Goal: Task Accomplishment & Management: Use online tool/utility

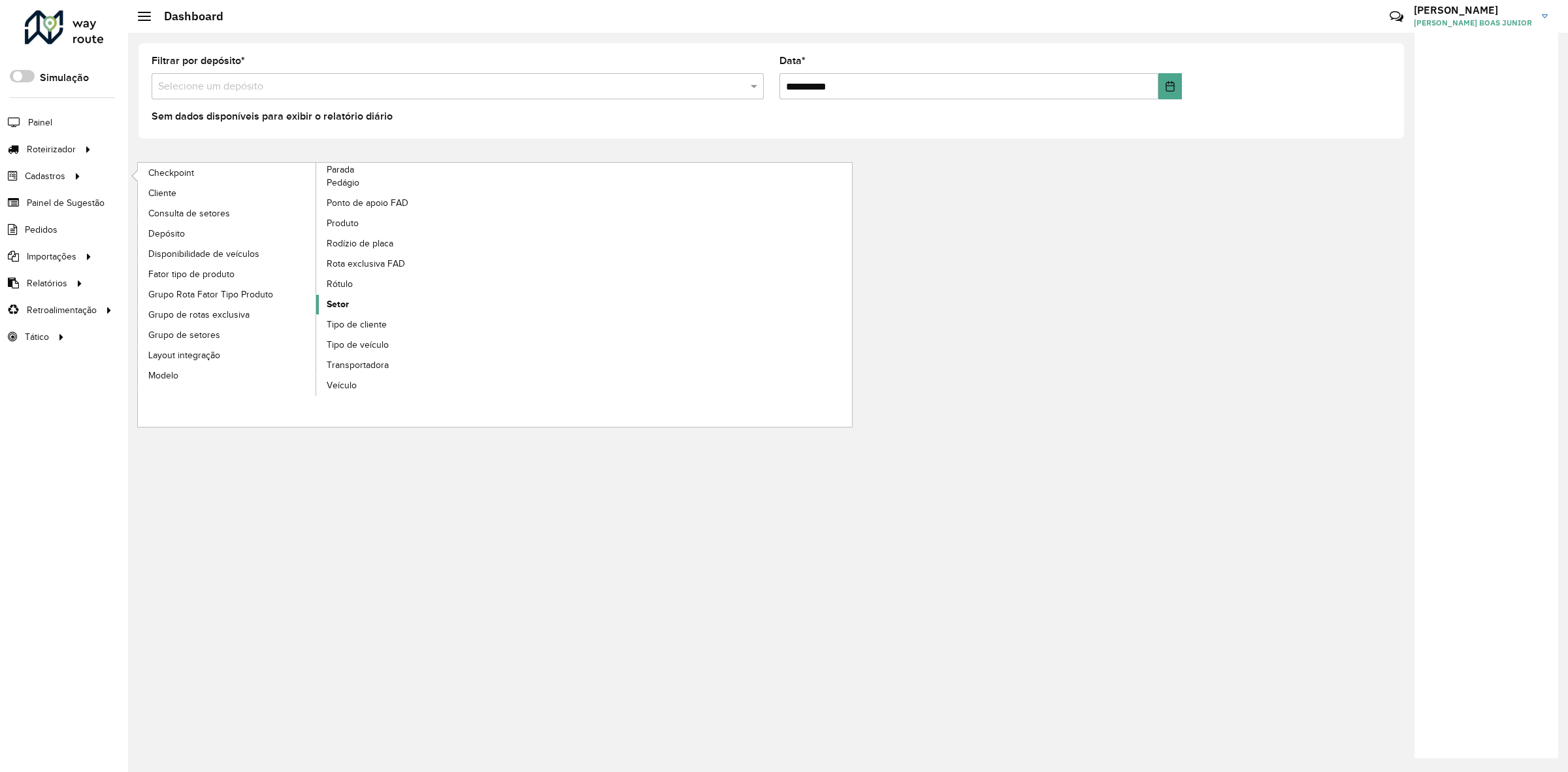
click at [367, 307] on link "Setor" at bounding box center [406, 304] width 179 height 20
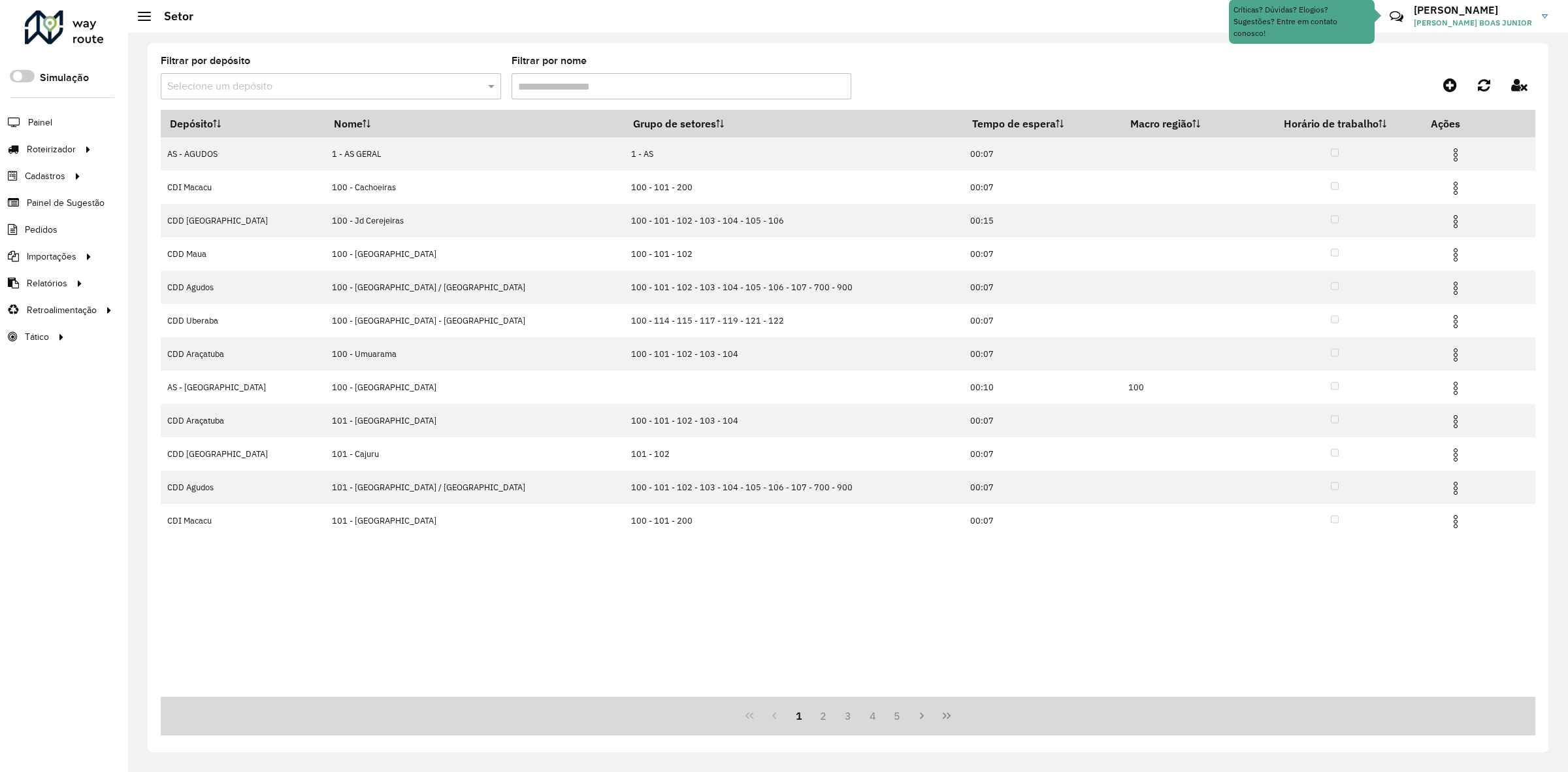
click at [384, 76] on div "Selecione um depósito" at bounding box center [331, 86] width 341 height 26
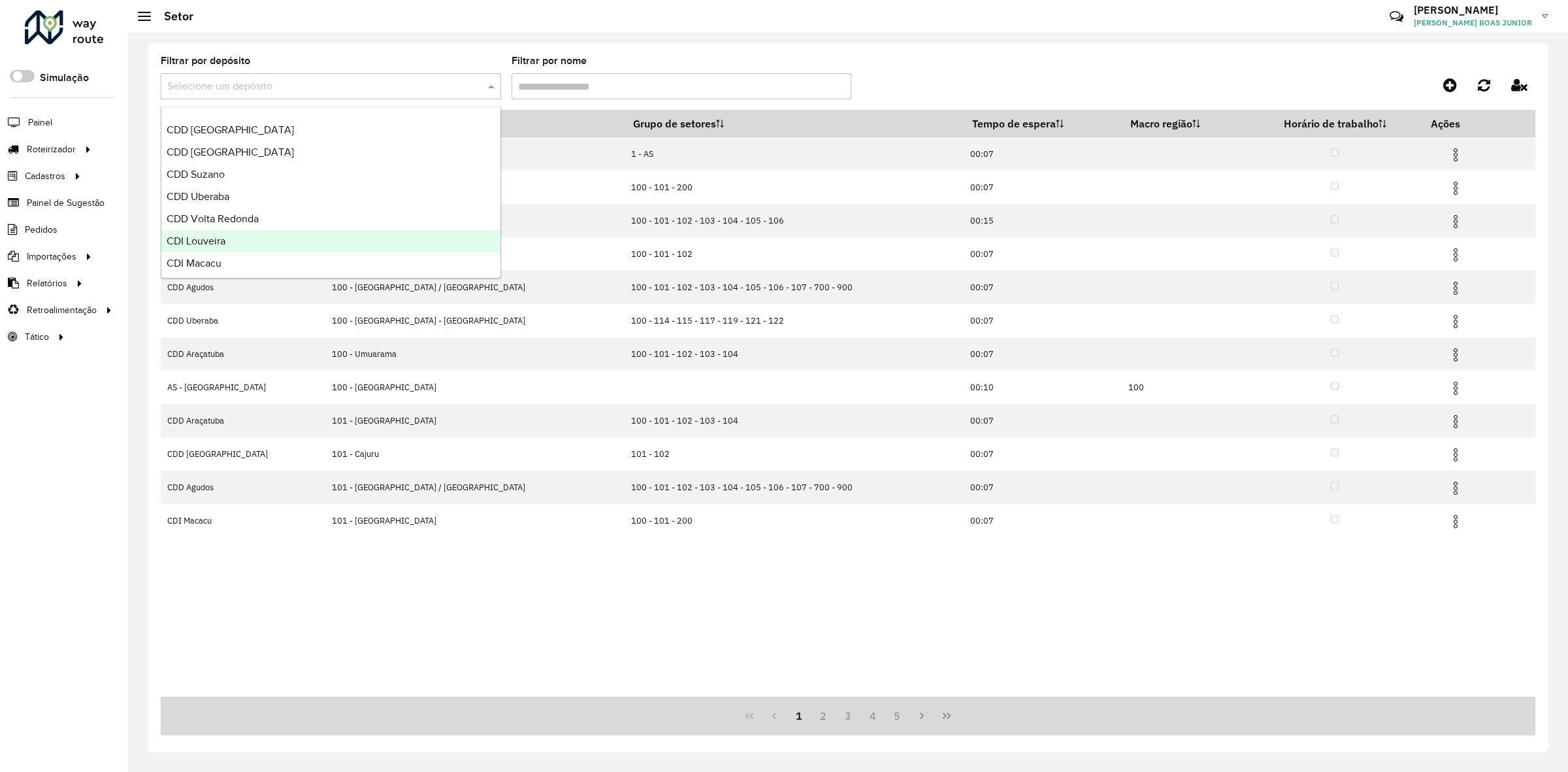
scroll to position [154, 0]
click at [275, 262] on div "CDI Macacu" at bounding box center [331, 259] width 339 height 22
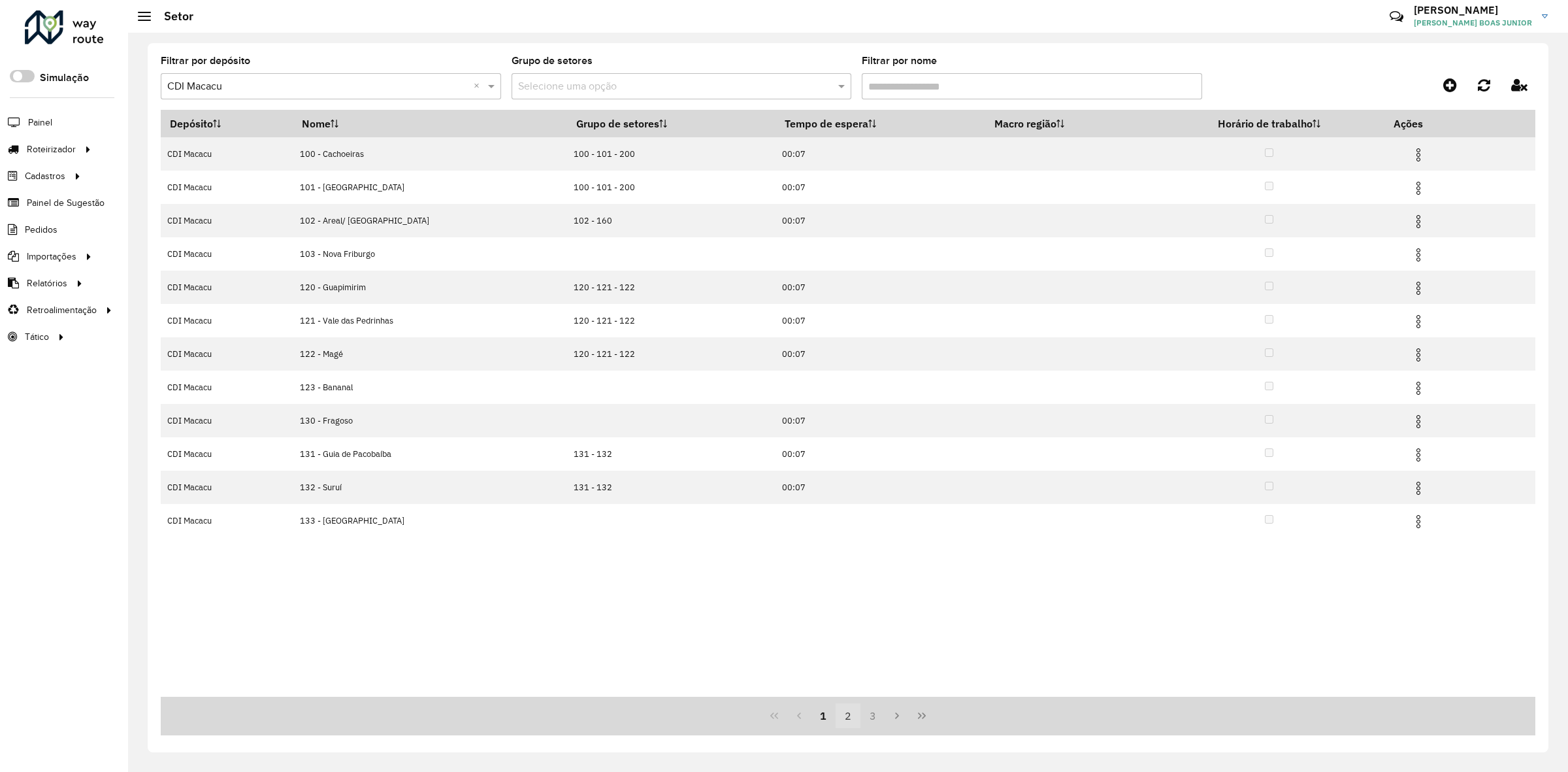
click at [848, 713] on button "2" at bounding box center [848, 716] width 25 height 25
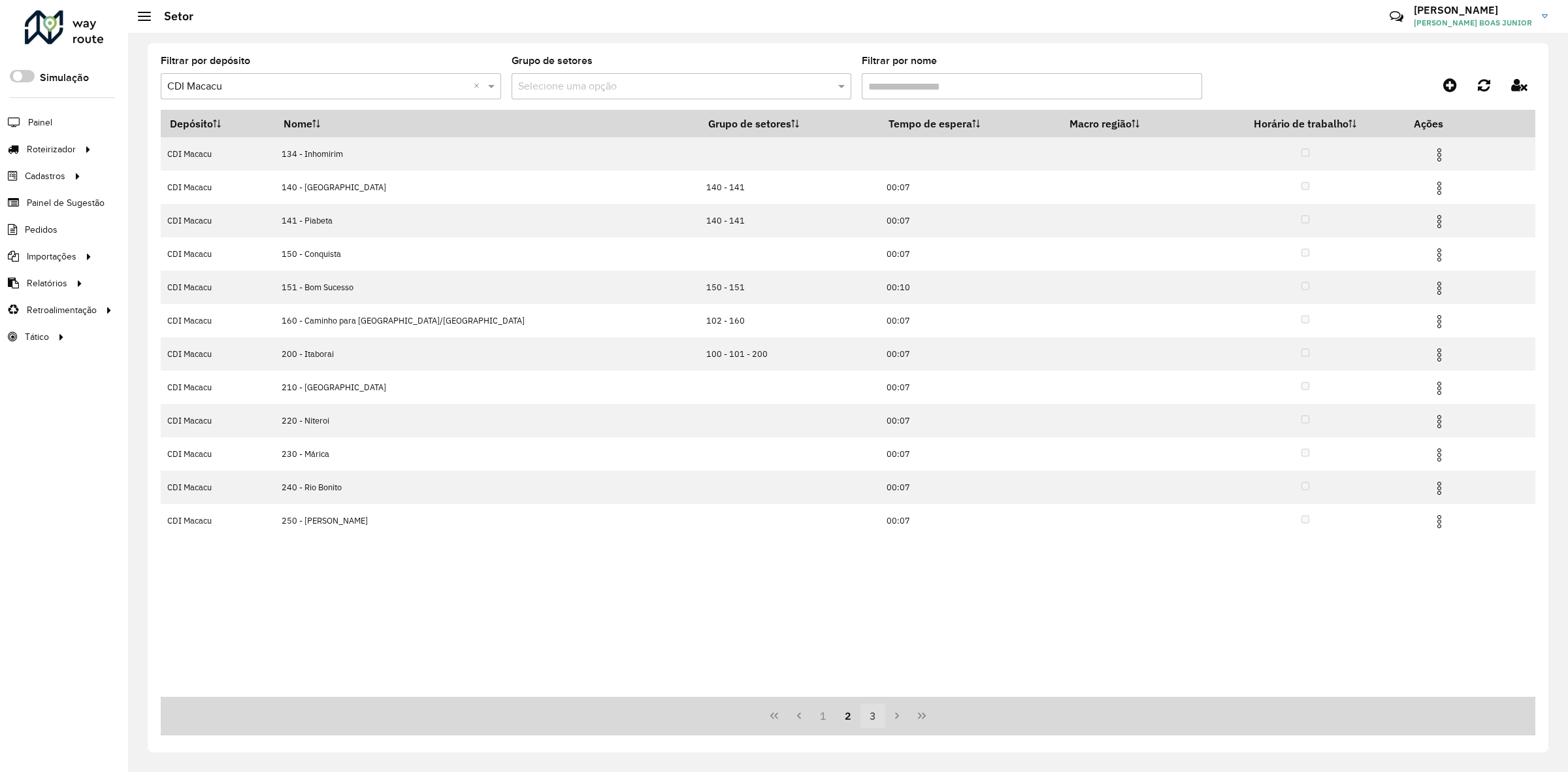
click at [863, 714] on button "3" at bounding box center [873, 716] width 25 height 25
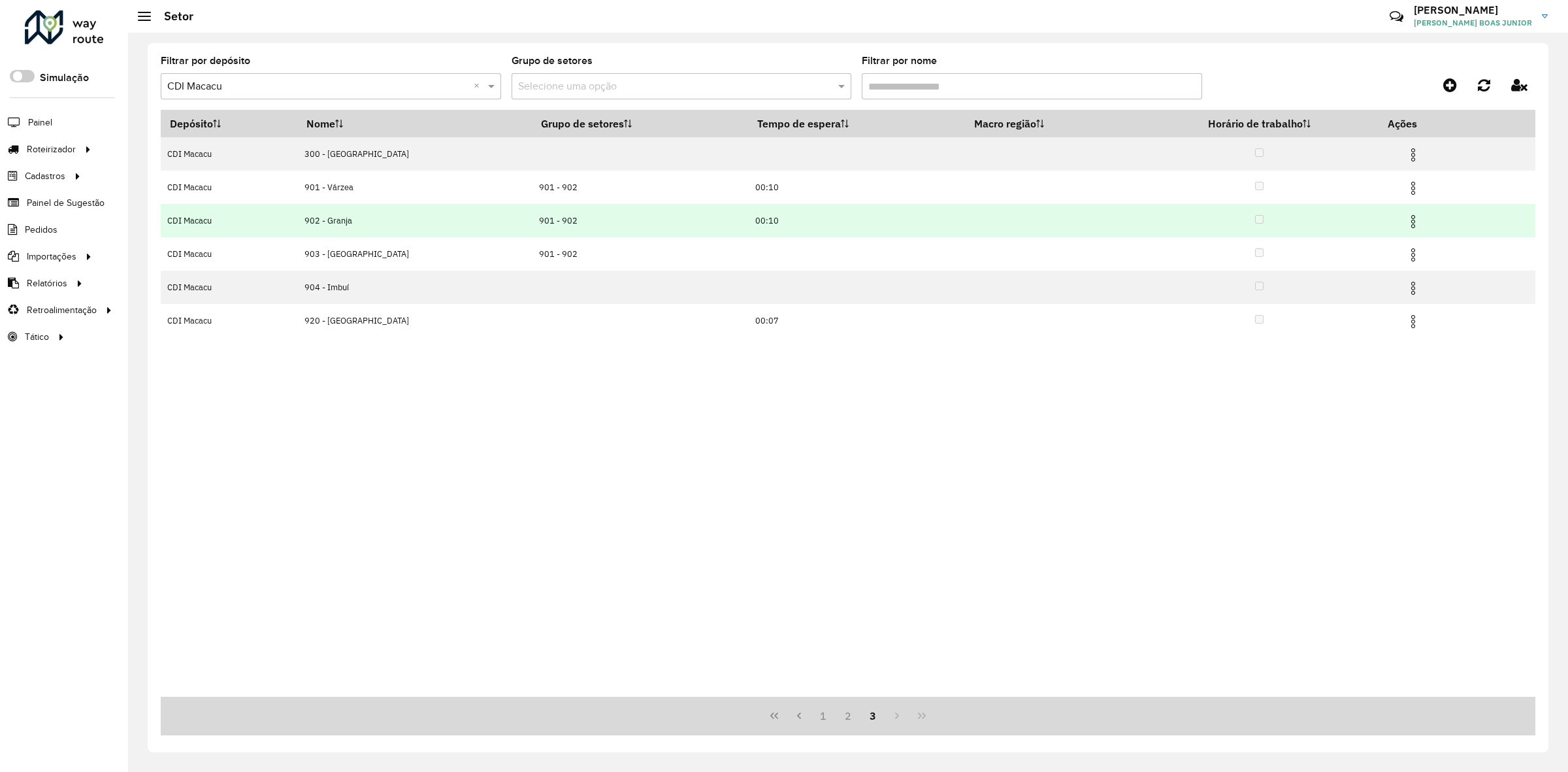
drag, startPoint x: 1410, startPoint y: 226, endPoint x: 1397, endPoint y: 227, distance: 13.0
click at [1409, 225] on img at bounding box center [1413, 221] width 16 height 16
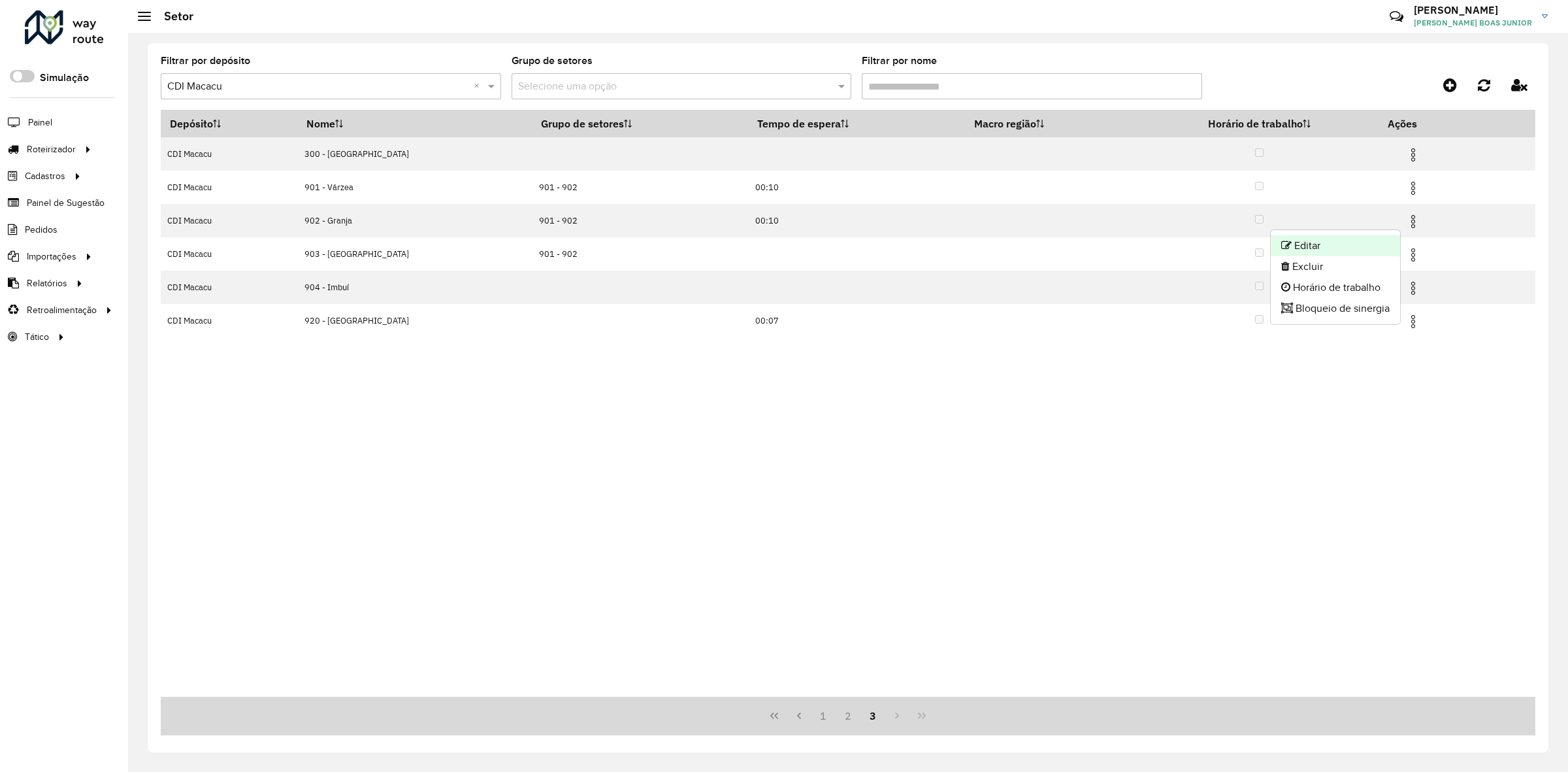
click at [1379, 239] on li "Editar" at bounding box center [1335, 246] width 130 height 21
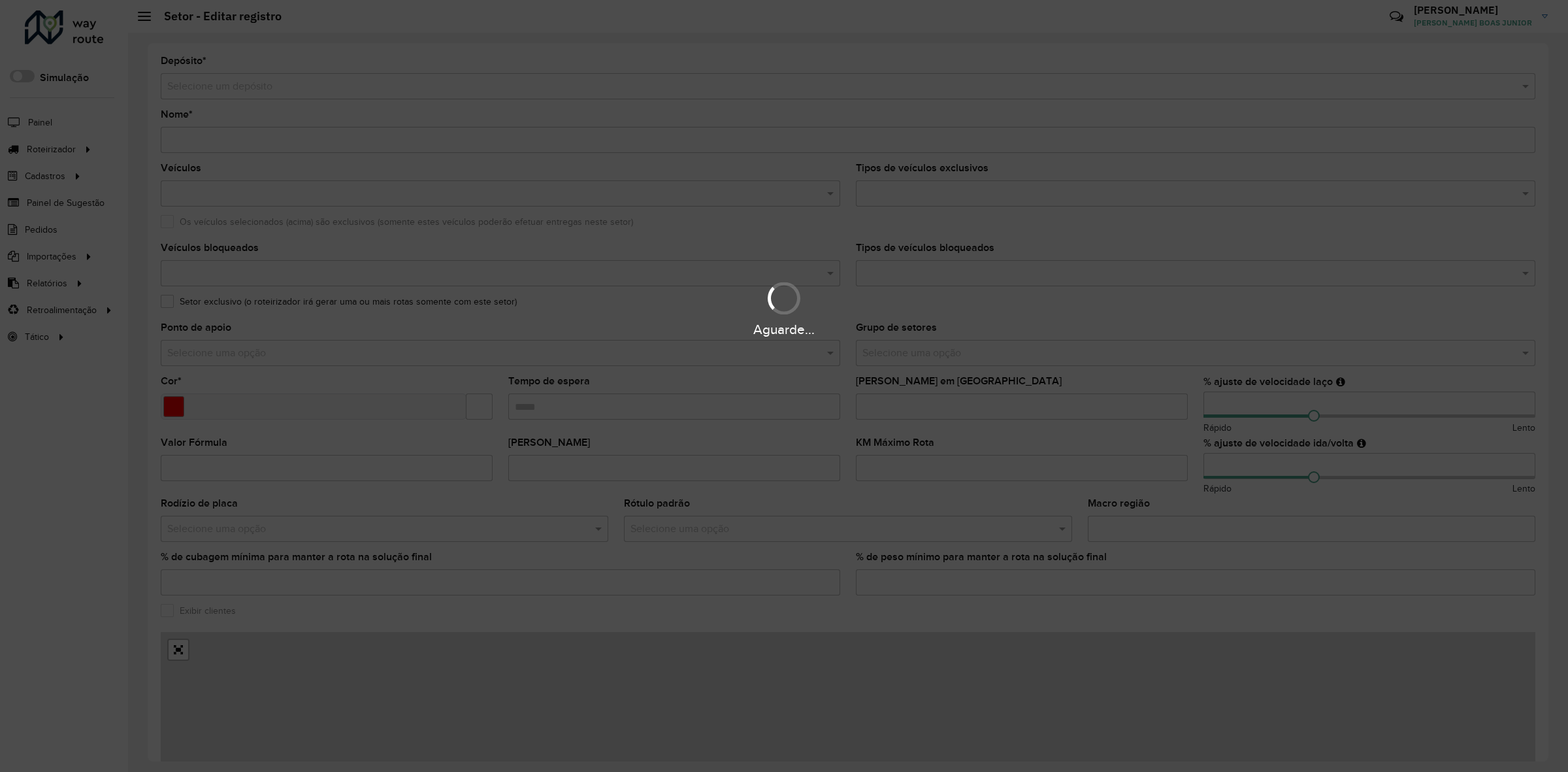
type input "**********"
type input "*******"
type input "*****"
type input "**"
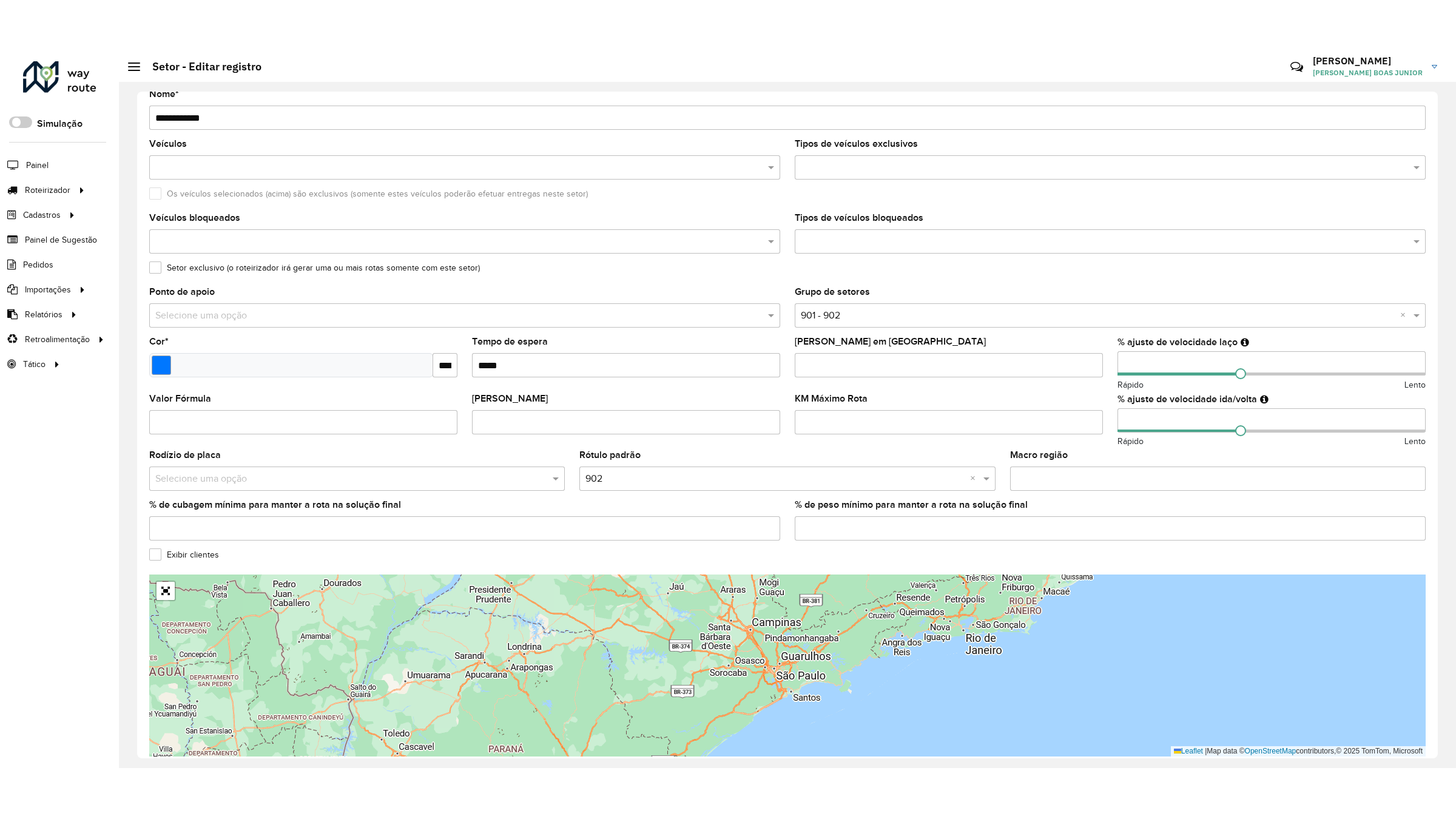
scroll to position [120, 0]
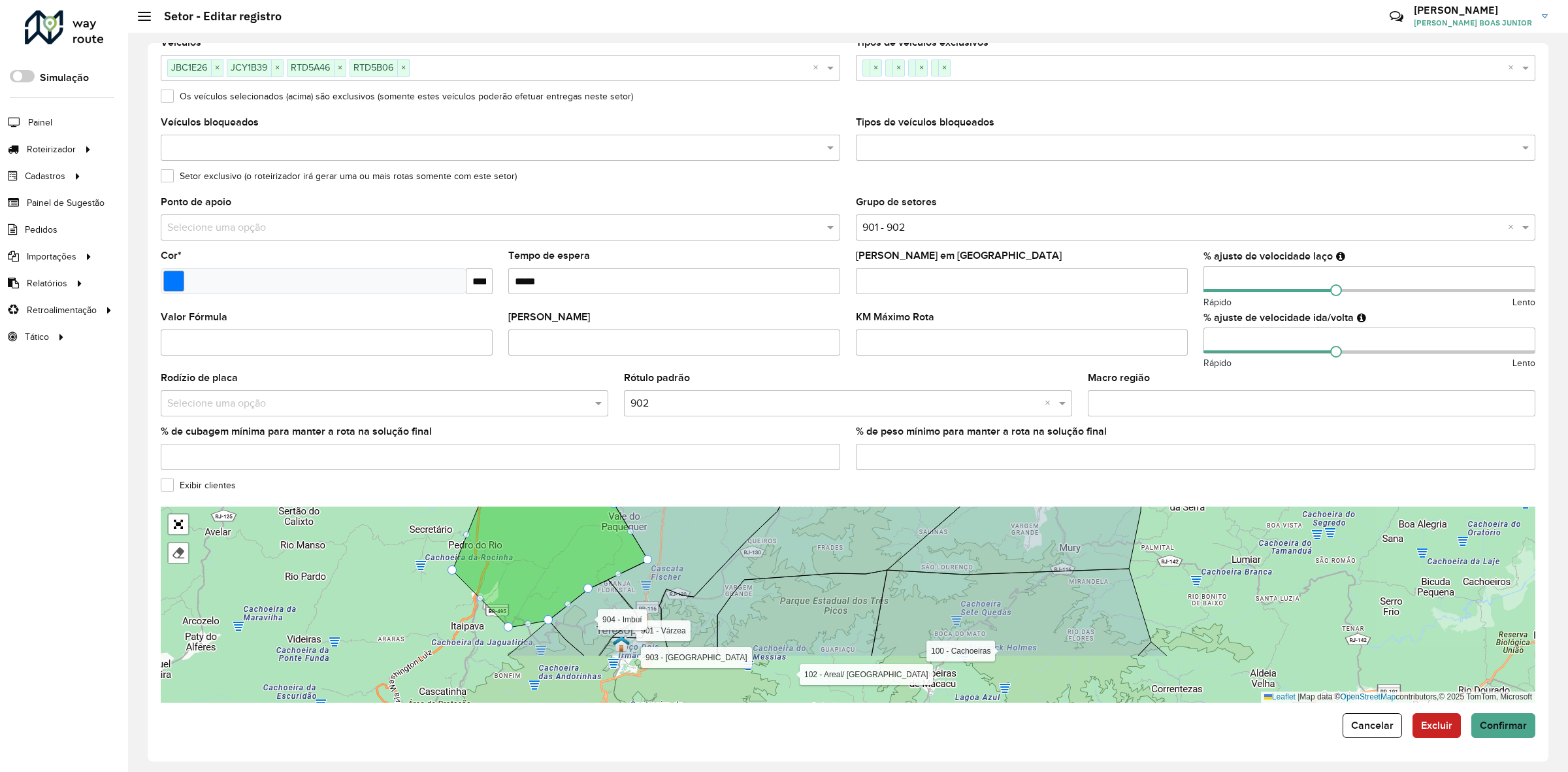
drag, startPoint x: 572, startPoint y: 572, endPoint x: 321, endPoint y: 495, distance: 262.5
click at [335, 503] on form "**********" at bounding box center [848, 334] width 1375 height 807
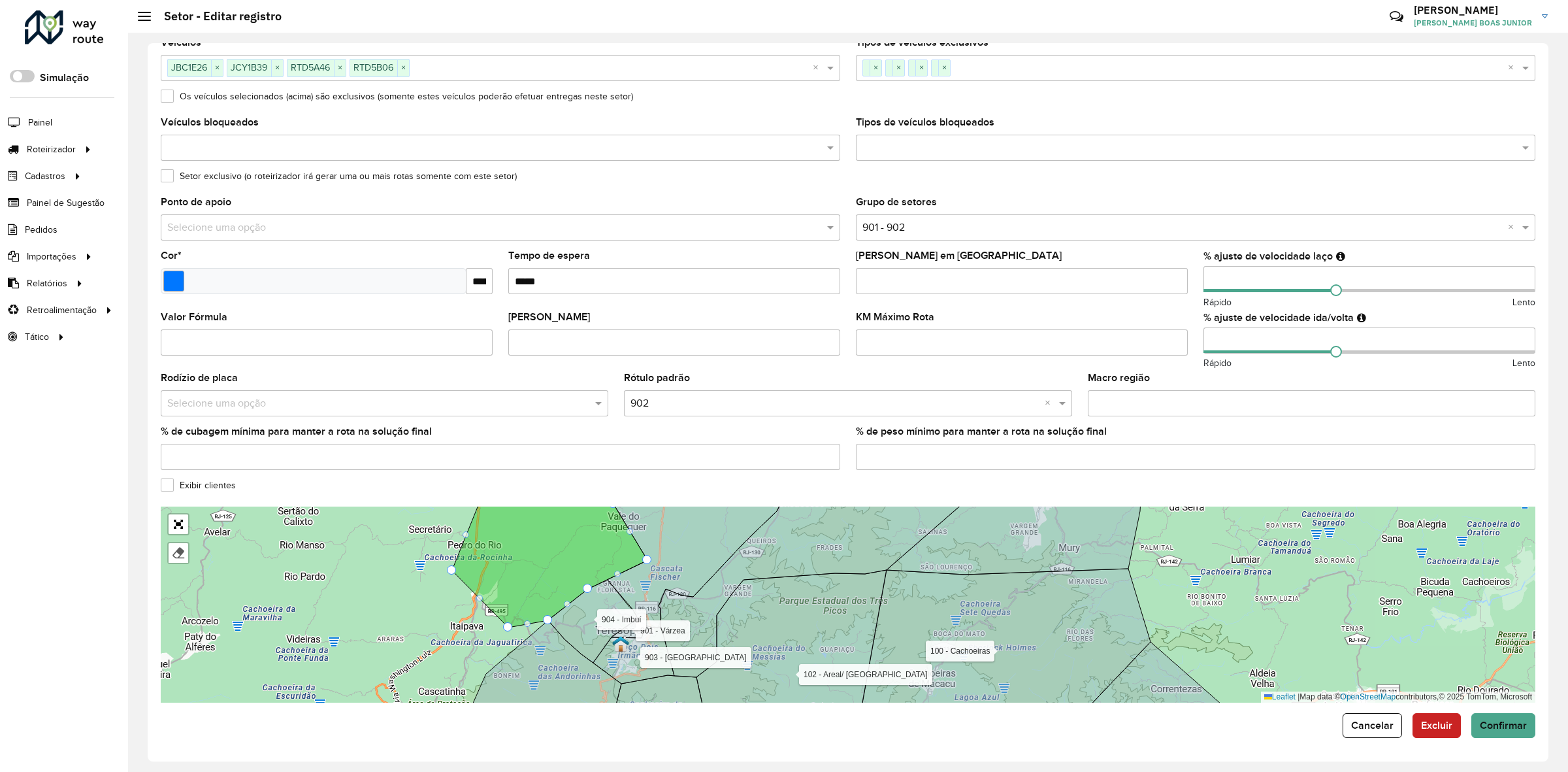
click at [170, 492] on div "Exibir clientes" at bounding box center [848, 488] width 1375 height 16
click at [170, 475] on formly-field "% de cubagem mínima para manter a rota na solução final" at bounding box center [500, 454] width 695 height 54
click at [164, 488] on label "Exibir clientes" at bounding box center [198, 485] width 75 height 14
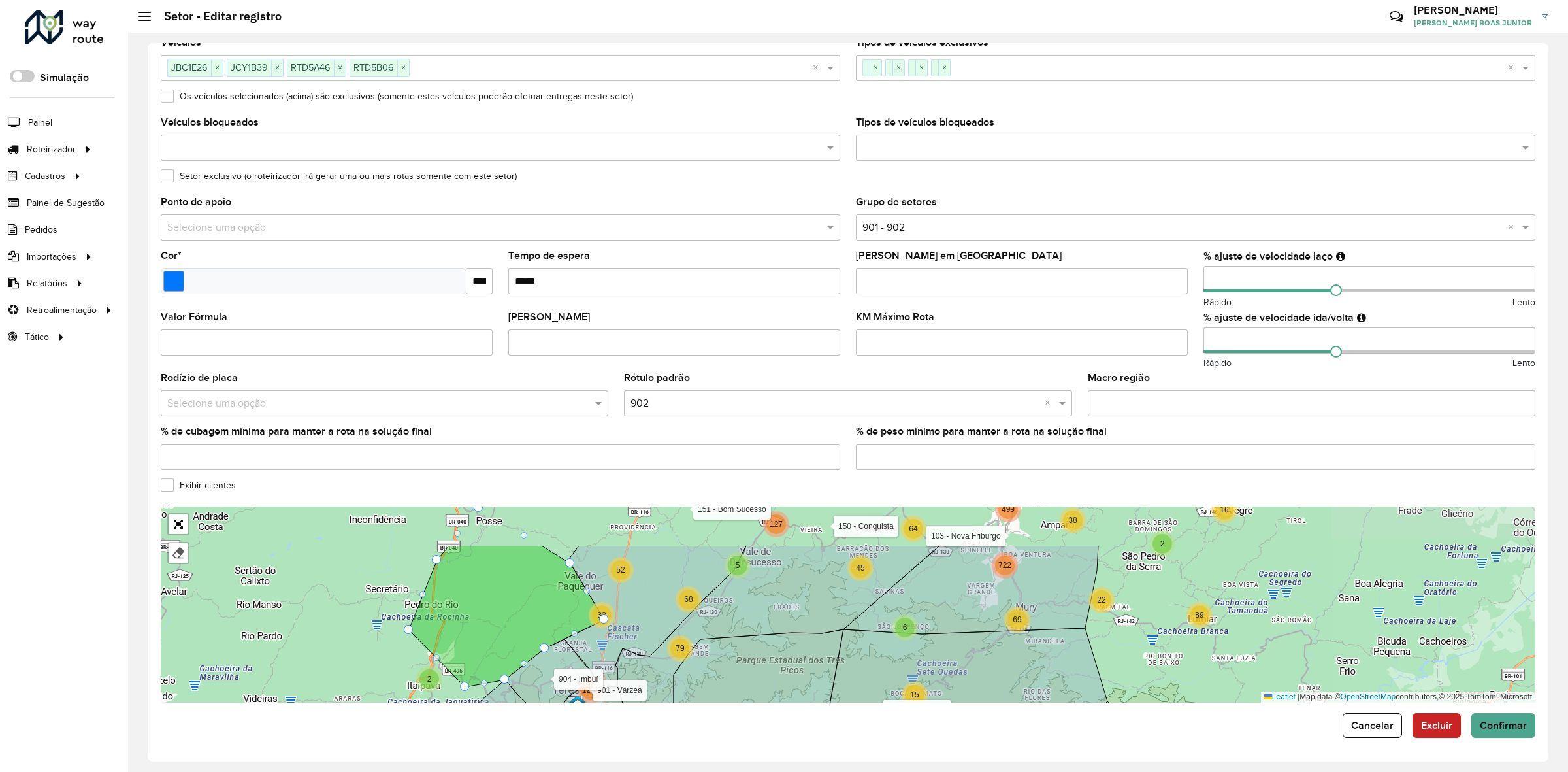
drag, startPoint x: 377, startPoint y: 543, endPoint x: 340, endPoint y: 593, distance: 62.2
click at [340, 593] on div "2 2 127 51 608 422 207 118 780 495 2 2 2 16 22 89 2 23 45 2 15 38 60 6 69 2 64 …" at bounding box center [848, 604] width 1375 height 196
click at [182, 526] on link "Abrir mapa em tela cheia" at bounding box center [178, 524] width 20 height 20
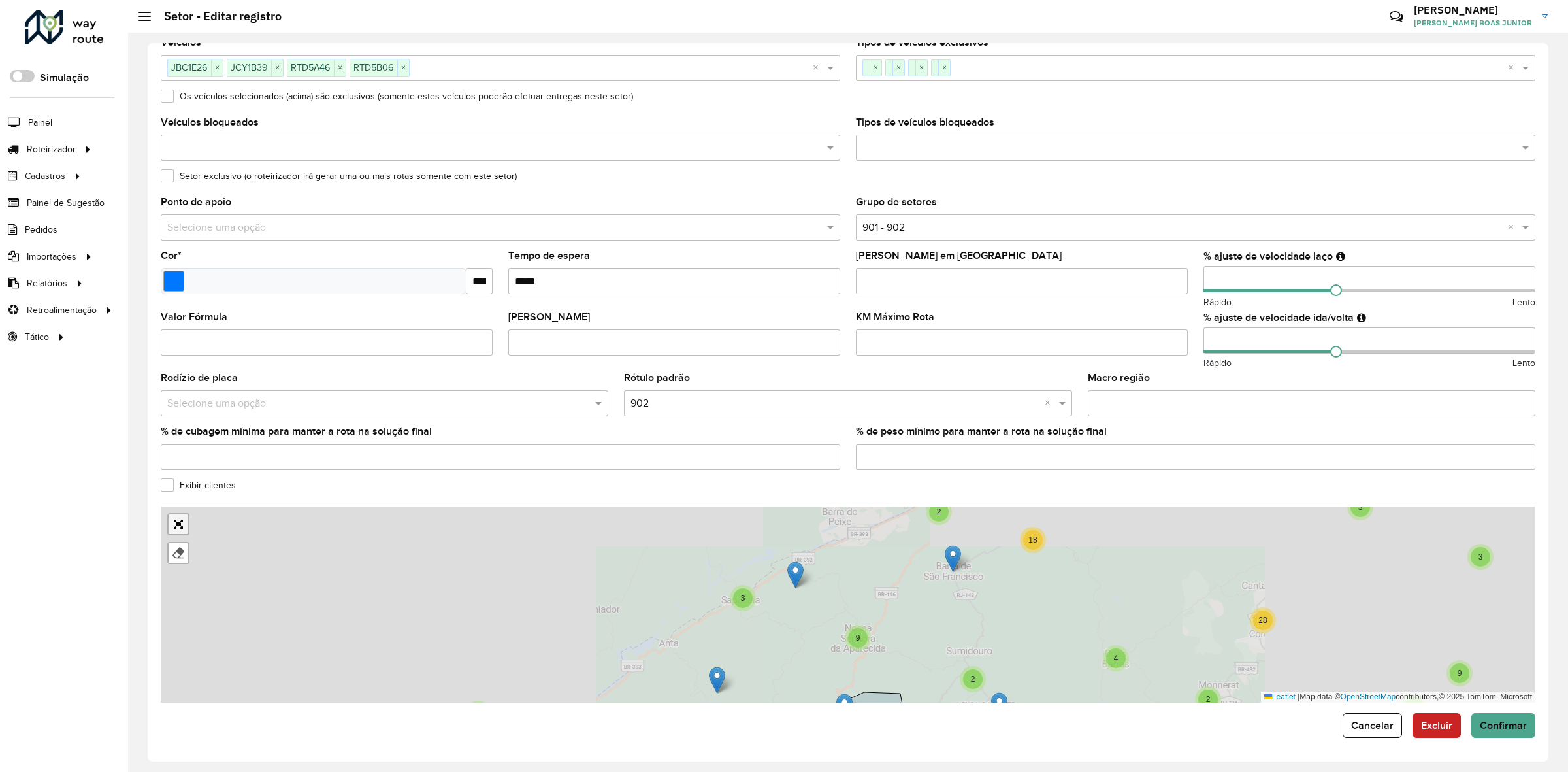
scroll to position [0, 0]
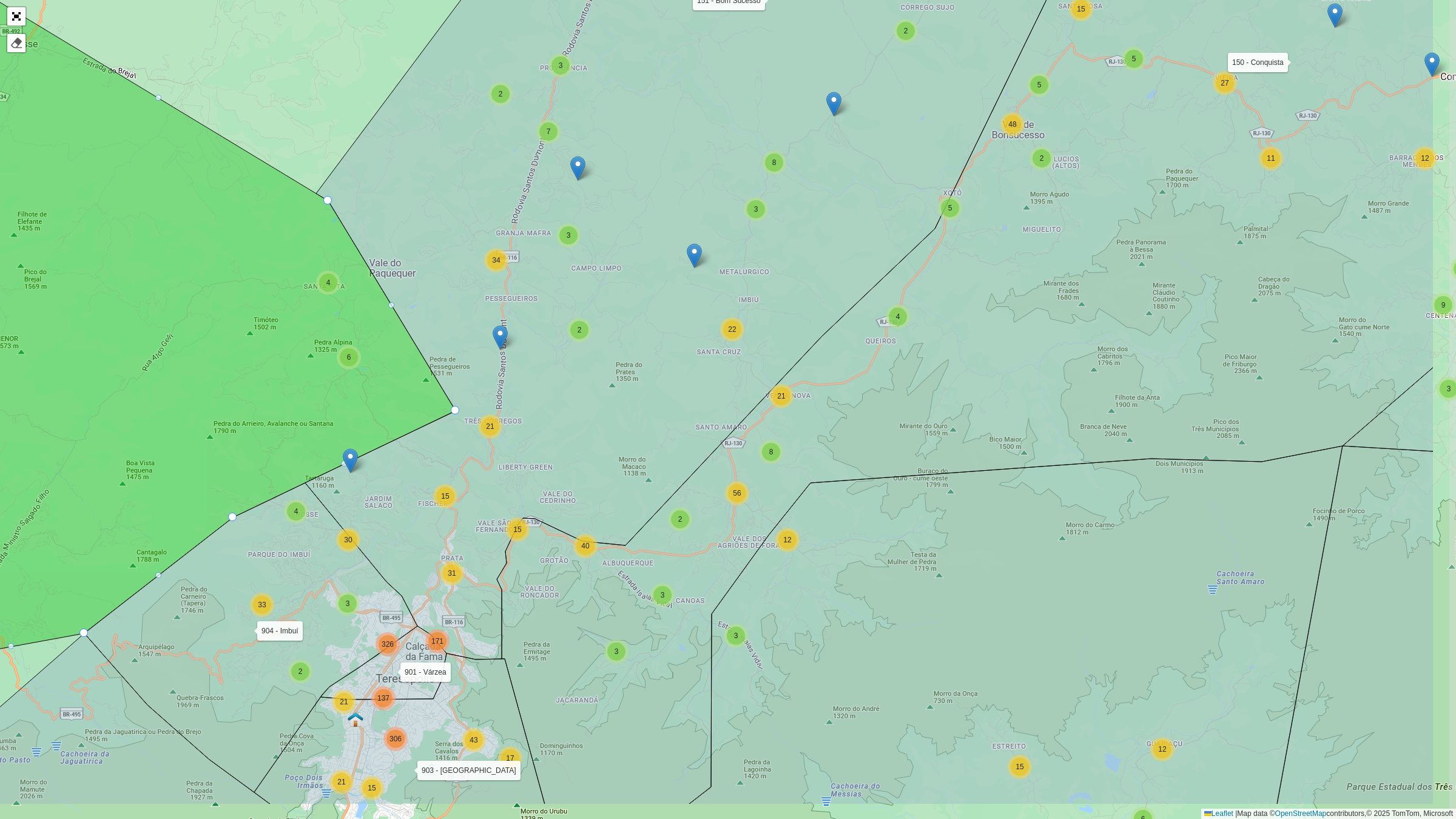
drag, startPoint x: 598, startPoint y: 356, endPoint x: 436, endPoint y: 318, distance: 166.4
click at [429, 260] on icon at bounding box center [719, 239] width 829 height 839
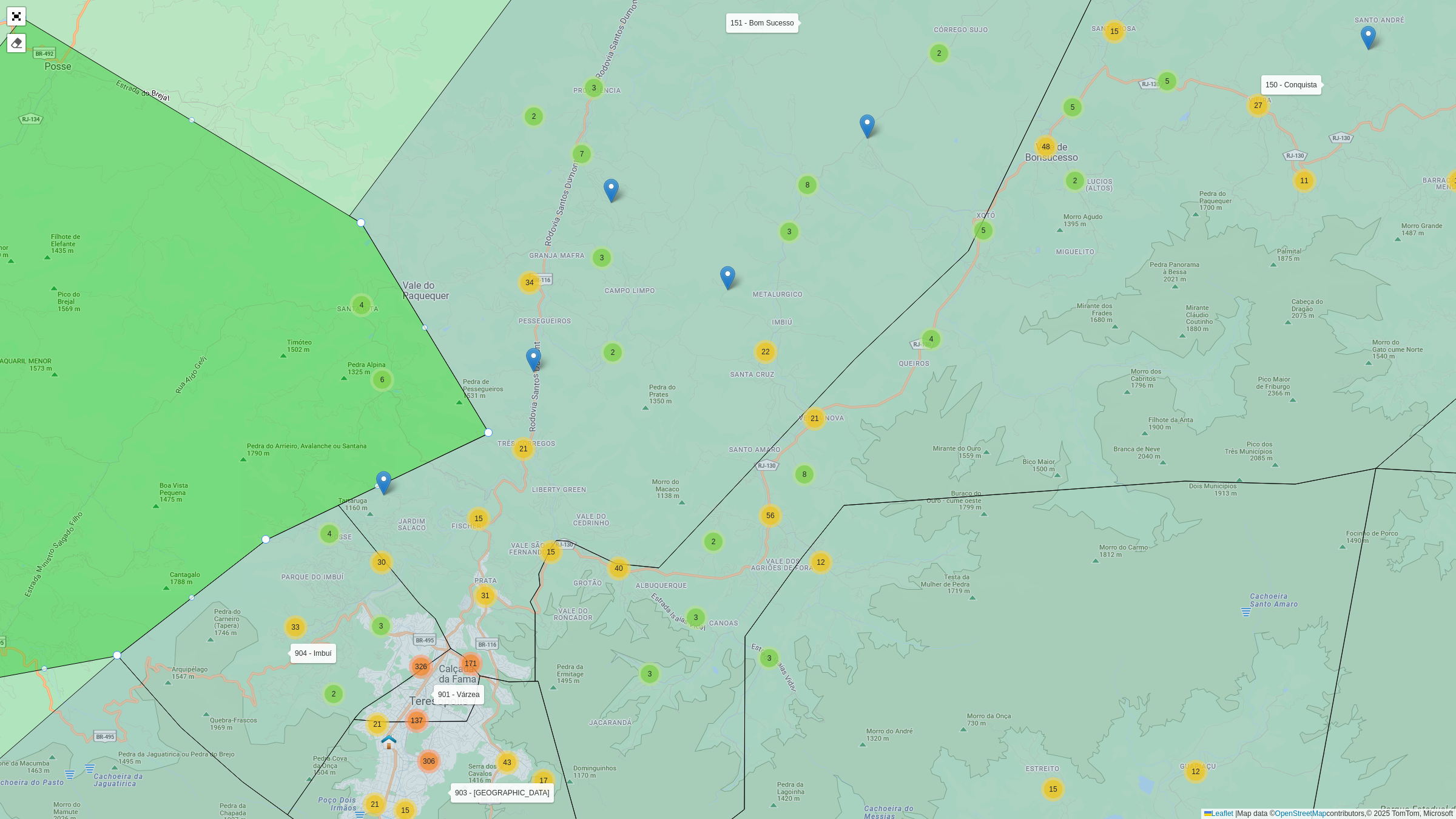
drag, startPoint x: 301, startPoint y: 335, endPoint x: 323, endPoint y: 357, distance: 31.1
click at [323, 357] on icon at bounding box center [188, 350] width 602 height 664
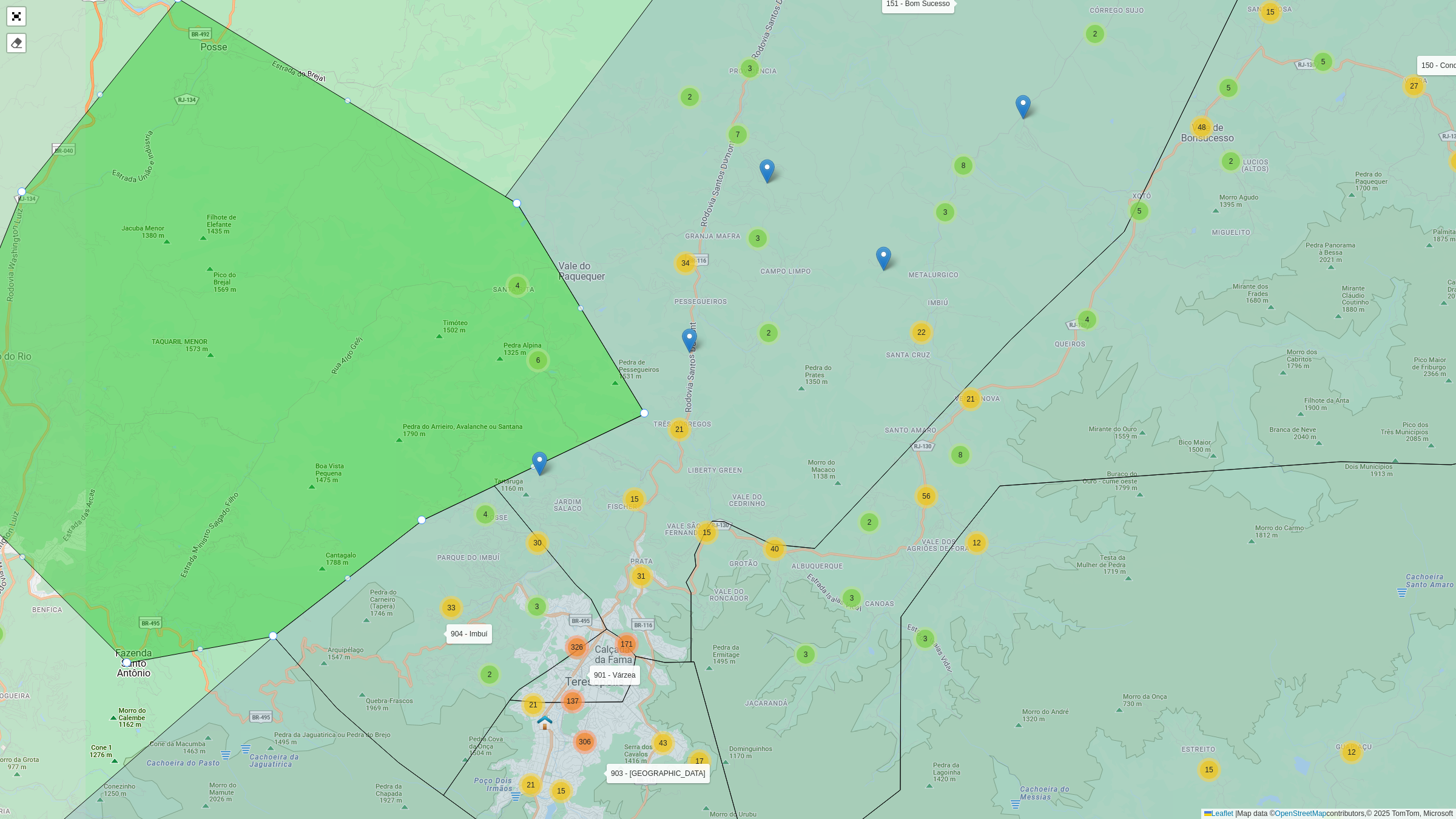
drag, startPoint x: 457, startPoint y: 352, endPoint x: 475, endPoint y: 352, distance: 18.0
click at [475, 352] on icon at bounding box center [307, 331] width 675 height 664
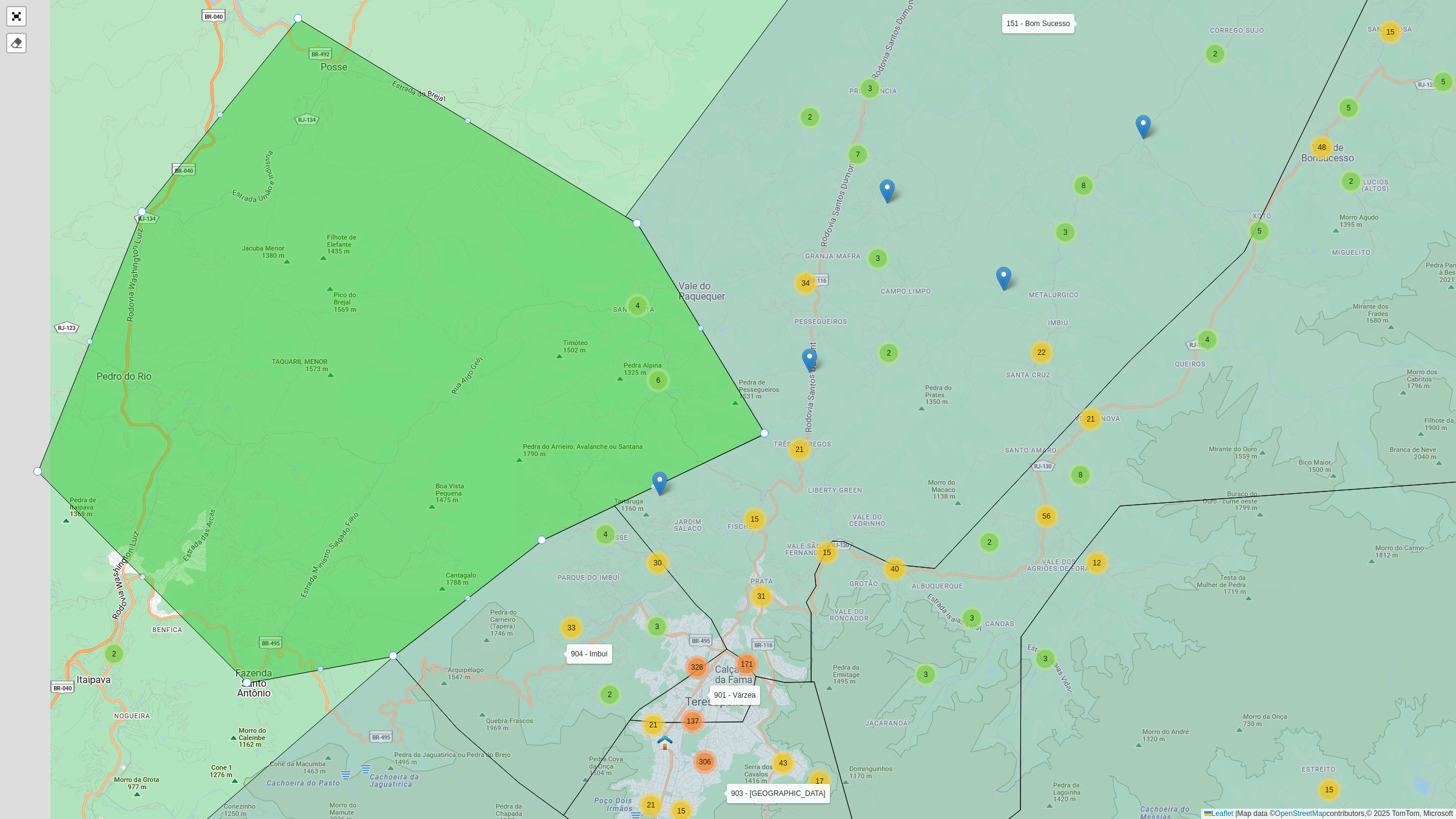
drag, startPoint x: 429, startPoint y: 318, endPoint x: 544, endPoint y: 338, distance: 116.7
click at [546, 338] on icon at bounding box center [402, 351] width 727 height 664
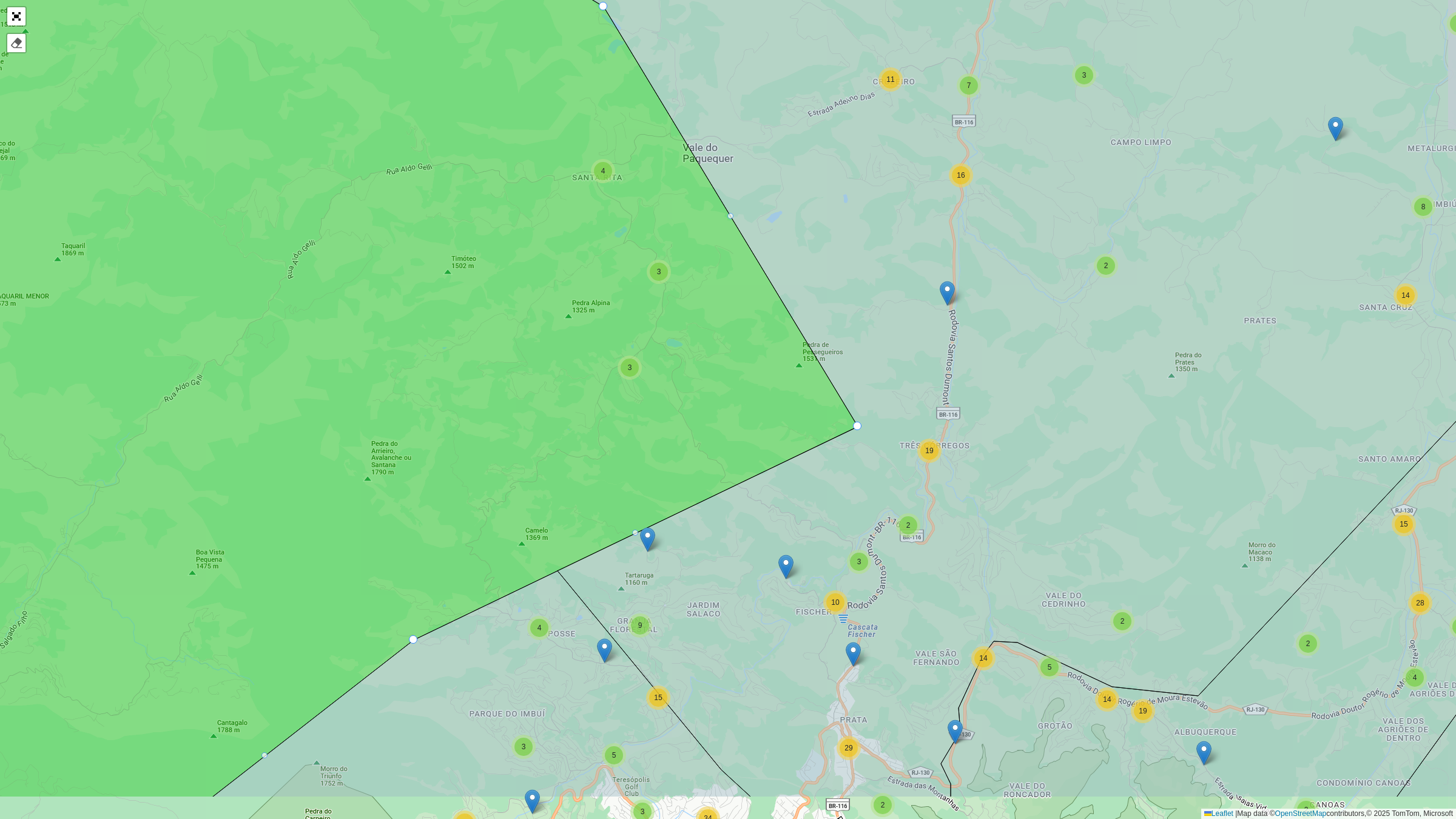
drag, startPoint x: 818, startPoint y: 443, endPoint x: 686, endPoint y: 307, distance: 189.5
click at [708, 343] on icon at bounding box center [294, 304] width 1126 height 983
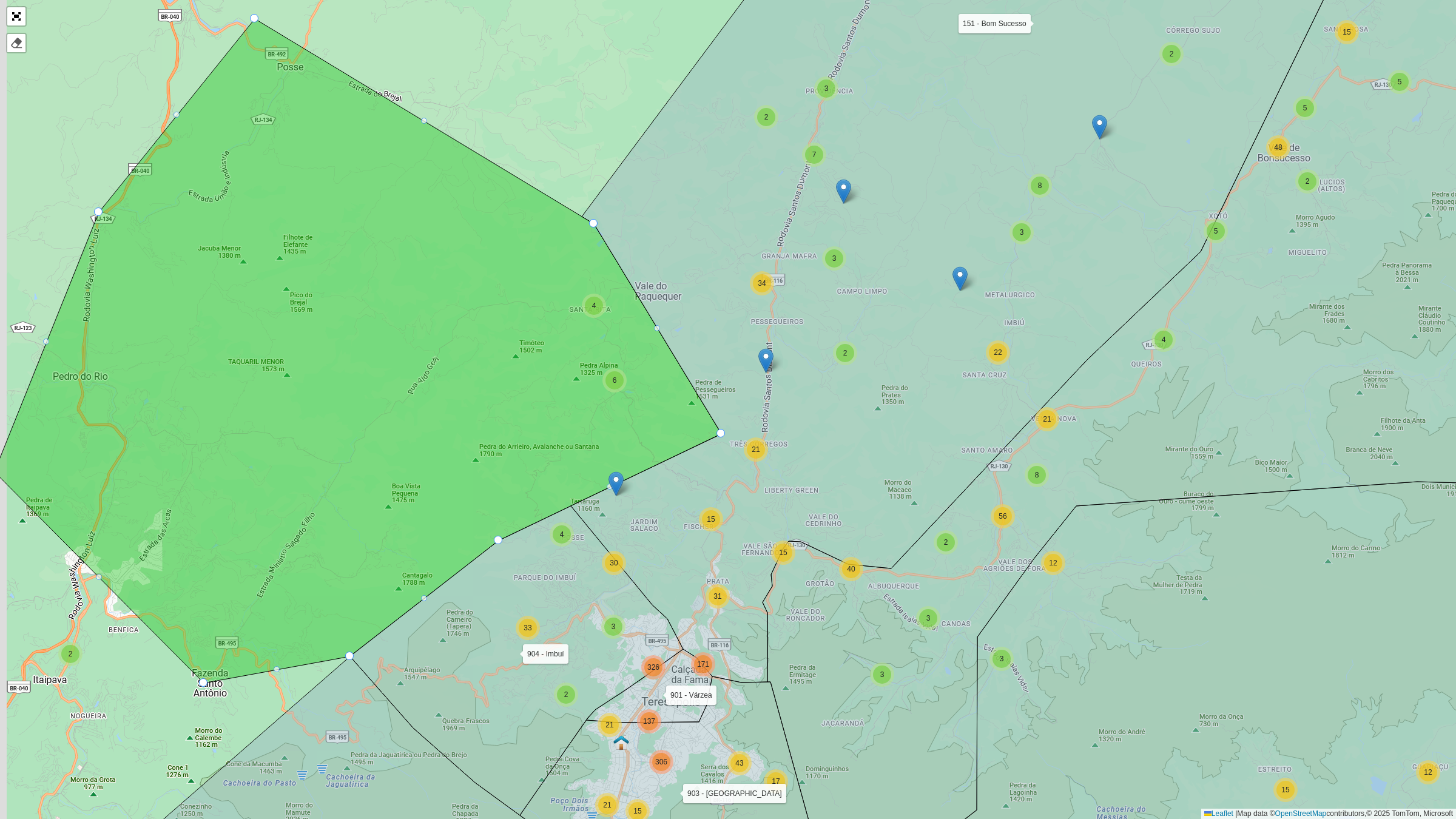
drag, startPoint x: 490, startPoint y: 355, endPoint x: 531, endPoint y: 386, distance: 51.4
click at [531, 386] on icon at bounding box center [357, 351] width 727 height 664
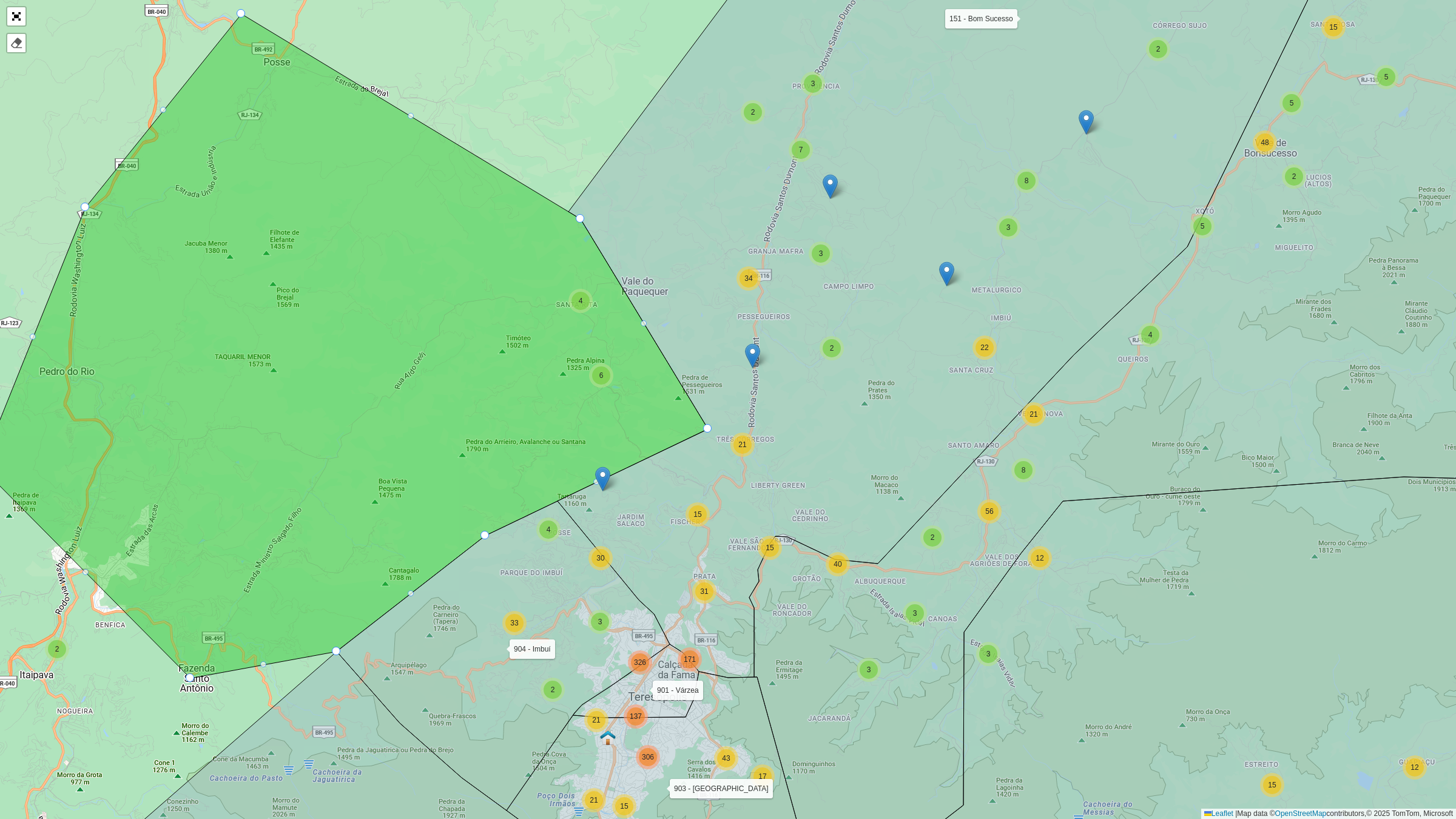
click at [500, 377] on icon at bounding box center [344, 346] width 727 height 664
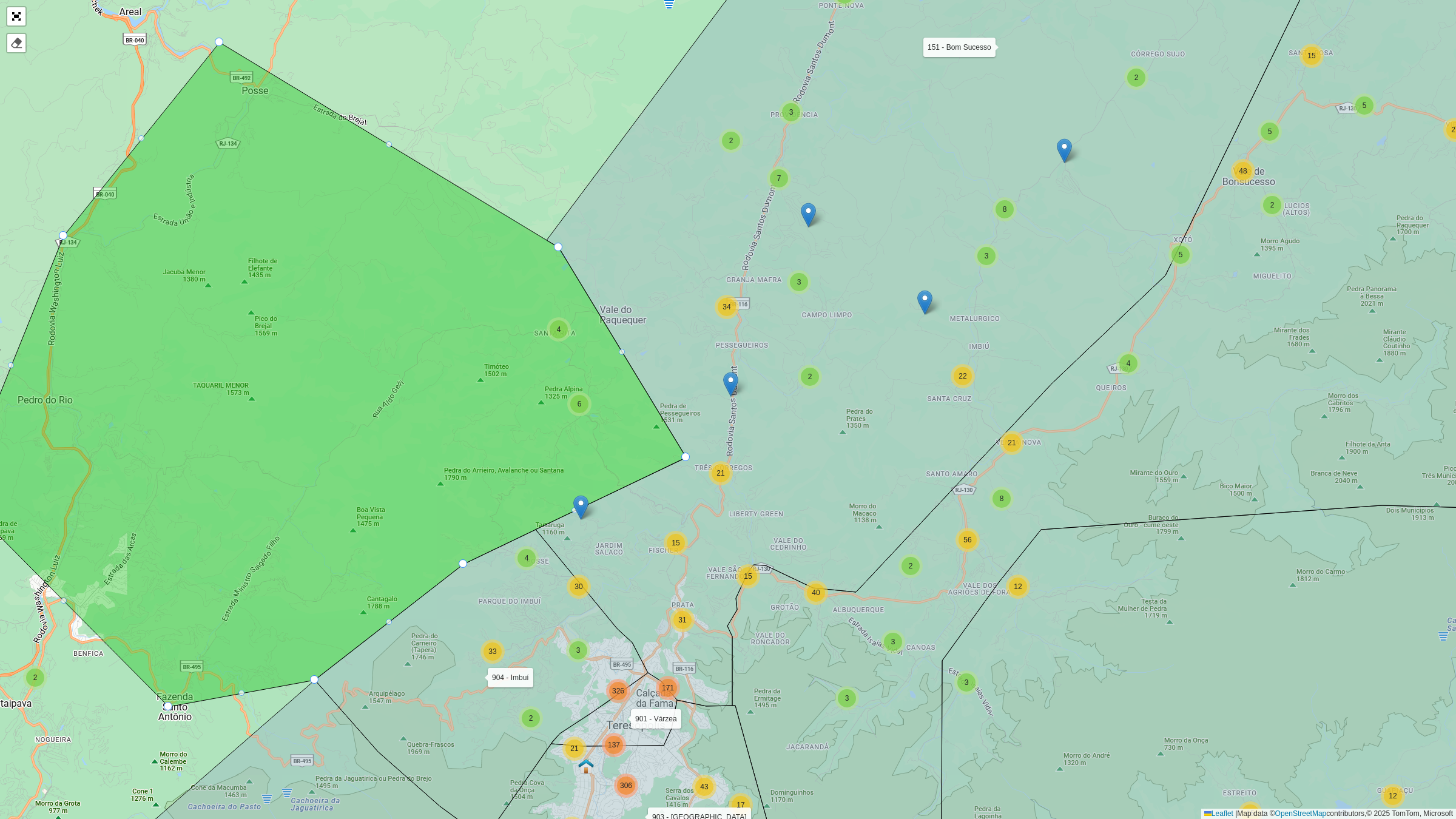
click at [455, 381] on icon at bounding box center [323, 374] width 727 height 664
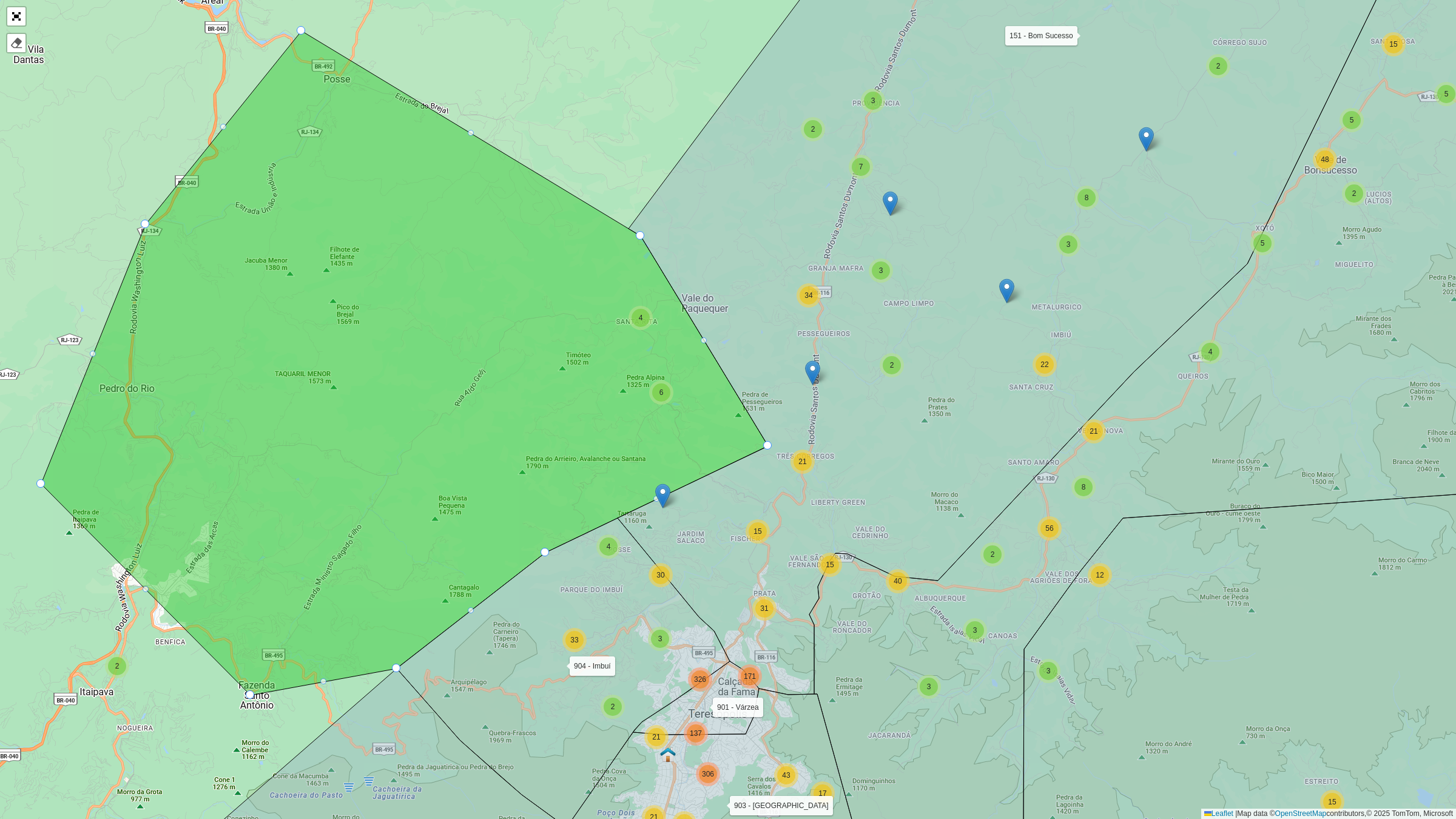
click at [386, 274] on icon at bounding box center [404, 363] width 727 height 664
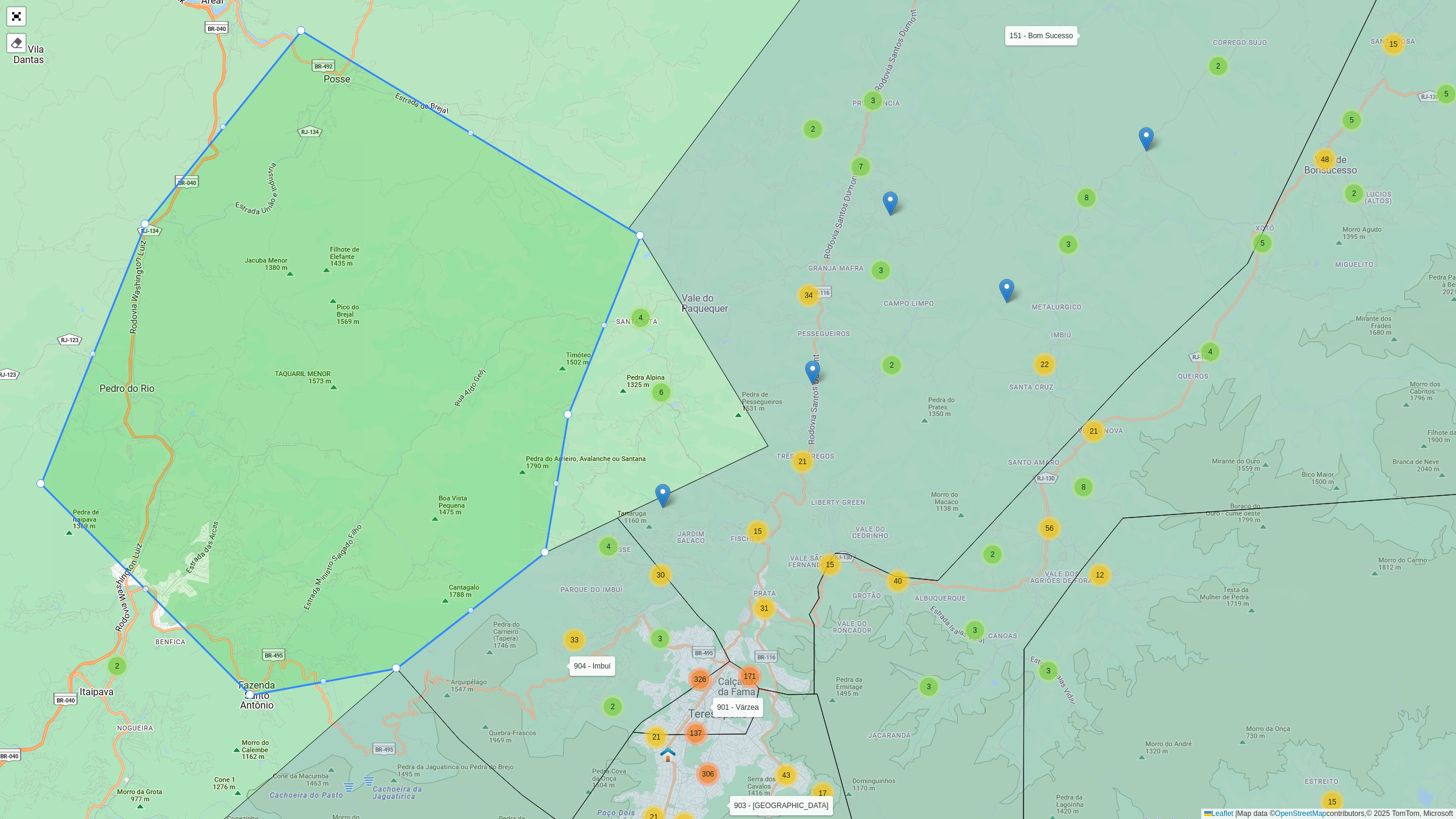
drag, startPoint x: 766, startPoint y: 444, endPoint x: 566, endPoint y: 413, distance: 202.4
click at [765, 443] on div "2 2 5 15 27 5 2 48 2 18 3 4 11 2 3 5 4 17 9 2 38 6 50 270 150 2 8 10 5 44 42 4 …" at bounding box center [728, 410] width 1456 height 819
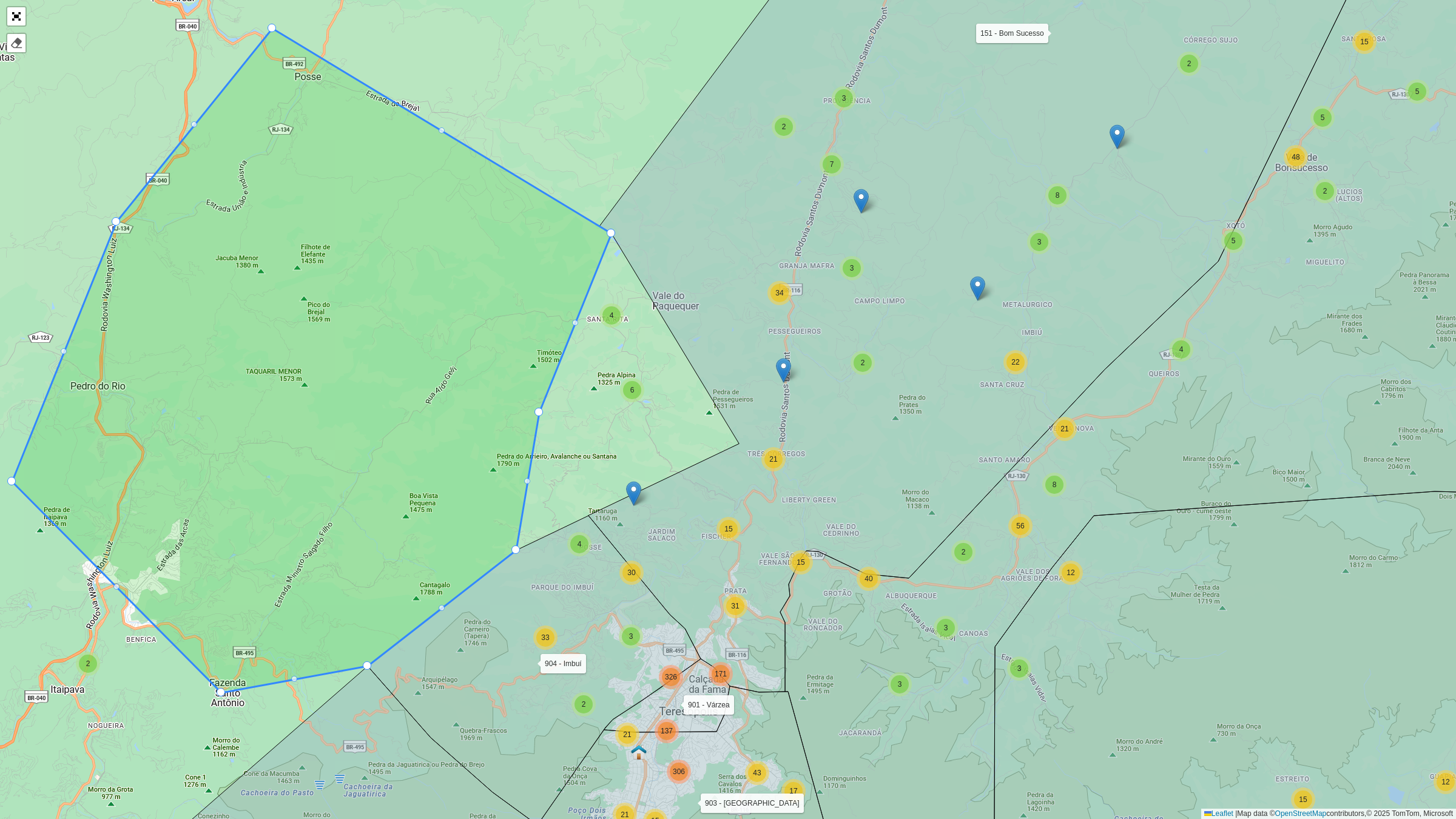
drag, startPoint x: 766, startPoint y: 444, endPoint x: 729, endPoint y: 437, distance: 37.7
click at [729, 440] on icon at bounding box center [988, 303] width 799 height 777
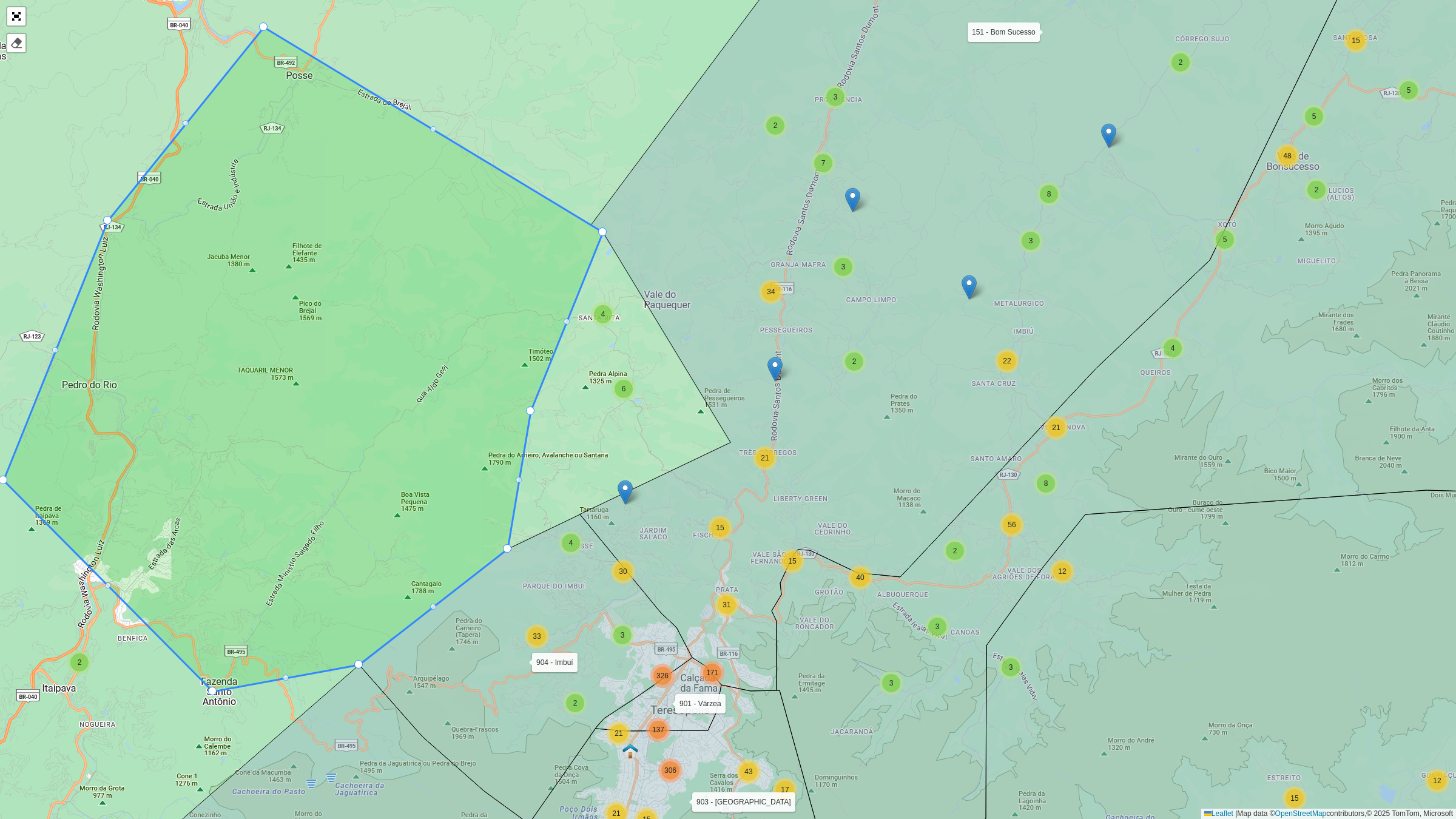
click at [731, 428] on icon at bounding box center [978, 304] width 797 height 773
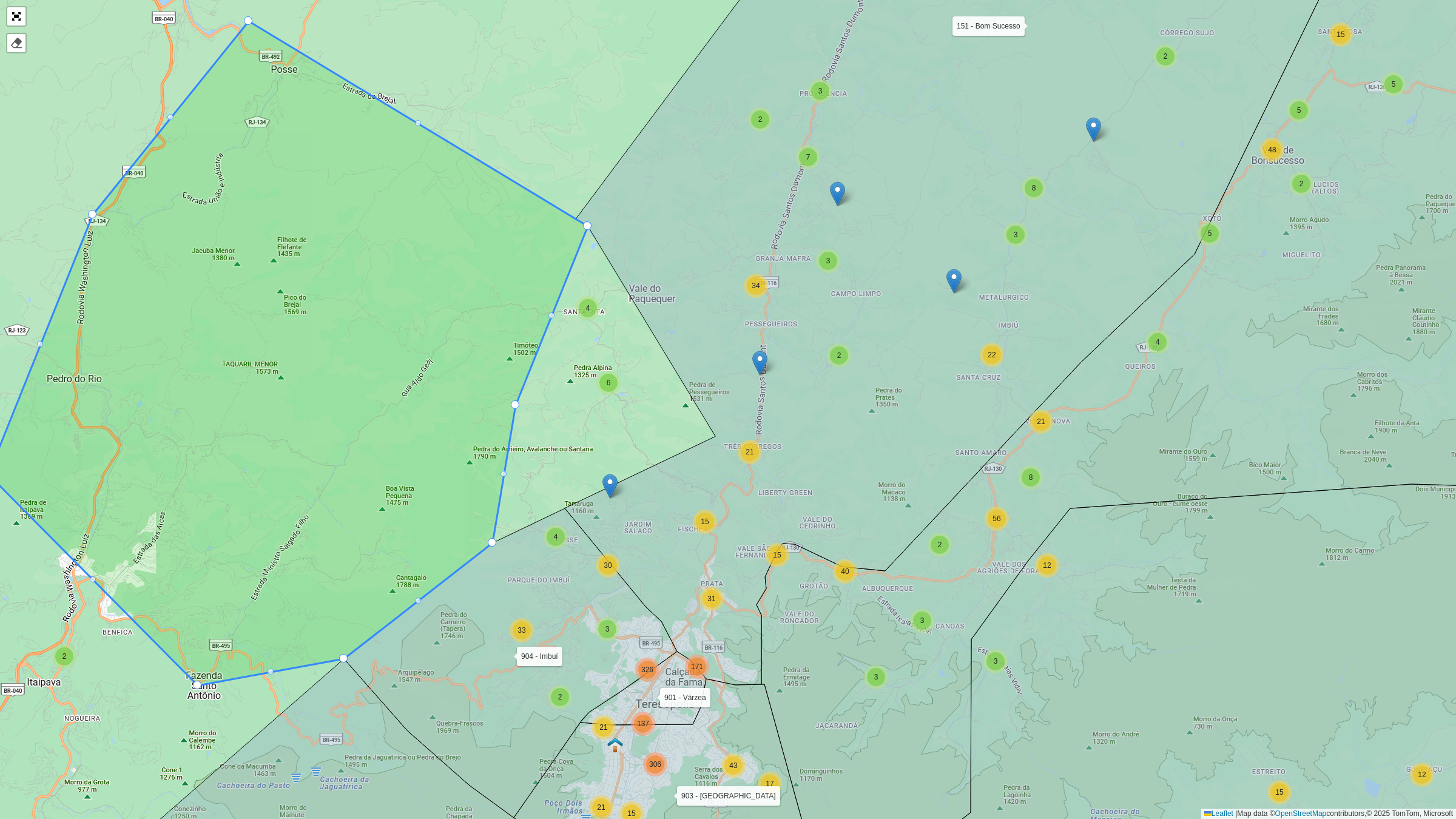
drag, startPoint x: 604, startPoint y: 238, endPoint x: 589, endPoint y: 232, distance: 16.2
click at [589, 232] on div "2 2 5 15 27 5 2 48 2 18 3 4 11 2 3 5 4 17 9 2 38 6 50 270 150 2 8 10 5 44 42 4 …" at bounding box center [728, 410] width 1456 height 819
drag, startPoint x: 589, startPoint y: 222, endPoint x: 575, endPoint y: 221, distance: 14.0
click at [25, 19] on div at bounding box center [16, 16] width 21 height 21
click at [16, 14] on link "Abrir mapa em tela cheia" at bounding box center [16, 16] width 18 height 18
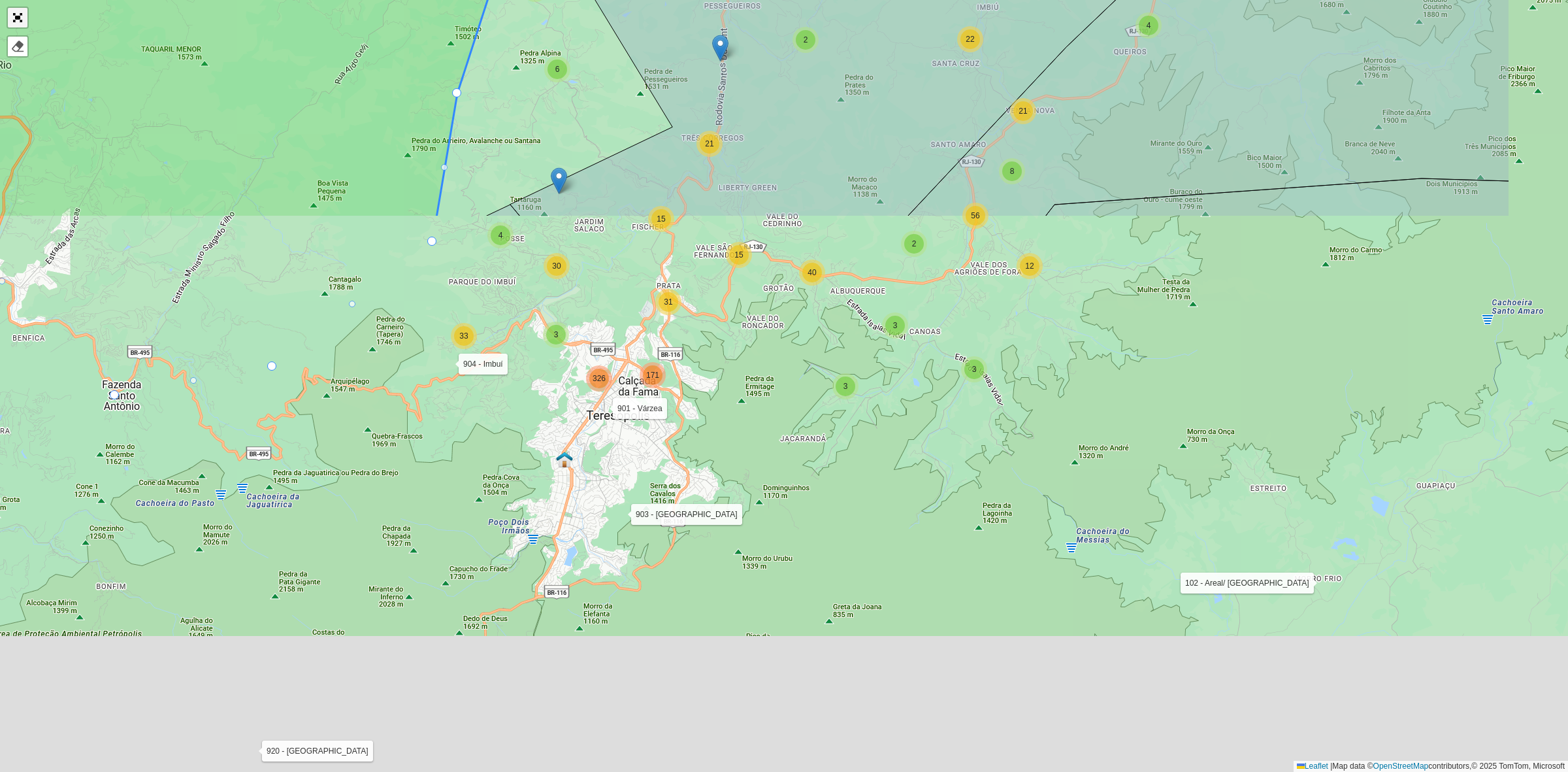
scroll to position [129, 0]
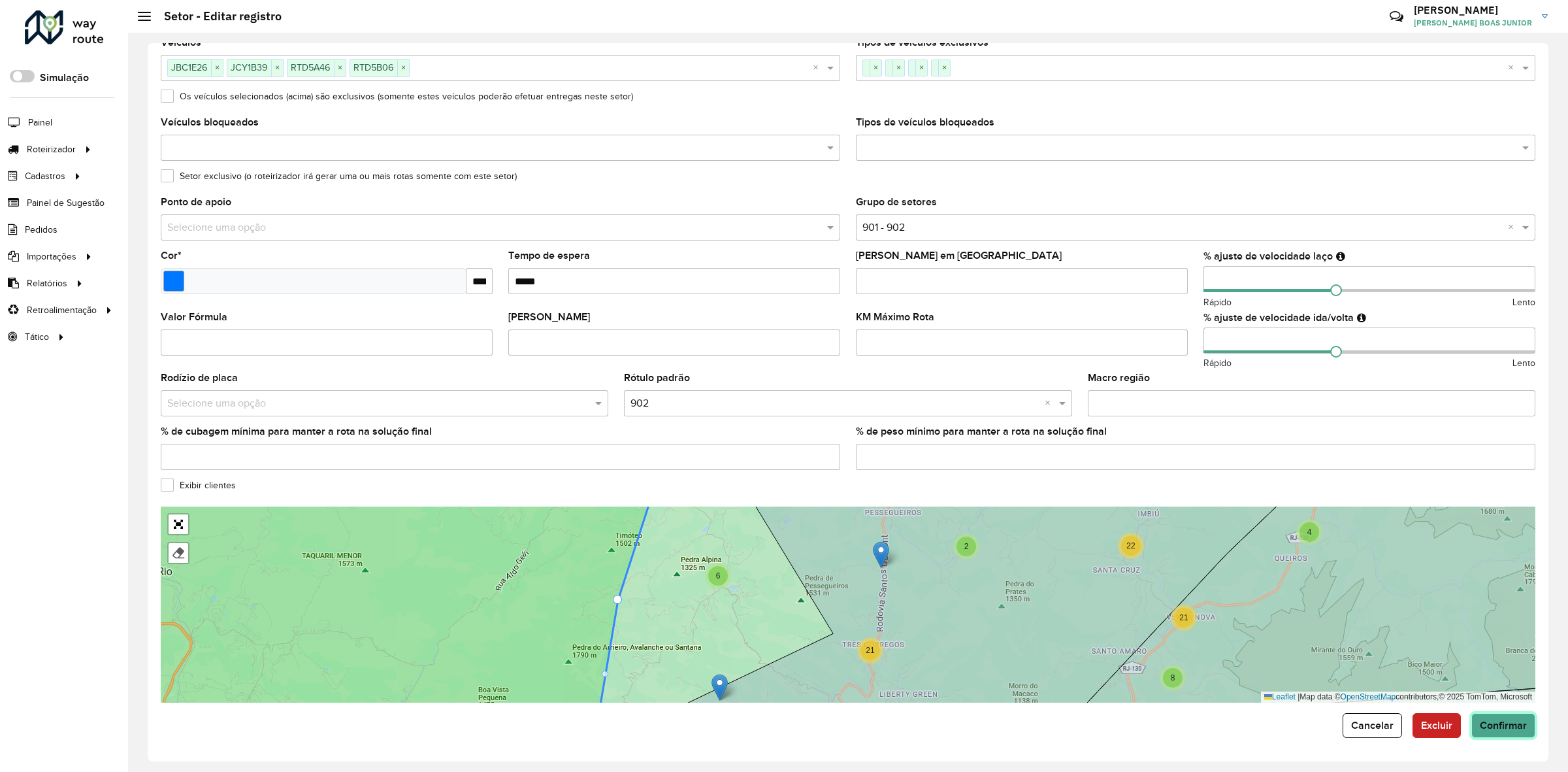
click at [1480, 720] on span "Confirmar" at bounding box center [1503, 725] width 47 height 11
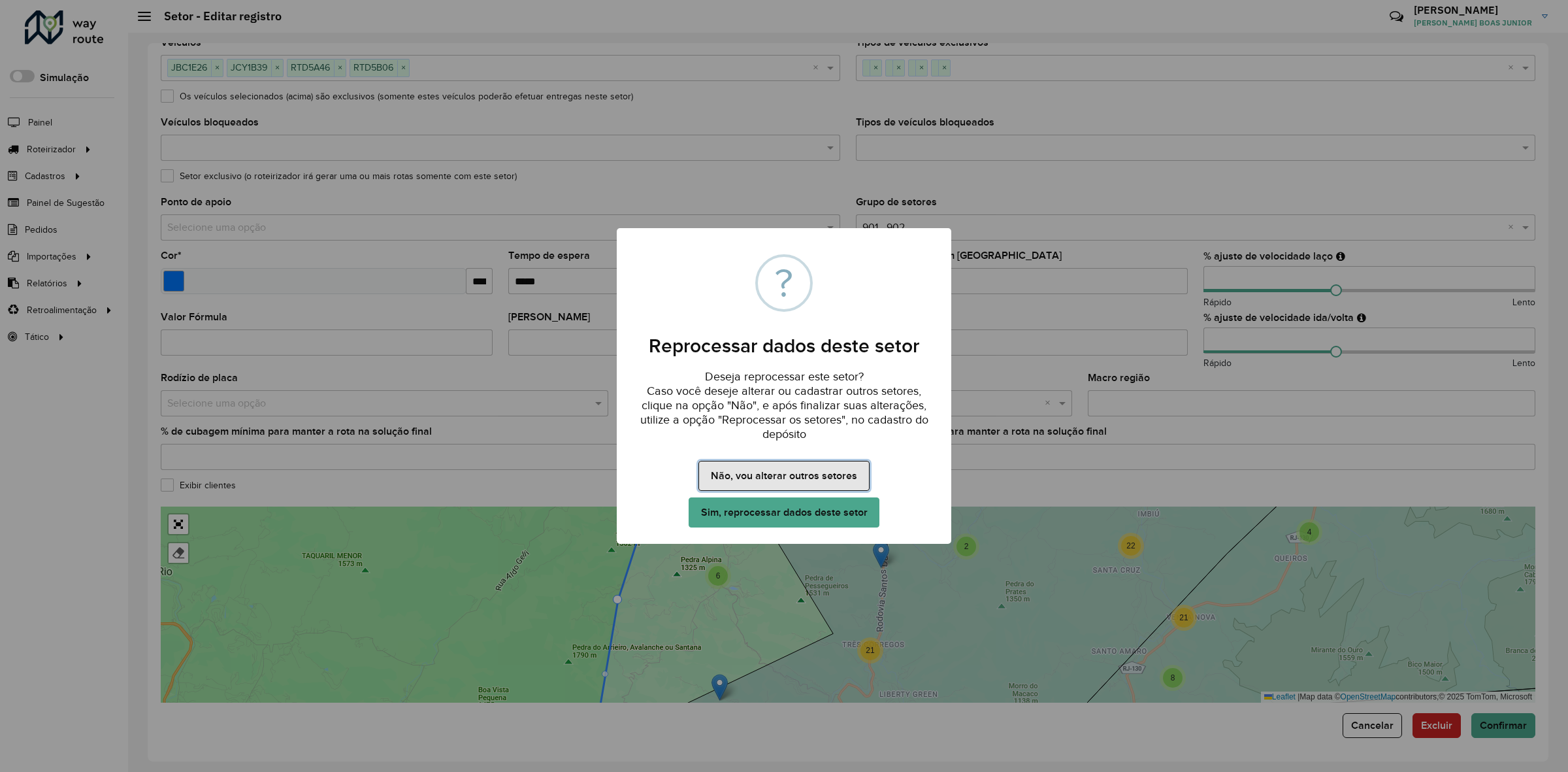
click at [749, 464] on button "Não, vou alterar outros setores" at bounding box center [783, 476] width 170 height 30
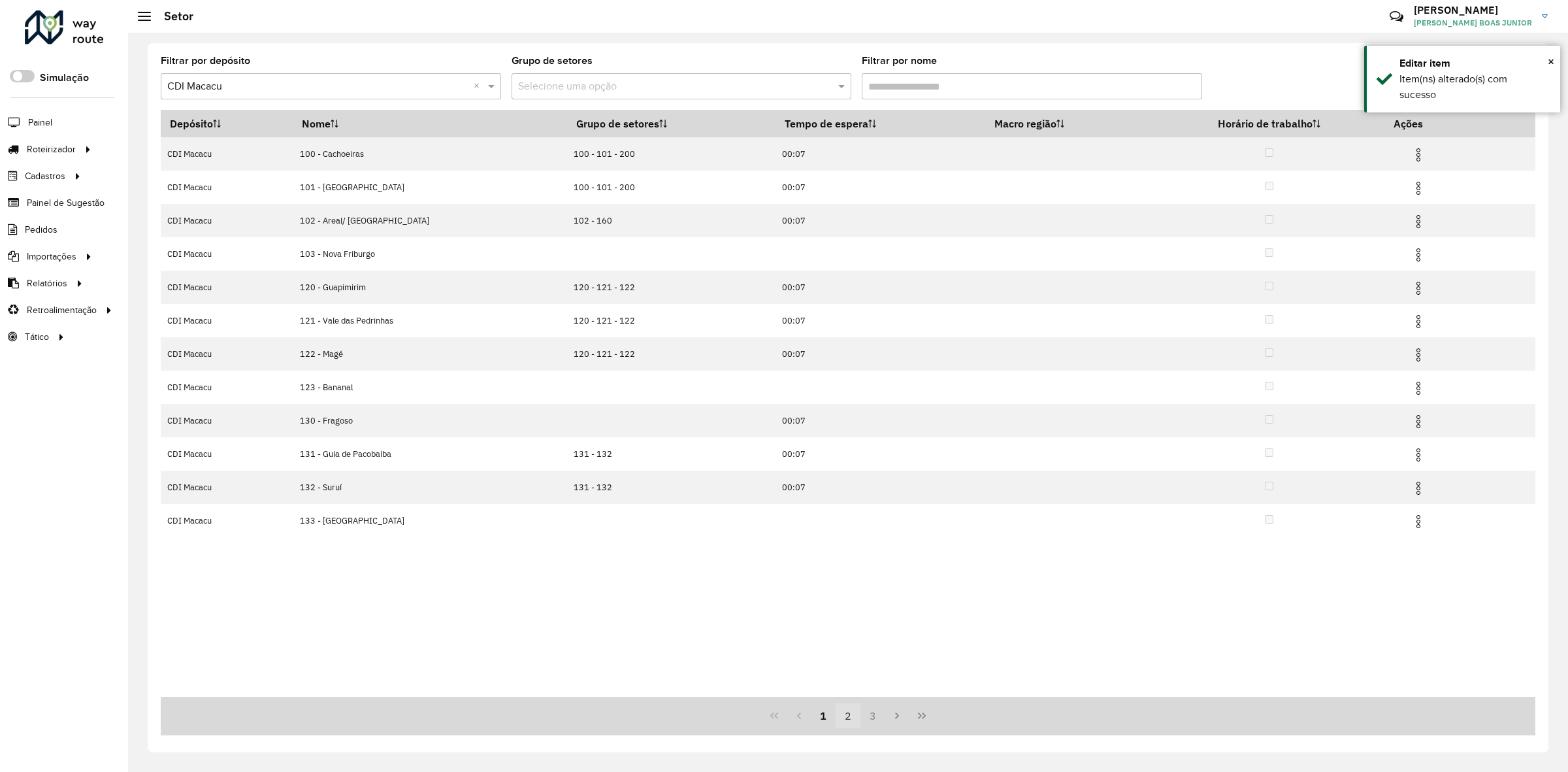
click at [853, 719] on button "2" at bounding box center [848, 716] width 25 height 25
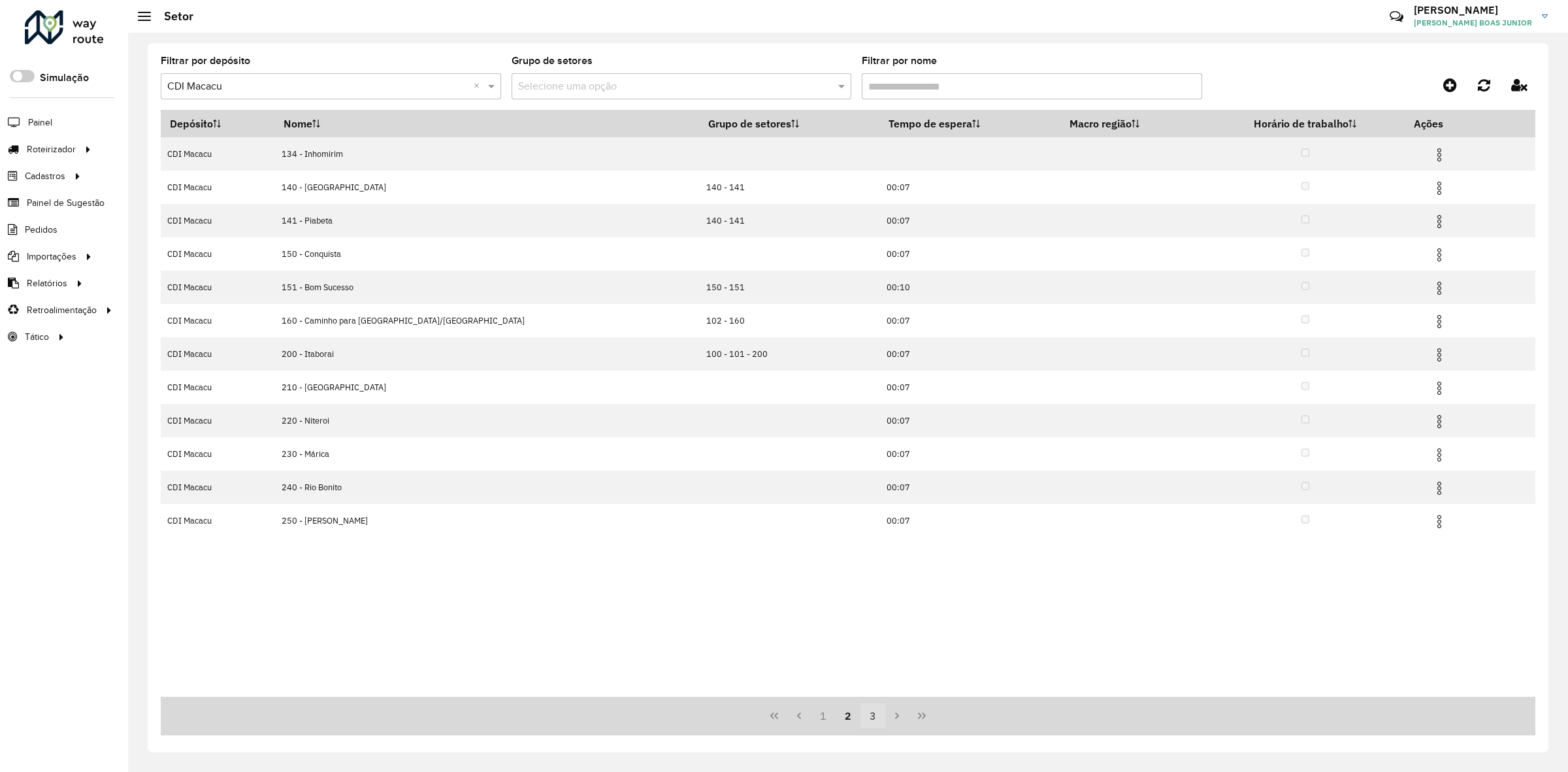
click at [878, 719] on button "3" at bounding box center [873, 716] width 25 height 25
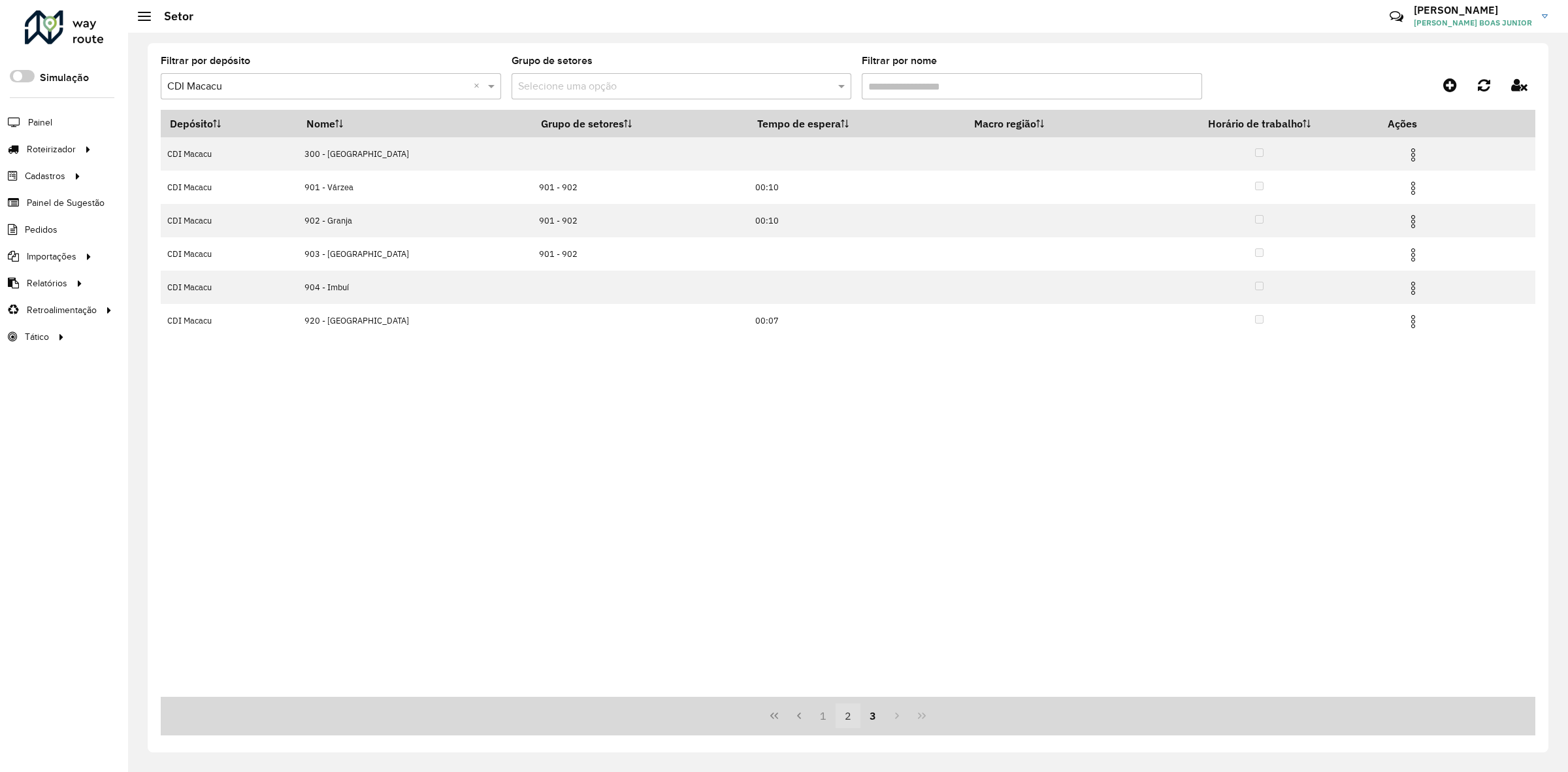
click at [848, 717] on button "2" at bounding box center [848, 716] width 25 height 25
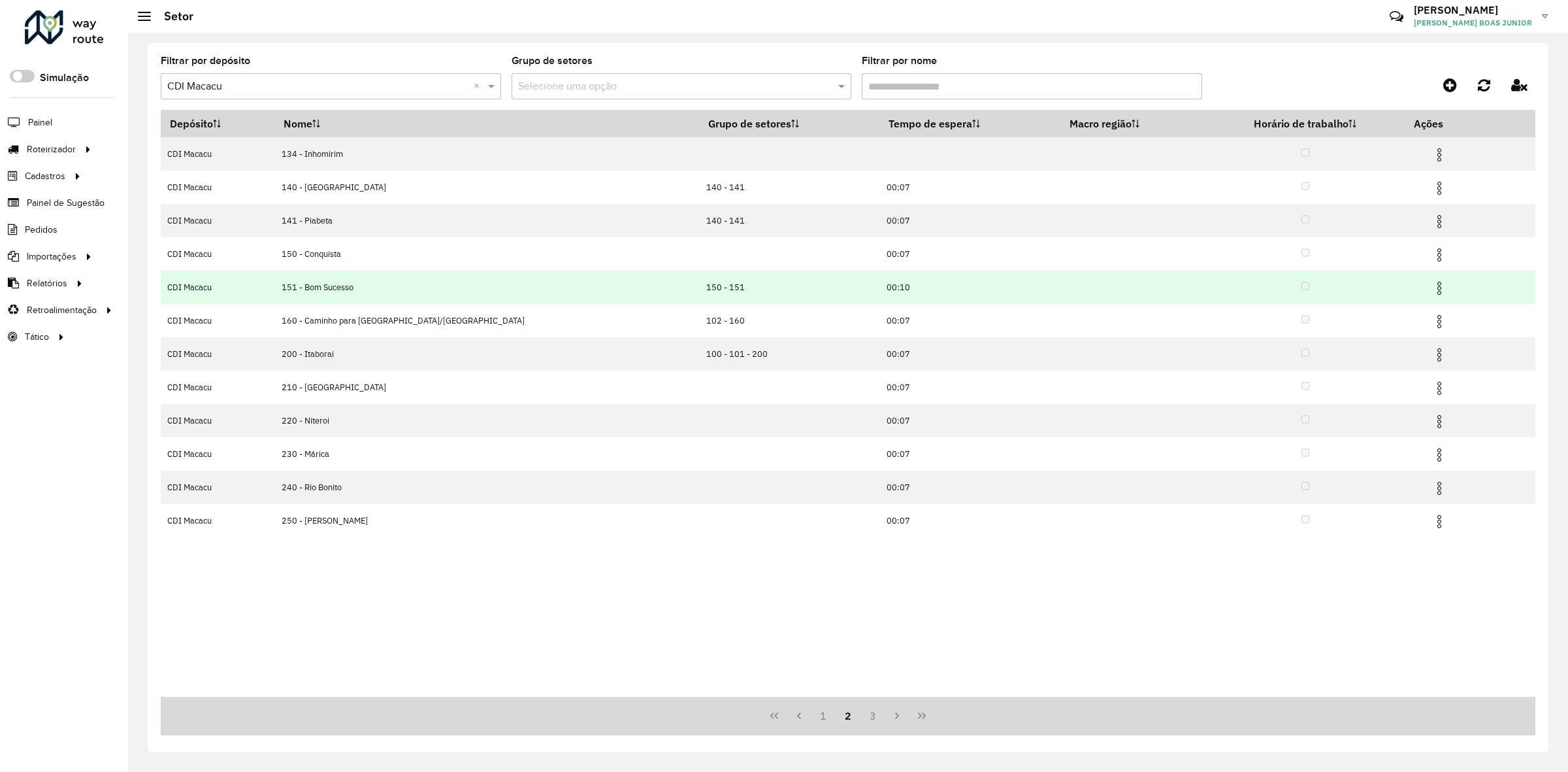
click at [1432, 291] on img at bounding box center [1439, 288] width 16 height 16
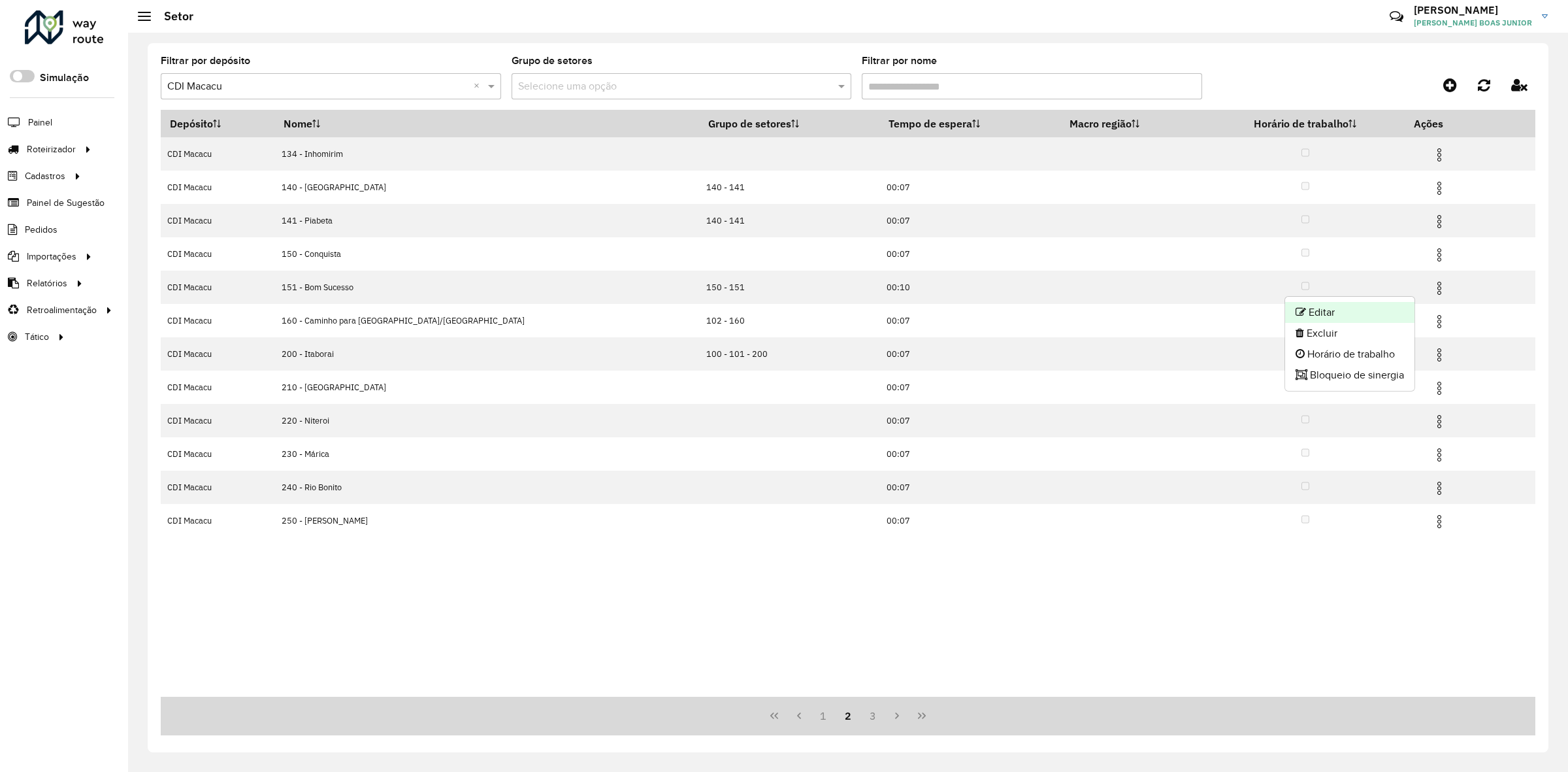
click at [1381, 308] on li "Editar" at bounding box center [1350, 312] width 130 height 21
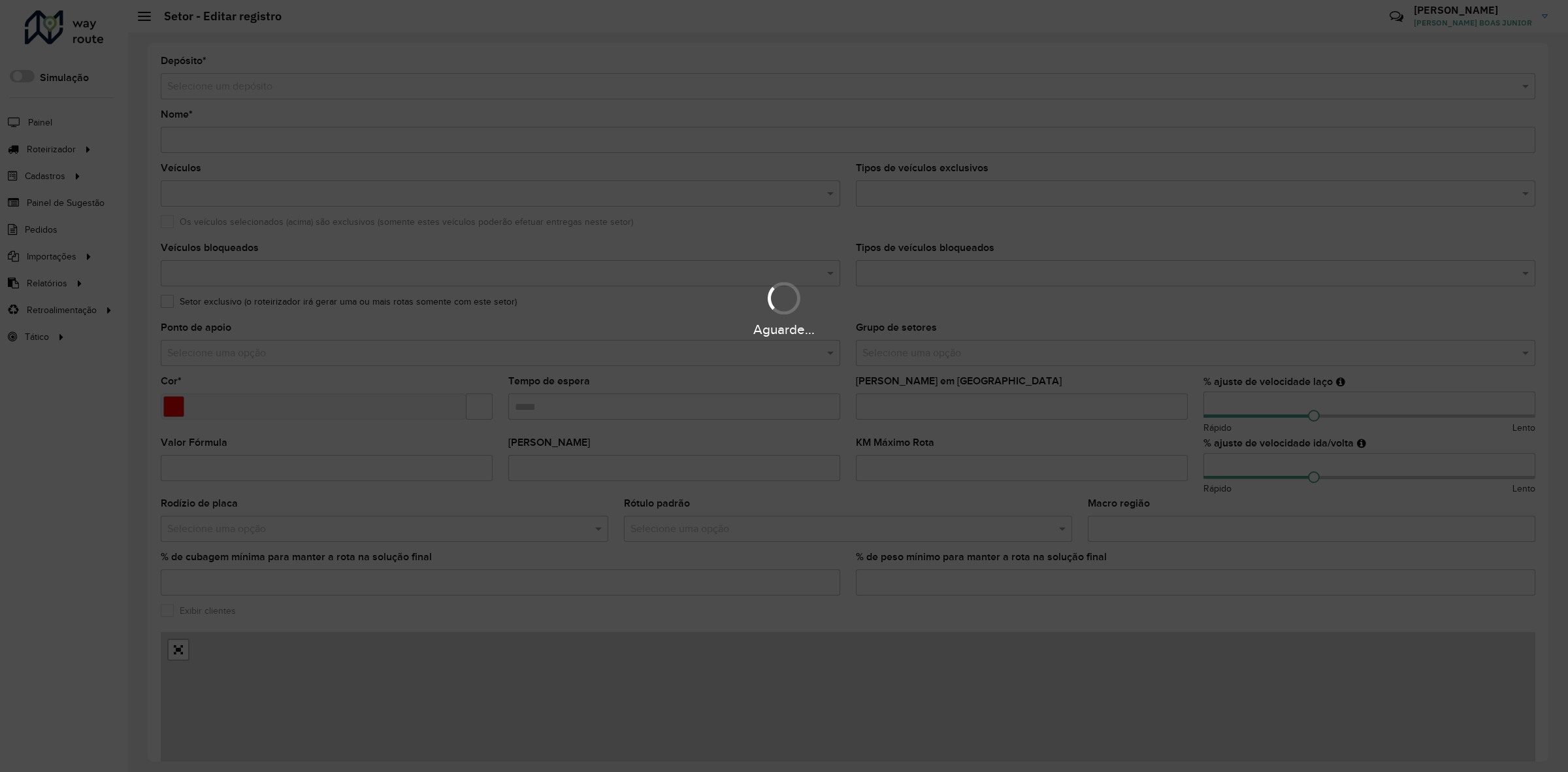
type input "**********"
type input "*******"
type input "*****"
type input "**"
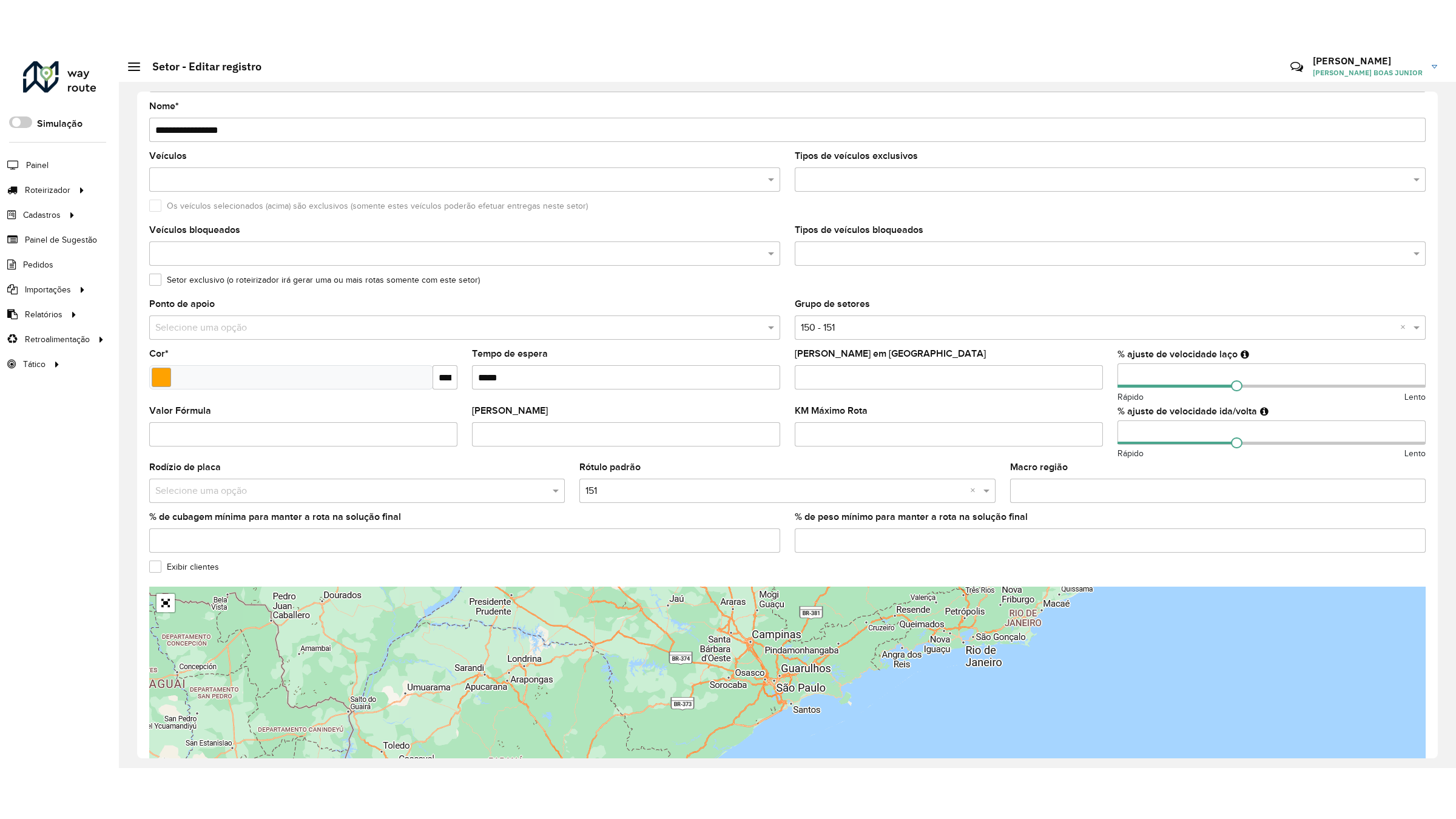
scroll to position [120, 0]
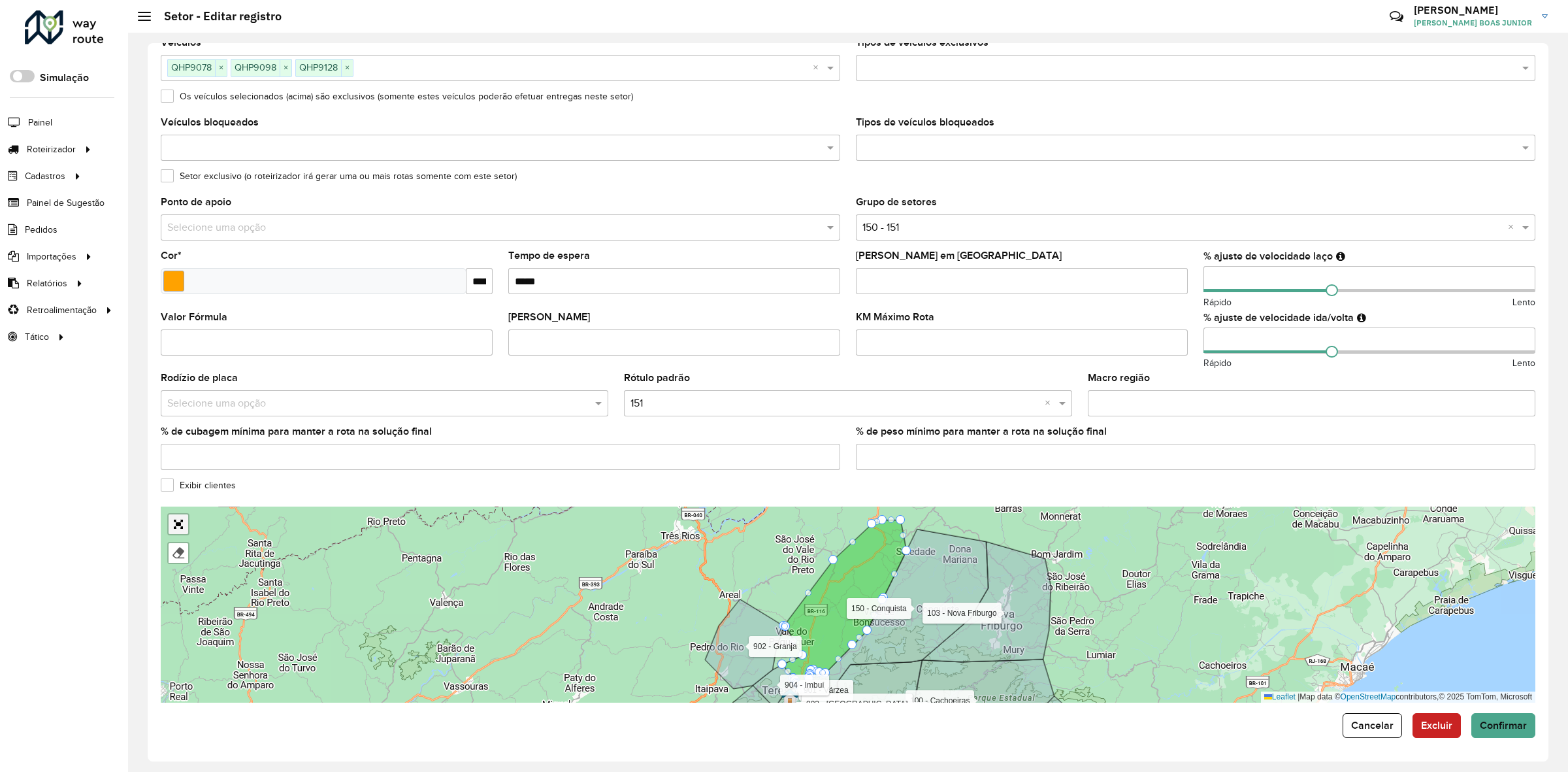
click at [177, 524] on link "Abrir mapa em tela cheia" at bounding box center [178, 524] width 20 height 20
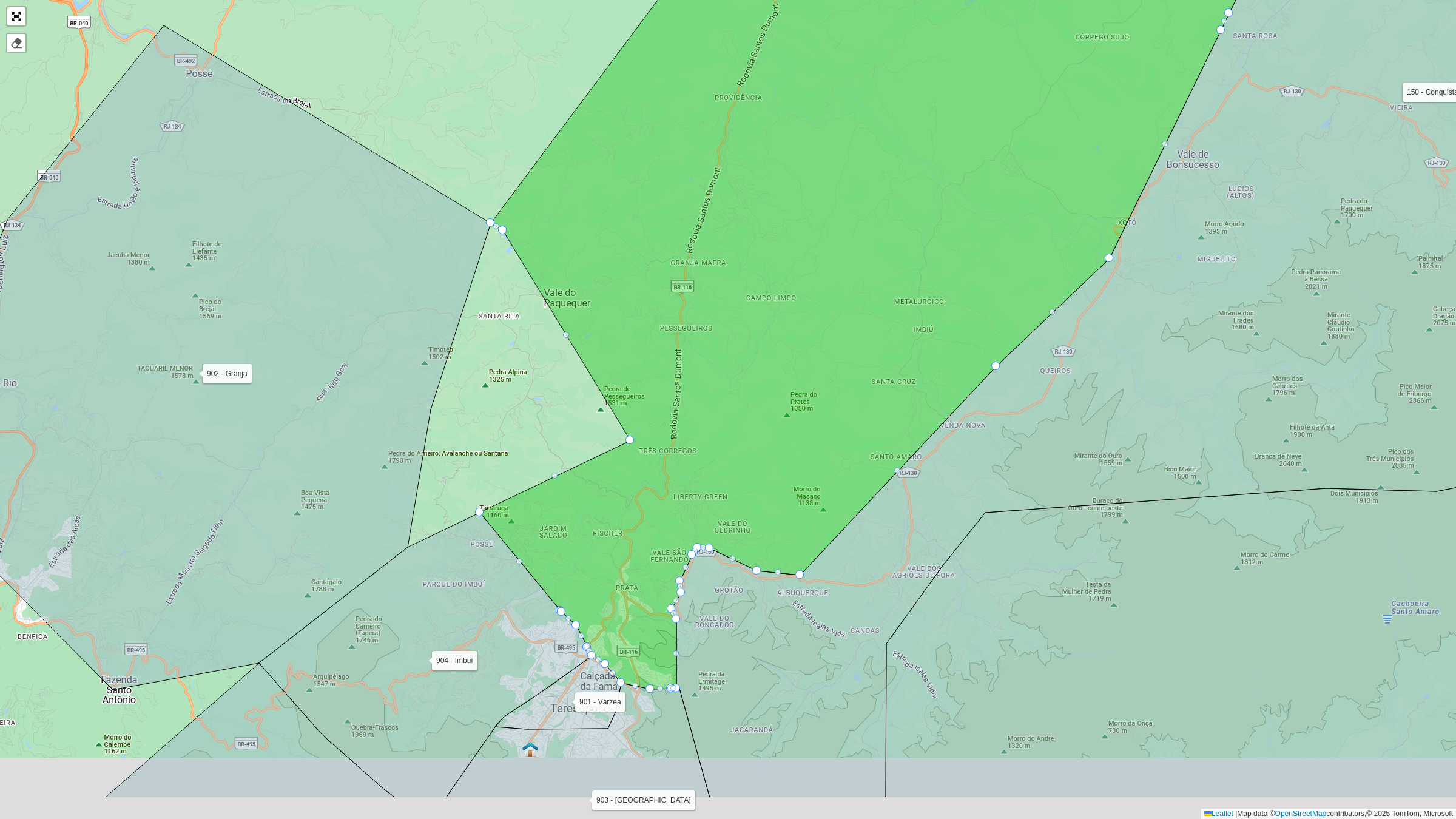
drag, startPoint x: 512, startPoint y: 400, endPoint x: 531, endPoint y: 349, distance: 54.4
click at [531, 349] on div "100 - Cachoeiras 101 - Papucaia 102 - Areal/ estreito 103 - Nova Friburgo 120 -…" at bounding box center [728, 410] width 1456 height 819
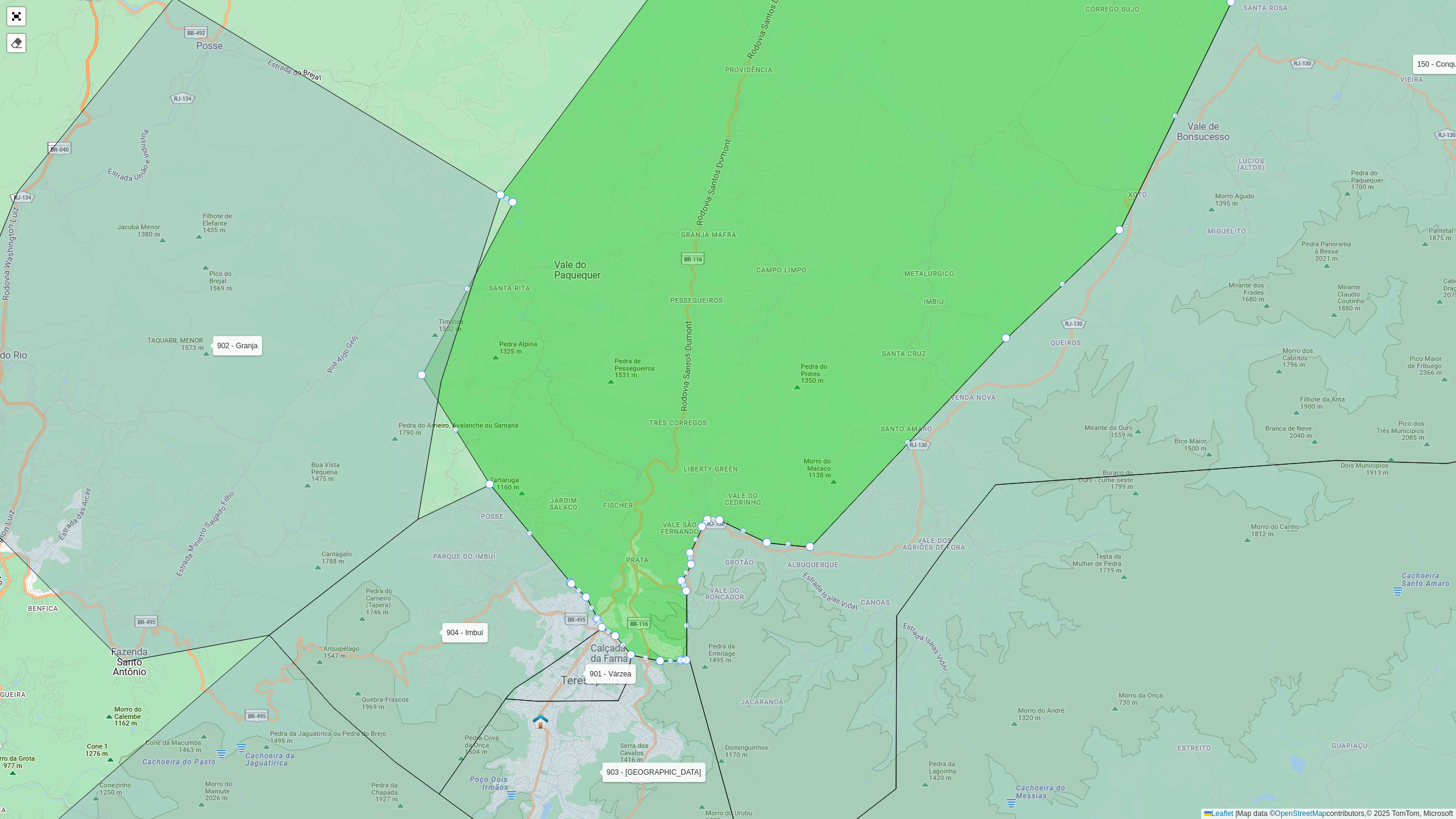
drag, startPoint x: 629, startPoint y: 411, endPoint x: 442, endPoint y: 365, distance: 192.6
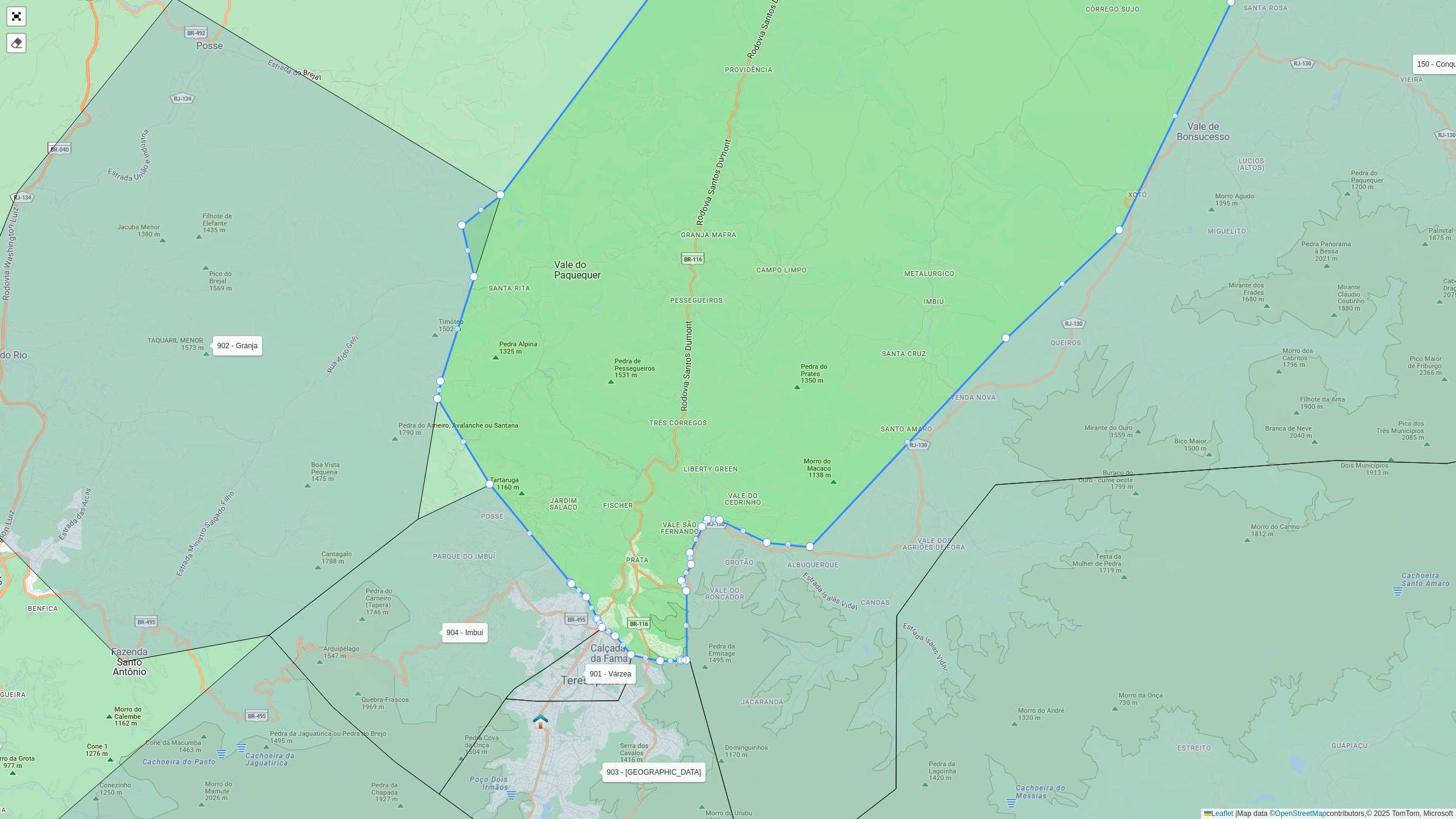
drag, startPoint x: 512, startPoint y: 203, endPoint x: 462, endPoint y: 226, distance: 55.0
drag, startPoint x: 460, startPoint y: 440, endPoint x: 484, endPoint y: 438, distance: 24.1
click at [465, 440] on div at bounding box center [463, 441] width 8 height 8
drag, startPoint x: 434, startPoint y: 459, endPoint x: 402, endPoint y: 489, distance: 43.9
drag, startPoint x: 454, startPoint y: 485, endPoint x: 465, endPoint y: 498, distance: 17.0
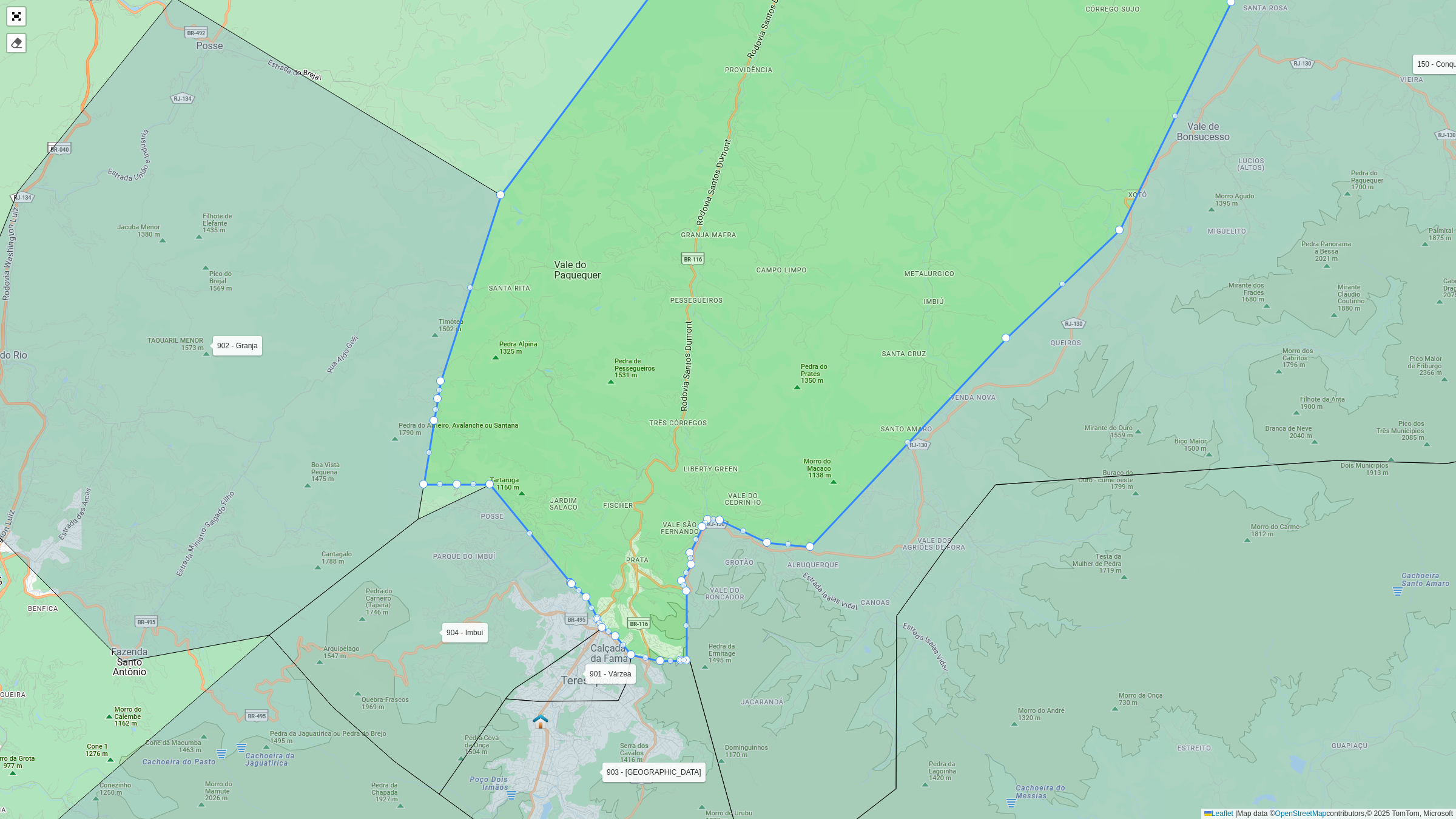
click at [459, 486] on div at bounding box center [456, 483] width 8 height 8
drag, startPoint x: 458, startPoint y: 486, endPoint x: 461, endPoint y: 541, distance: 55.1
click at [434, 495] on icon at bounding box center [849, 289] width 850 height 745
drag, startPoint x: 432, startPoint y: 495, endPoint x: 423, endPoint y: 496, distance: 9.1
click at [432, 496] on div at bounding box center [431, 496] width 8 height 8
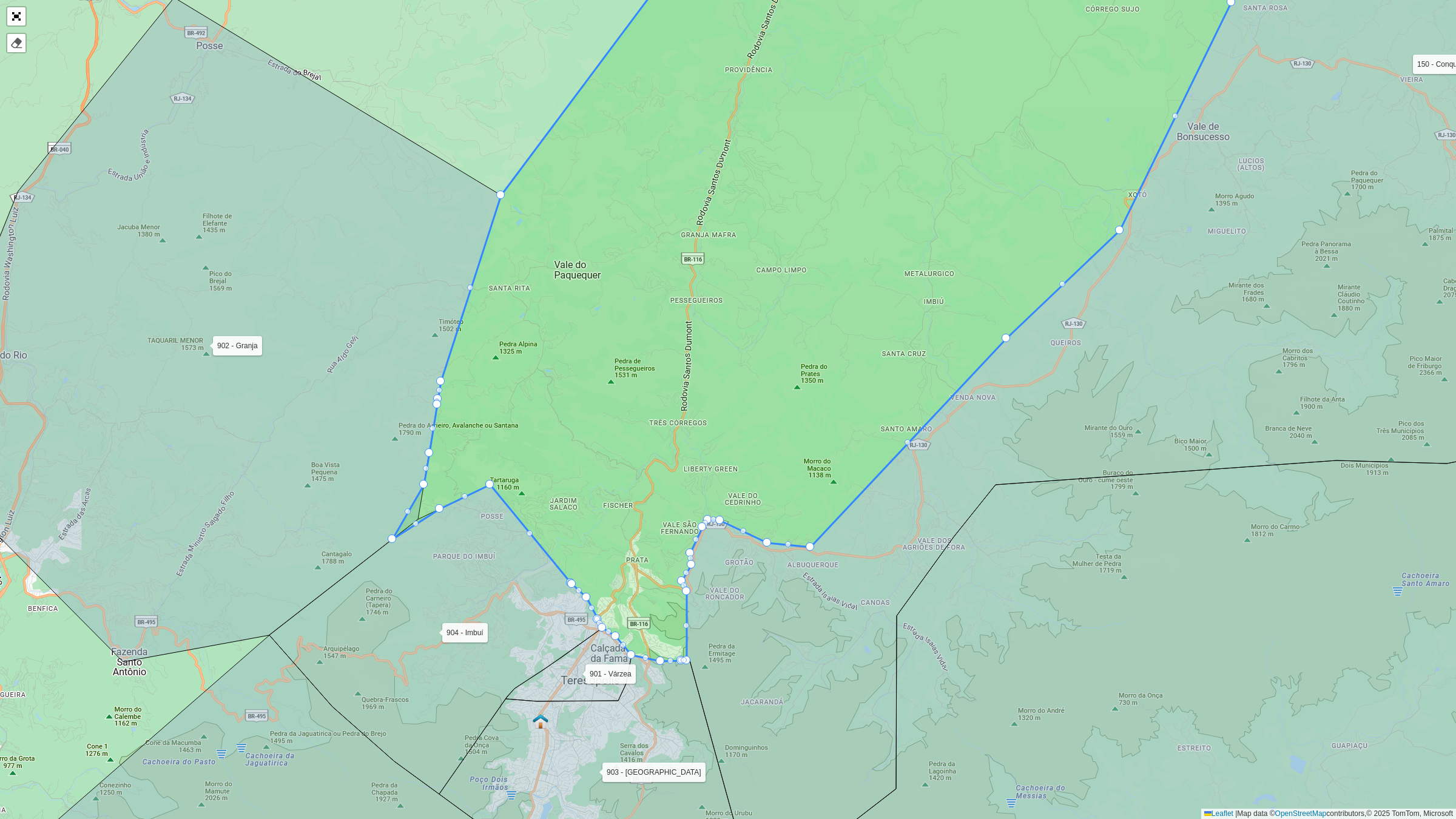
drag, startPoint x: 432, startPoint y: 496, endPoint x: 388, endPoint y: 532, distance: 56.9
click at [20, 19] on link "Abrir mapa em tela cheia" at bounding box center [16, 16] width 18 height 18
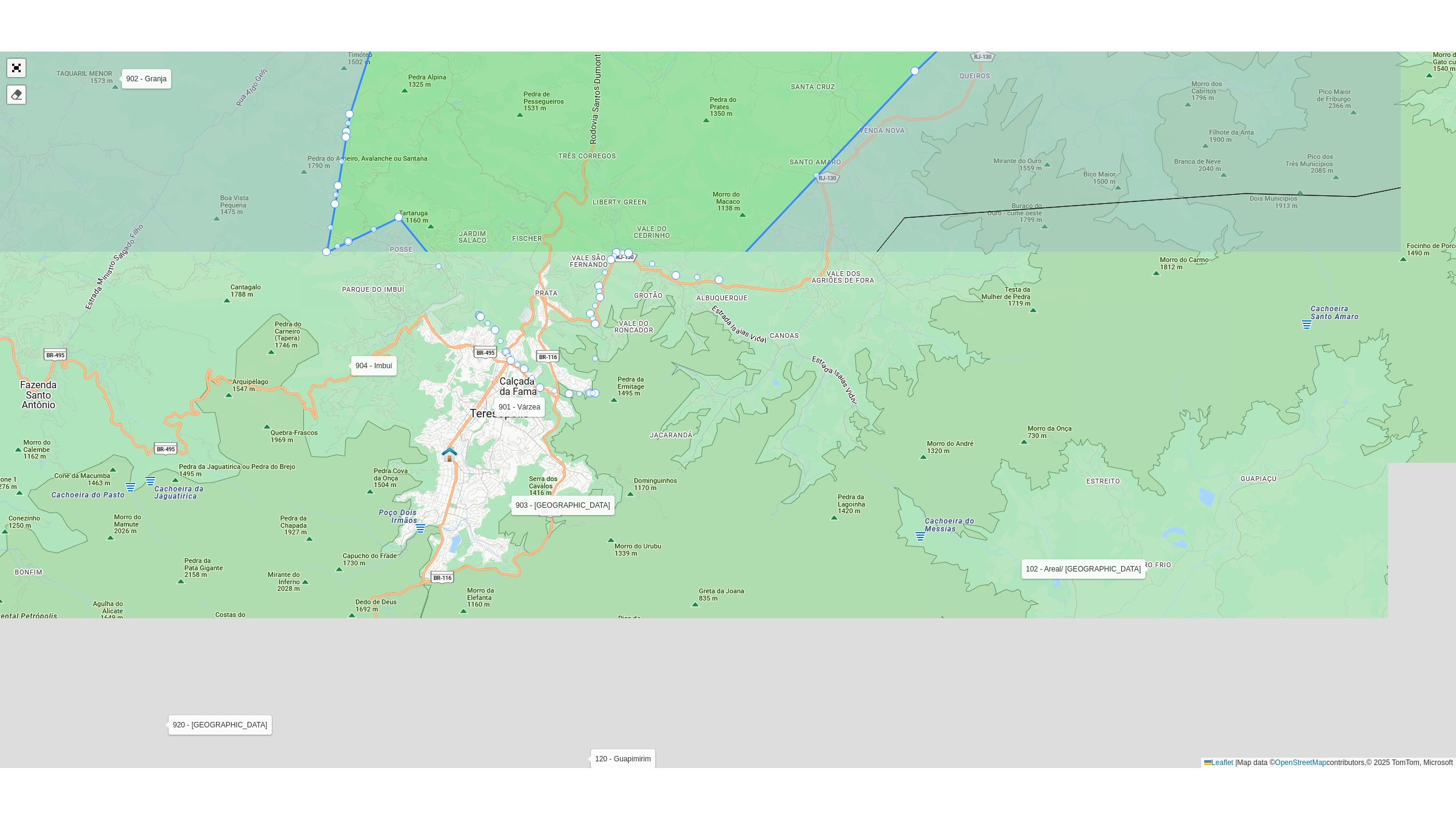
scroll to position [120, 0]
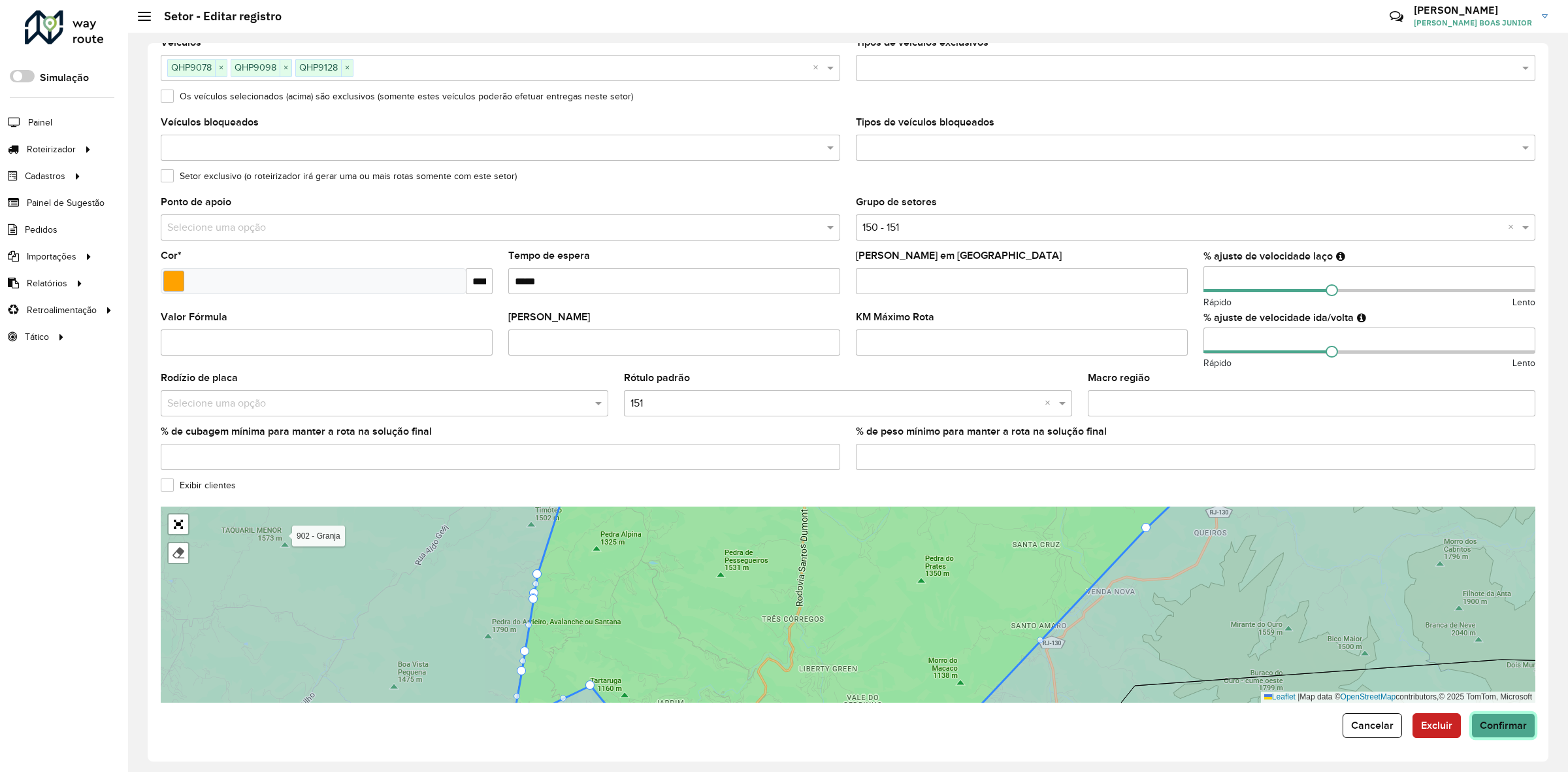
click at [1485, 727] on span "Confirmar" at bounding box center [1503, 725] width 47 height 11
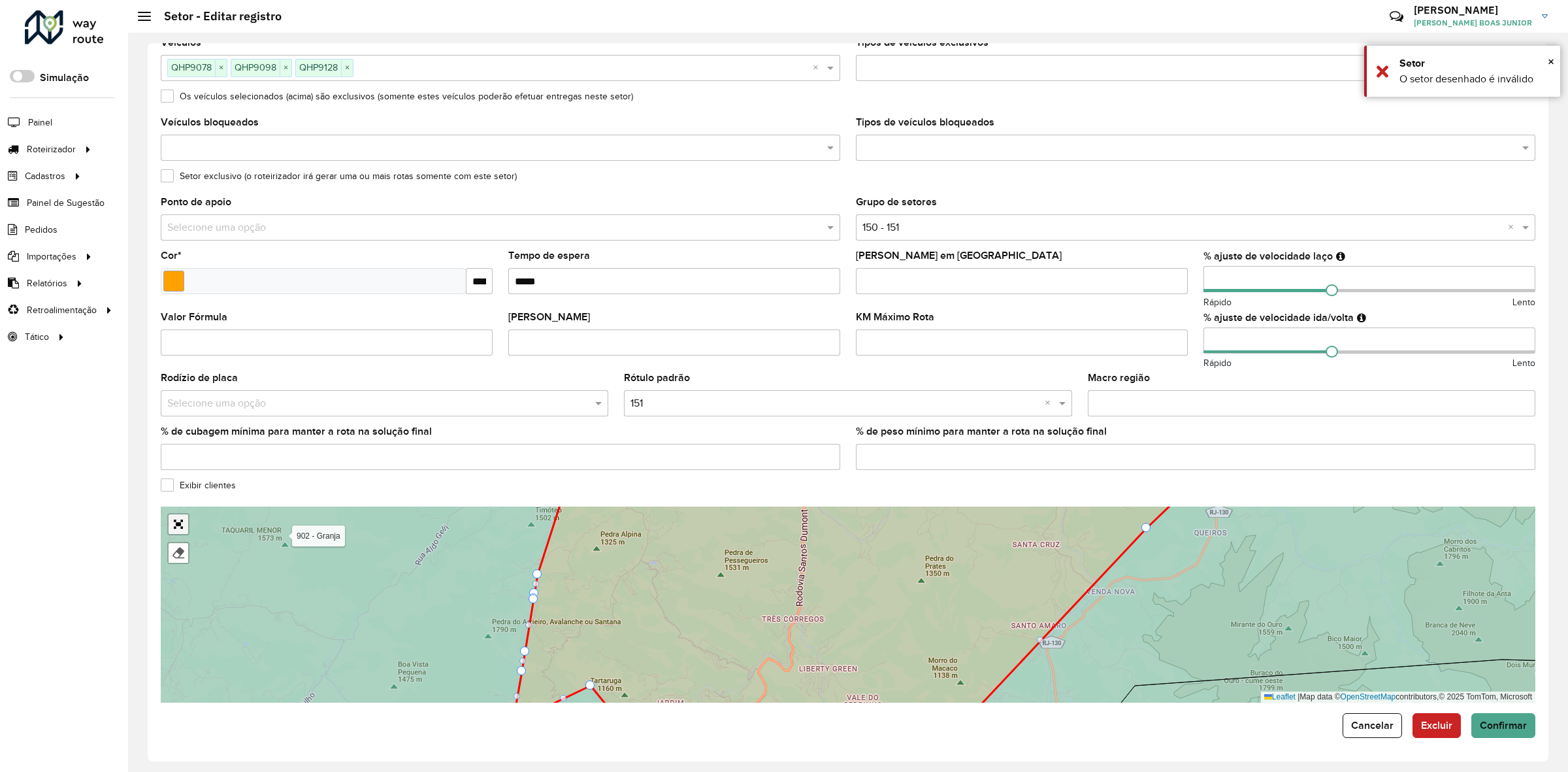
click at [181, 521] on link "Abrir mapa em tela cheia" at bounding box center [178, 524] width 20 height 20
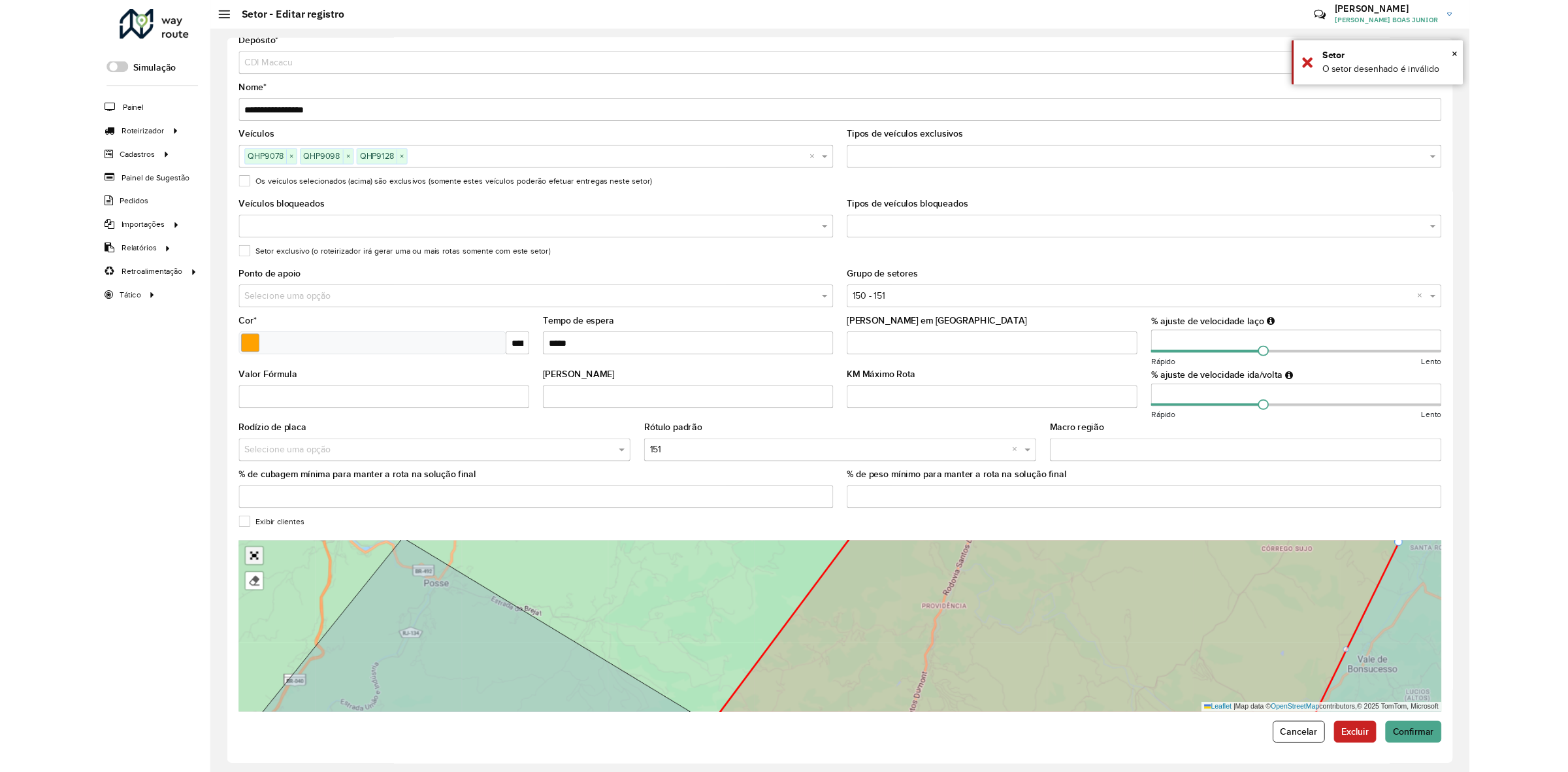
scroll to position [0, 0]
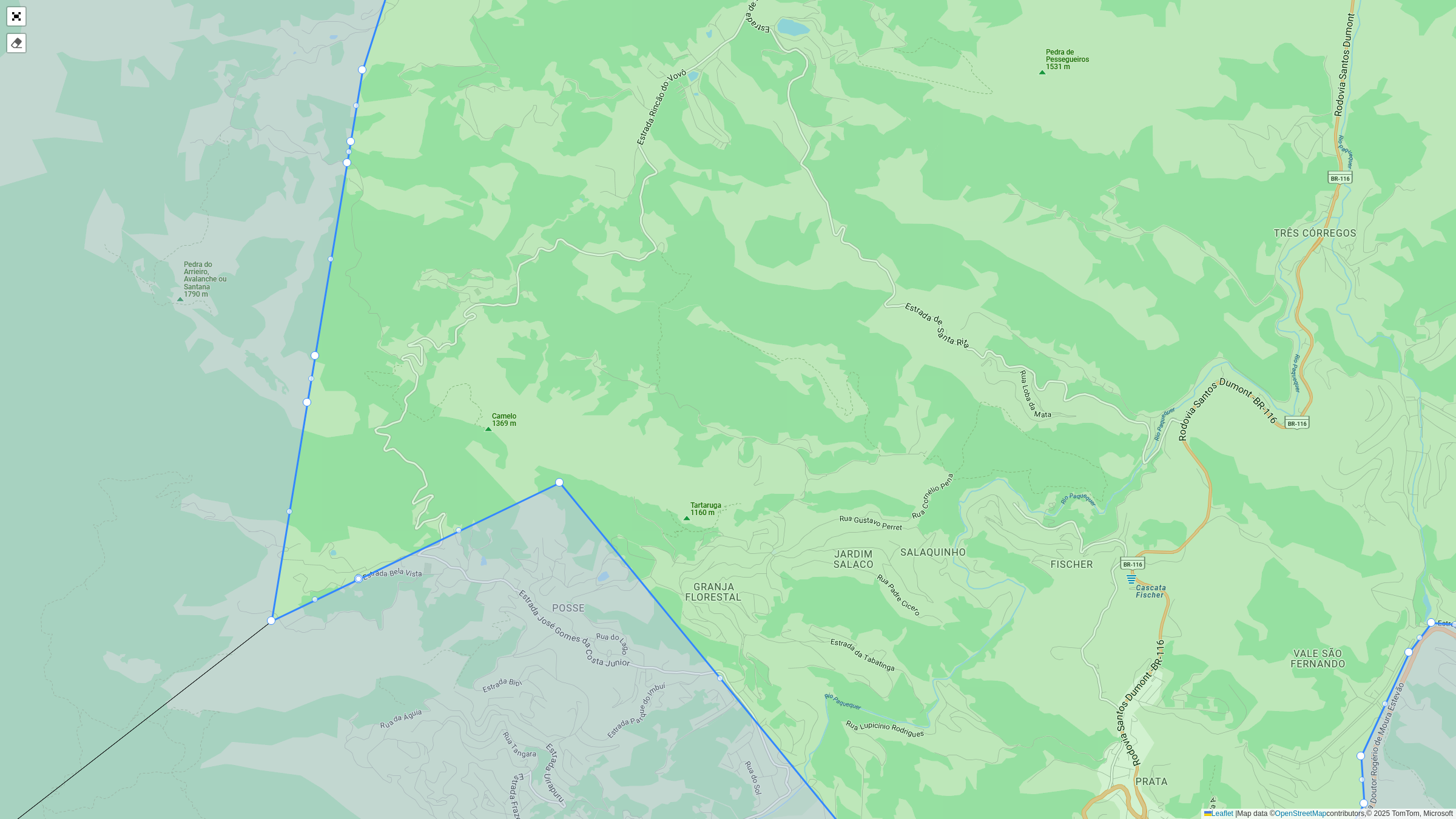
drag, startPoint x: 355, startPoint y: 578, endPoint x: 403, endPoint y: 664, distance: 98.5
click at [361, 580] on div at bounding box center [358, 578] width 8 height 8
drag, startPoint x: 361, startPoint y: 580, endPoint x: 405, endPoint y: 660, distance: 91.3
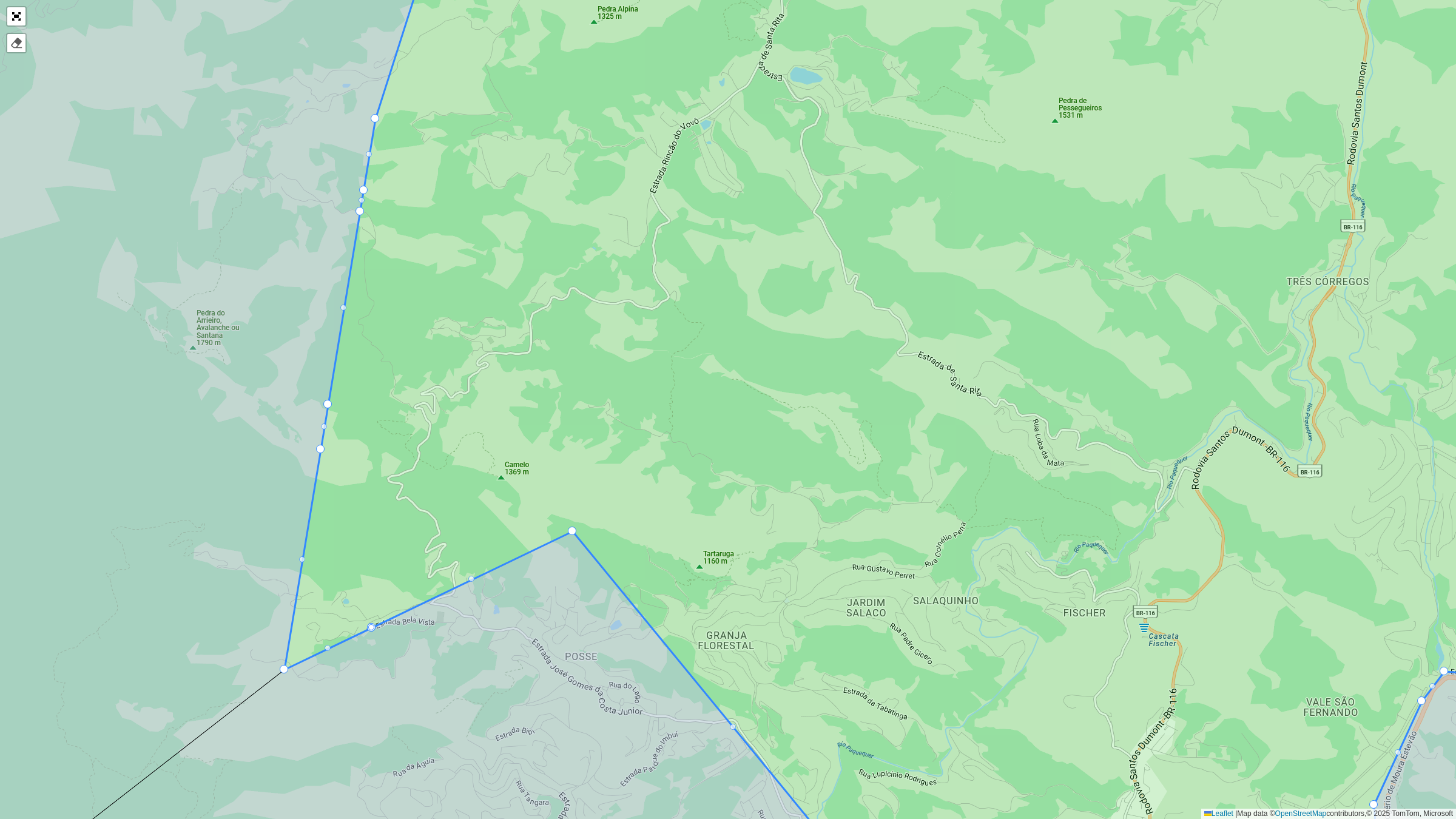
drag, startPoint x: 353, startPoint y: 577, endPoint x: 366, endPoint y: 626, distance: 50.7
click at [366, 626] on icon at bounding box center [950, 457] width 1332 height 986
drag, startPoint x: 328, startPoint y: 652, endPoint x: 347, endPoint y: 713, distance: 63.9
click at [333, 644] on icon at bounding box center [944, 409] width 1319 height 986
drag, startPoint x: 329, startPoint y: 644, endPoint x: 335, endPoint y: 657, distance: 14.3
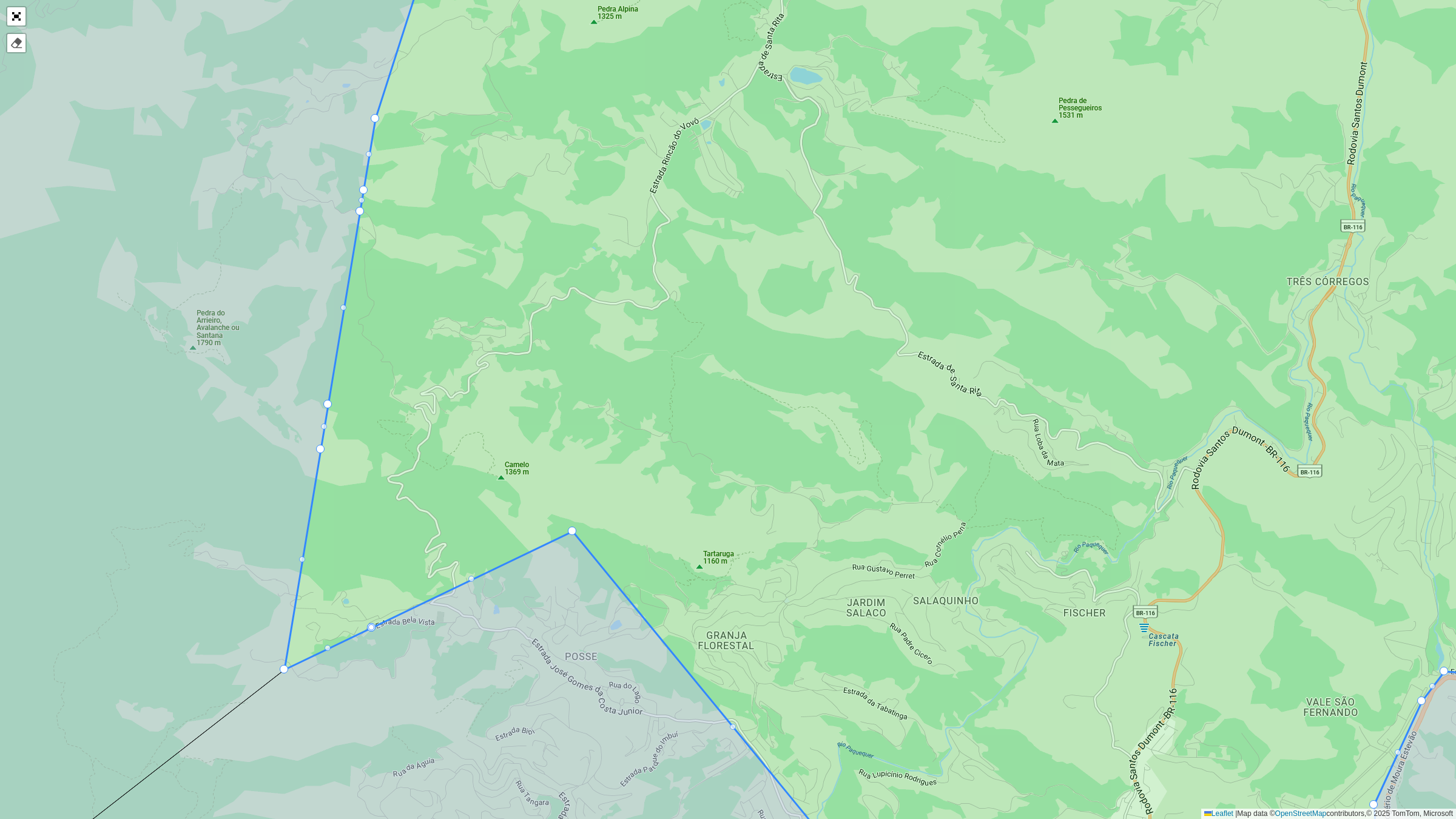
click at [332, 646] on icon at bounding box center [944, 409] width 1319 height 986
click at [326, 646] on div at bounding box center [328, 648] width 6 height 6
drag, startPoint x: 283, startPoint y: 668, endPoint x: 219, endPoint y: 740, distance: 96.3
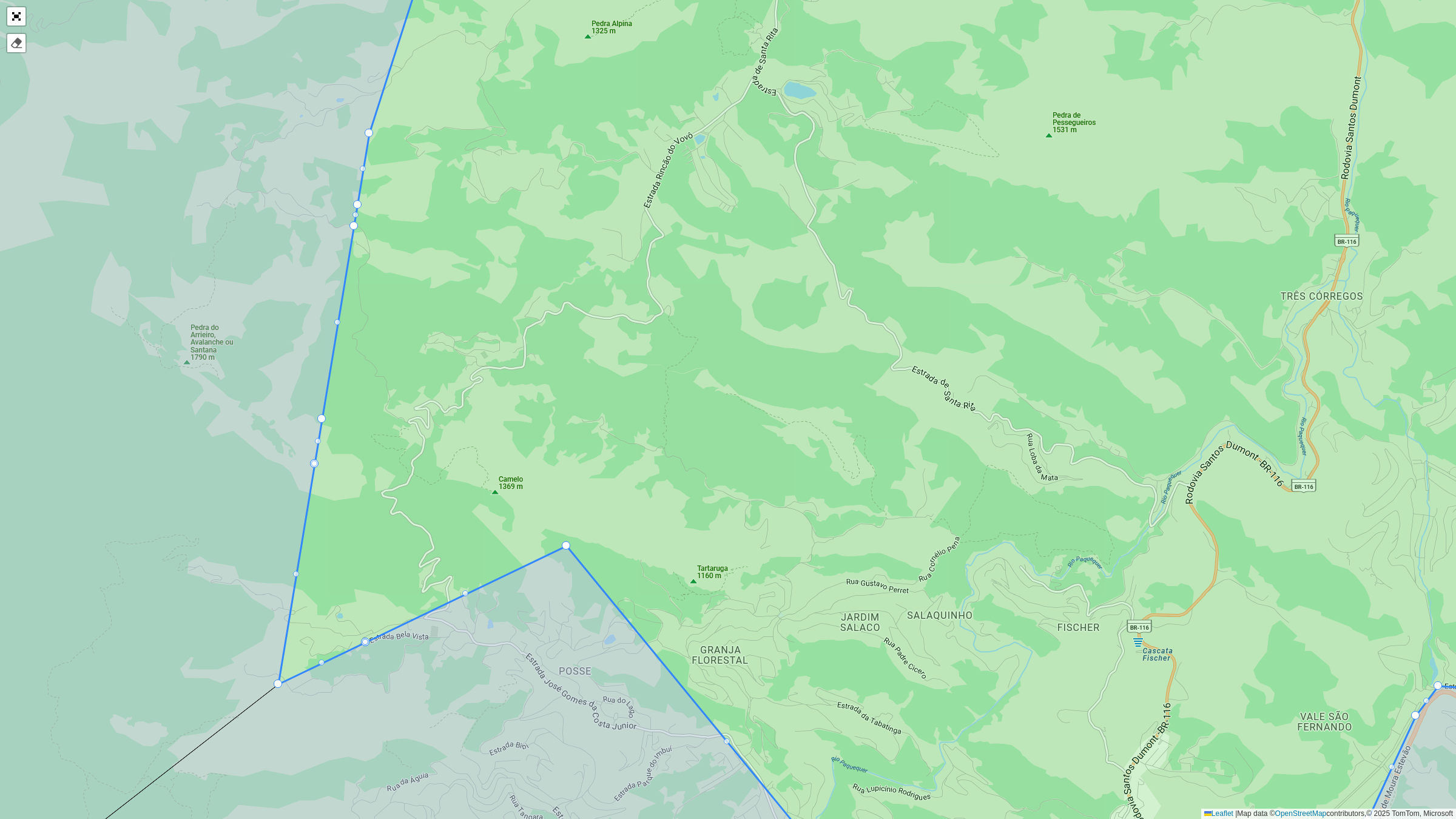
drag, startPoint x: 604, startPoint y: 363, endPoint x: 540, endPoint y: 501, distance: 152.1
click at [540, 501] on icon at bounding box center [938, 423] width 1319 height 986
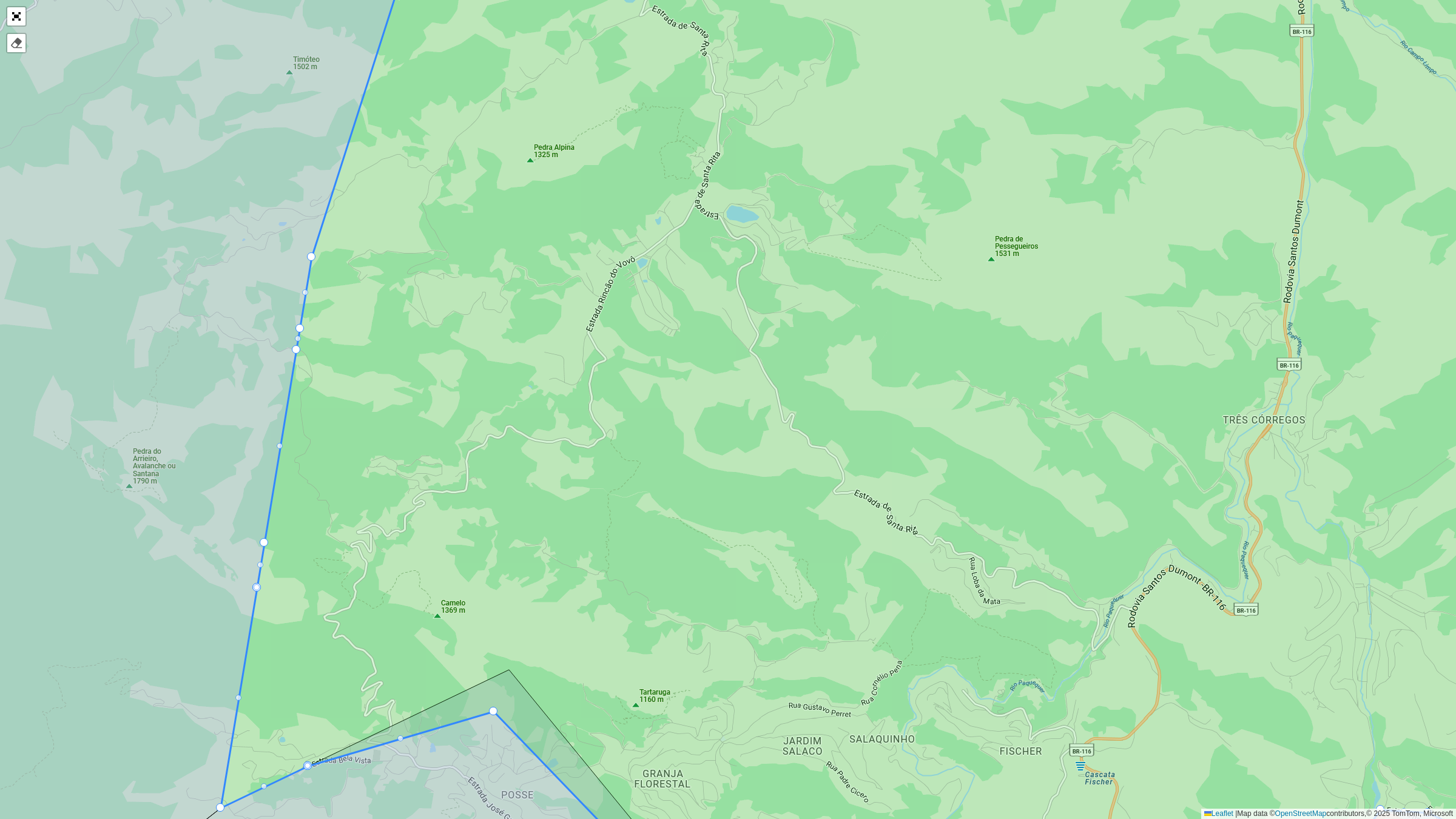
drag, startPoint x: 511, startPoint y: 668, endPoint x: 496, endPoint y: 713, distance: 47.4
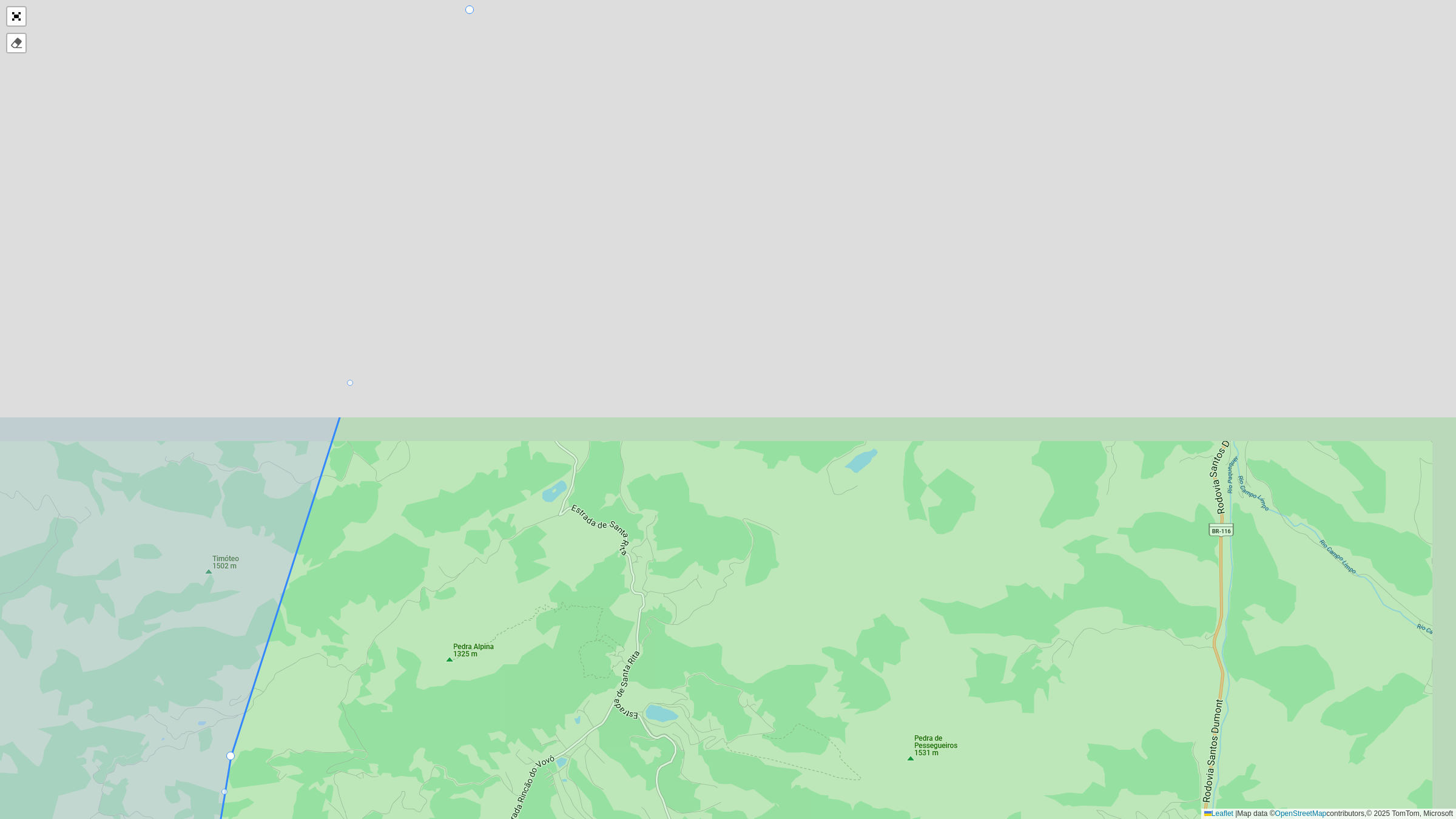
drag, startPoint x: 548, startPoint y: 301, endPoint x: 489, endPoint y: 759, distance: 461.8
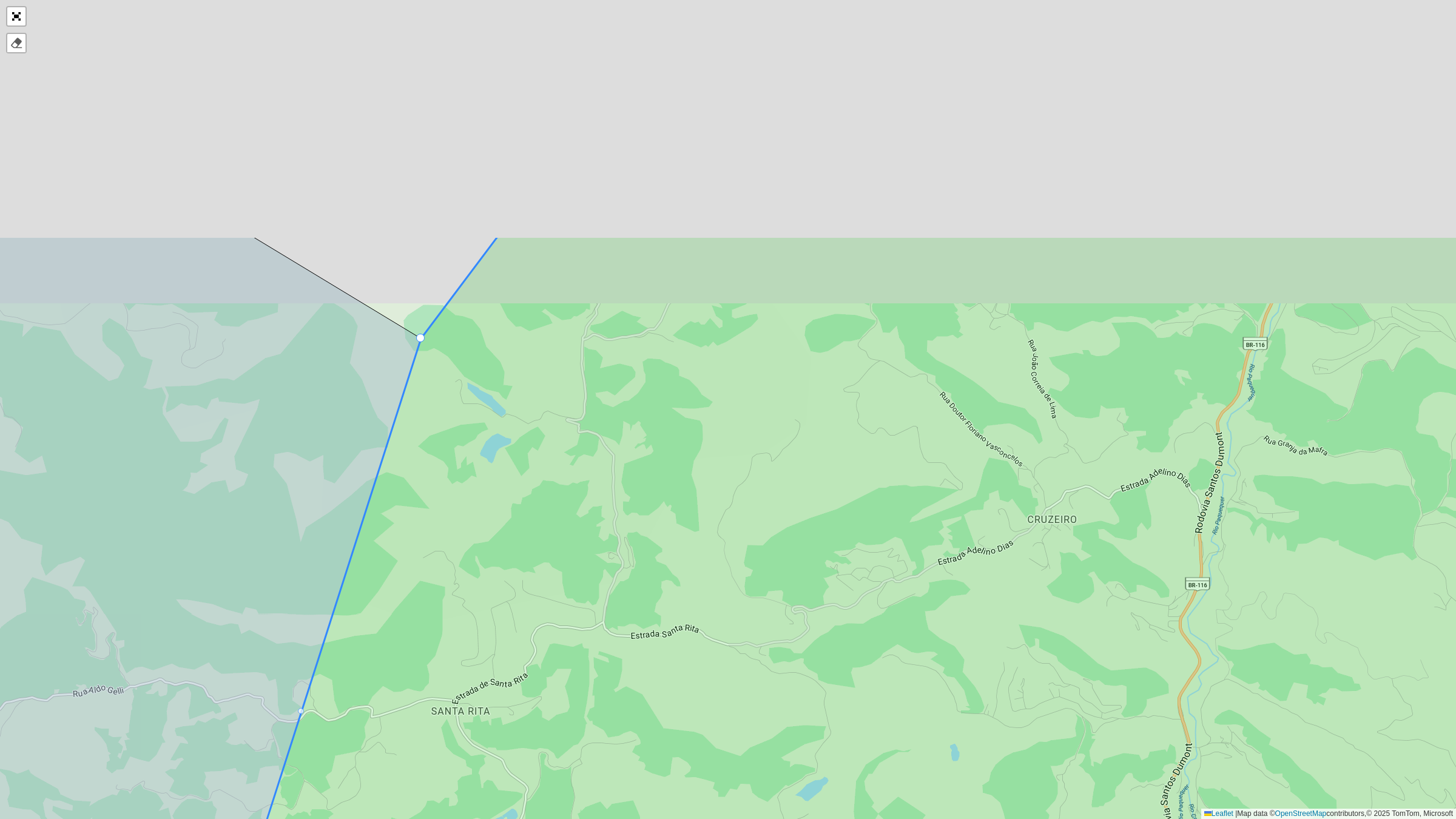
drag, startPoint x: 508, startPoint y: 564, endPoint x: 495, endPoint y: 625, distance: 62.4
click at [495, 625] on icon at bounding box center [856, 728] width 1393 height 986
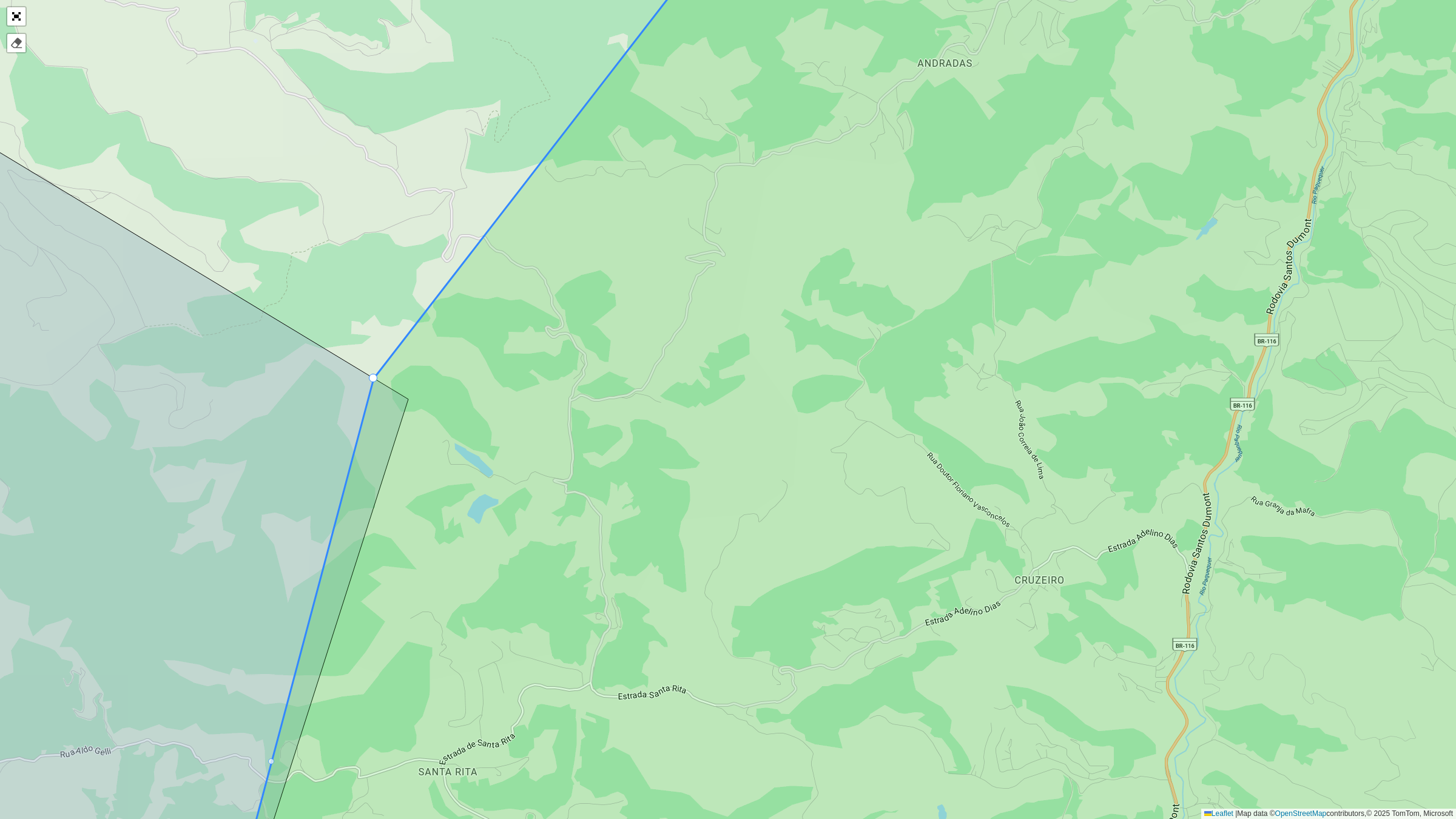
drag, startPoint x: 407, startPoint y: 398, endPoint x: 378, endPoint y: 370, distance: 40.3
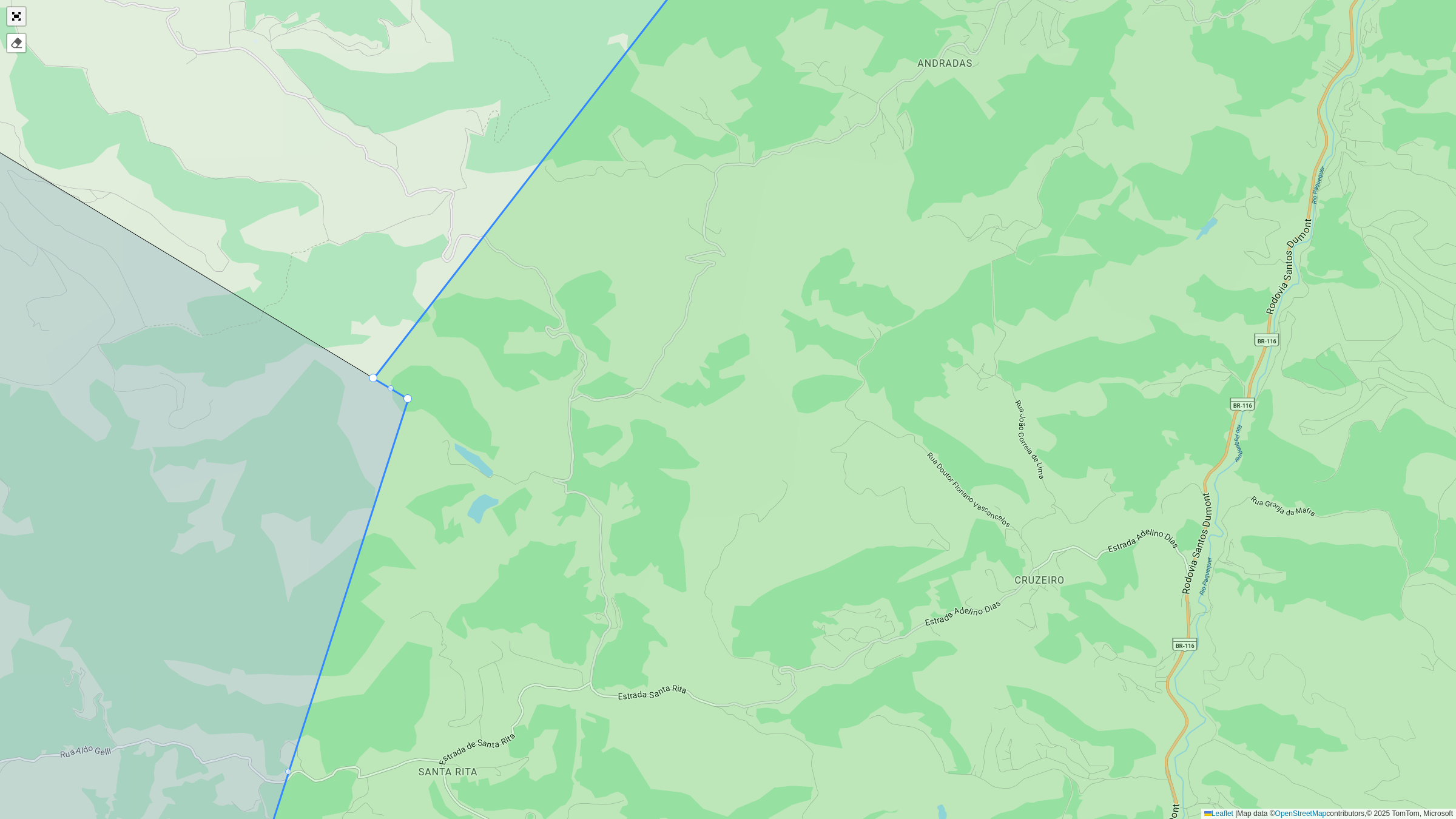
click at [10, 23] on link "Abrir mapa em tela cheia" at bounding box center [16, 16] width 18 height 18
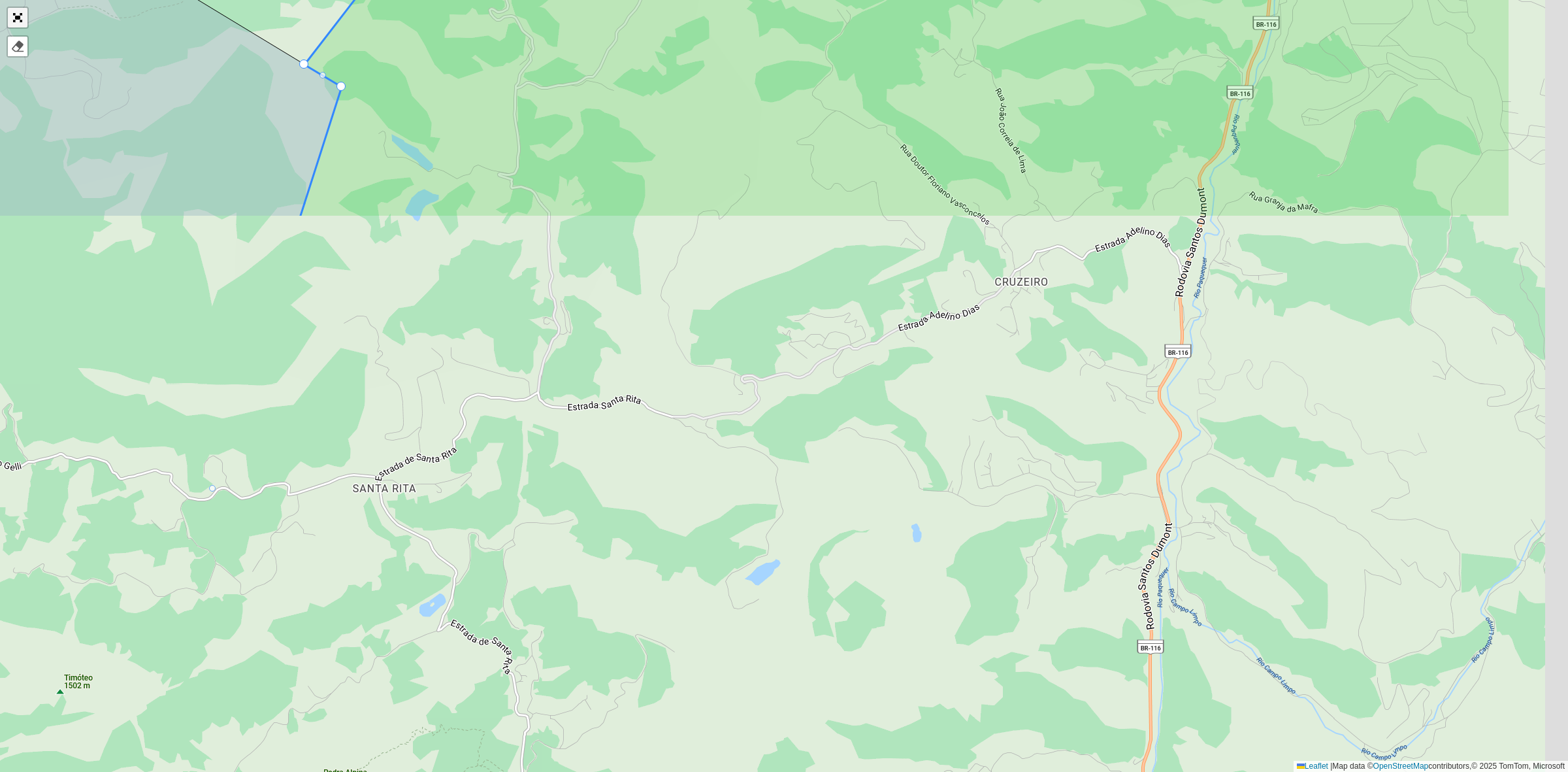
scroll to position [129, 0]
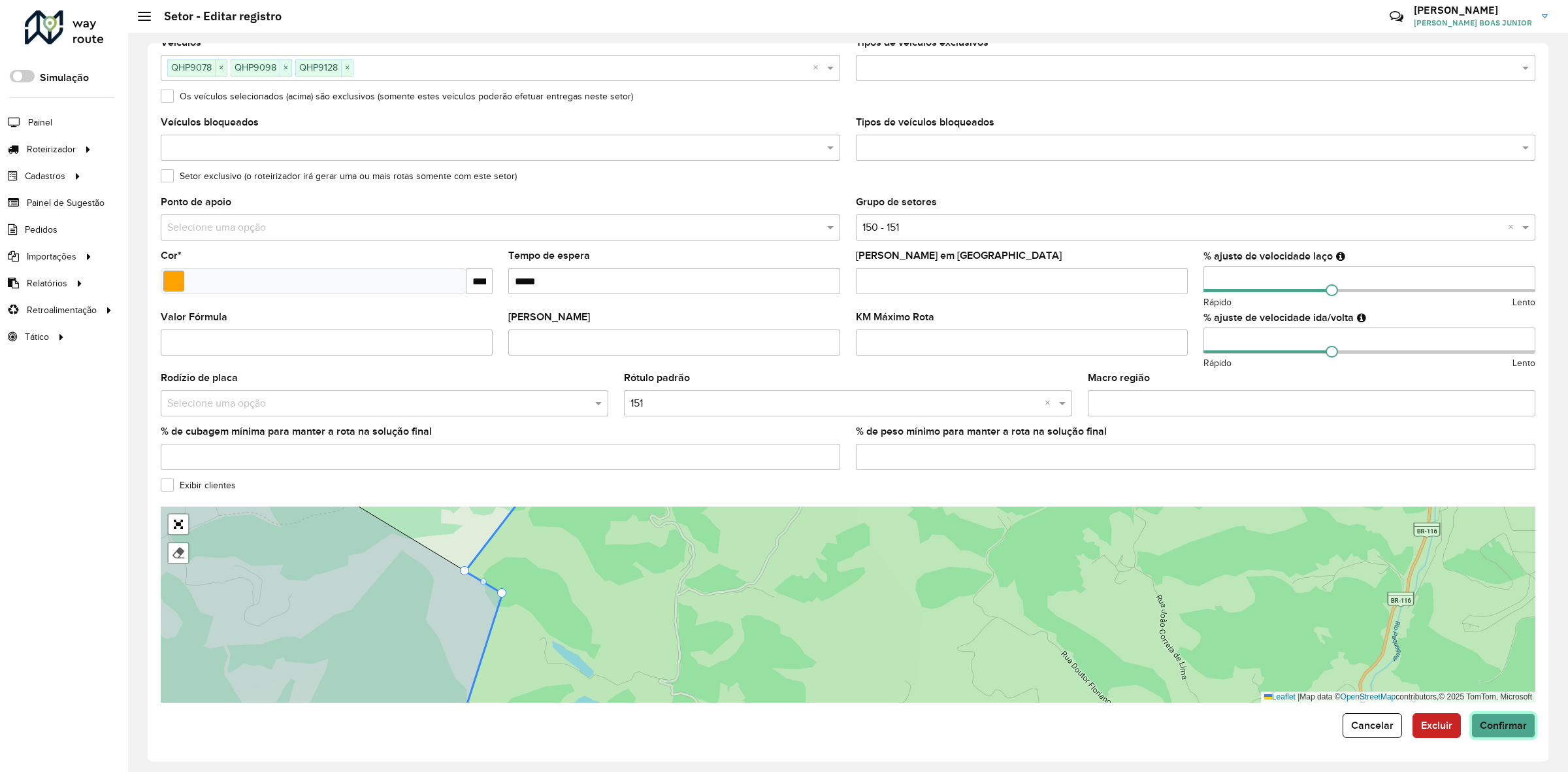
click at [1479, 716] on button "Confirmar" at bounding box center [1504, 725] width 64 height 25
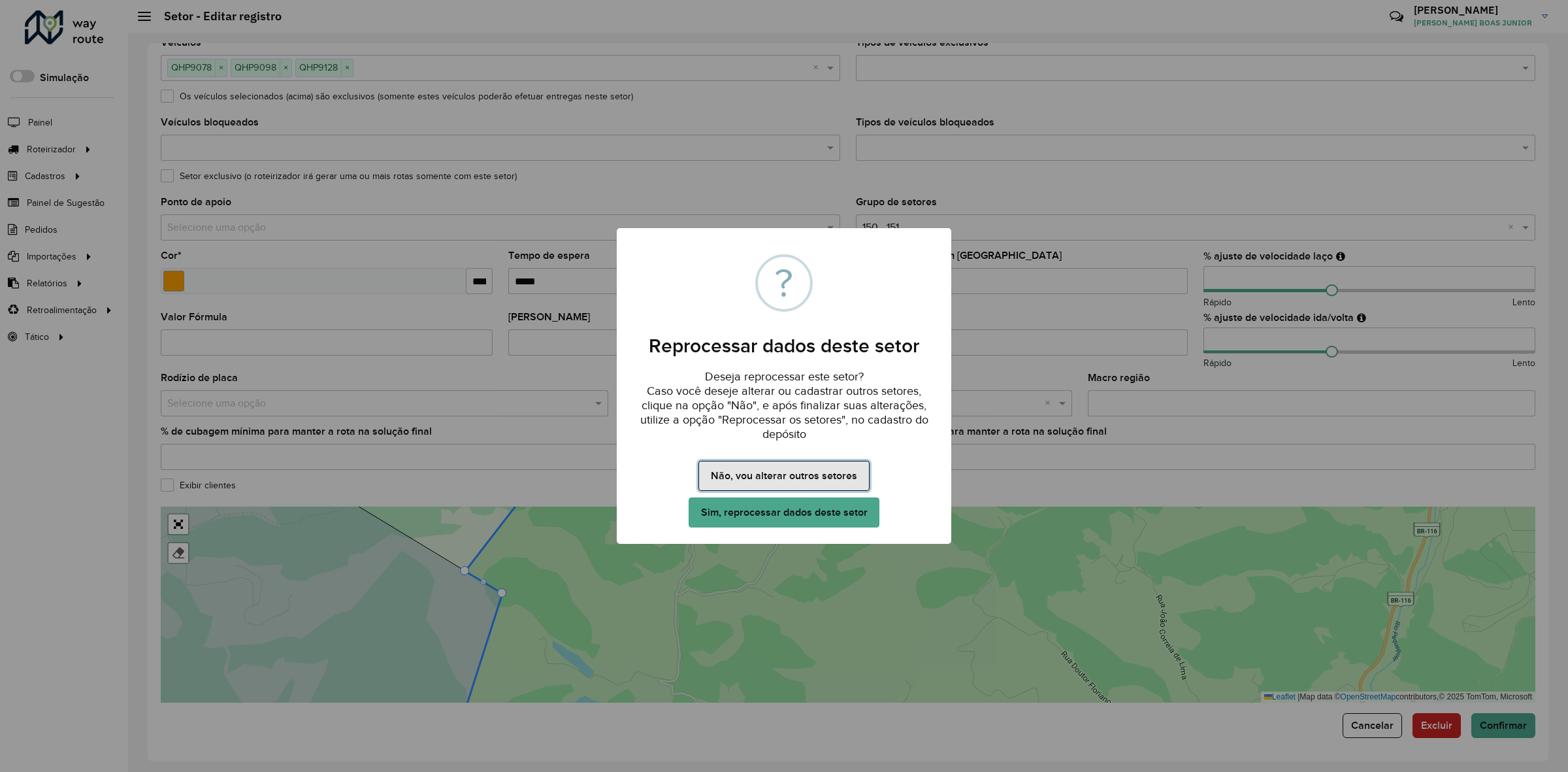
click at [825, 483] on button "Não, vou alterar outros setores" at bounding box center [783, 476] width 170 height 30
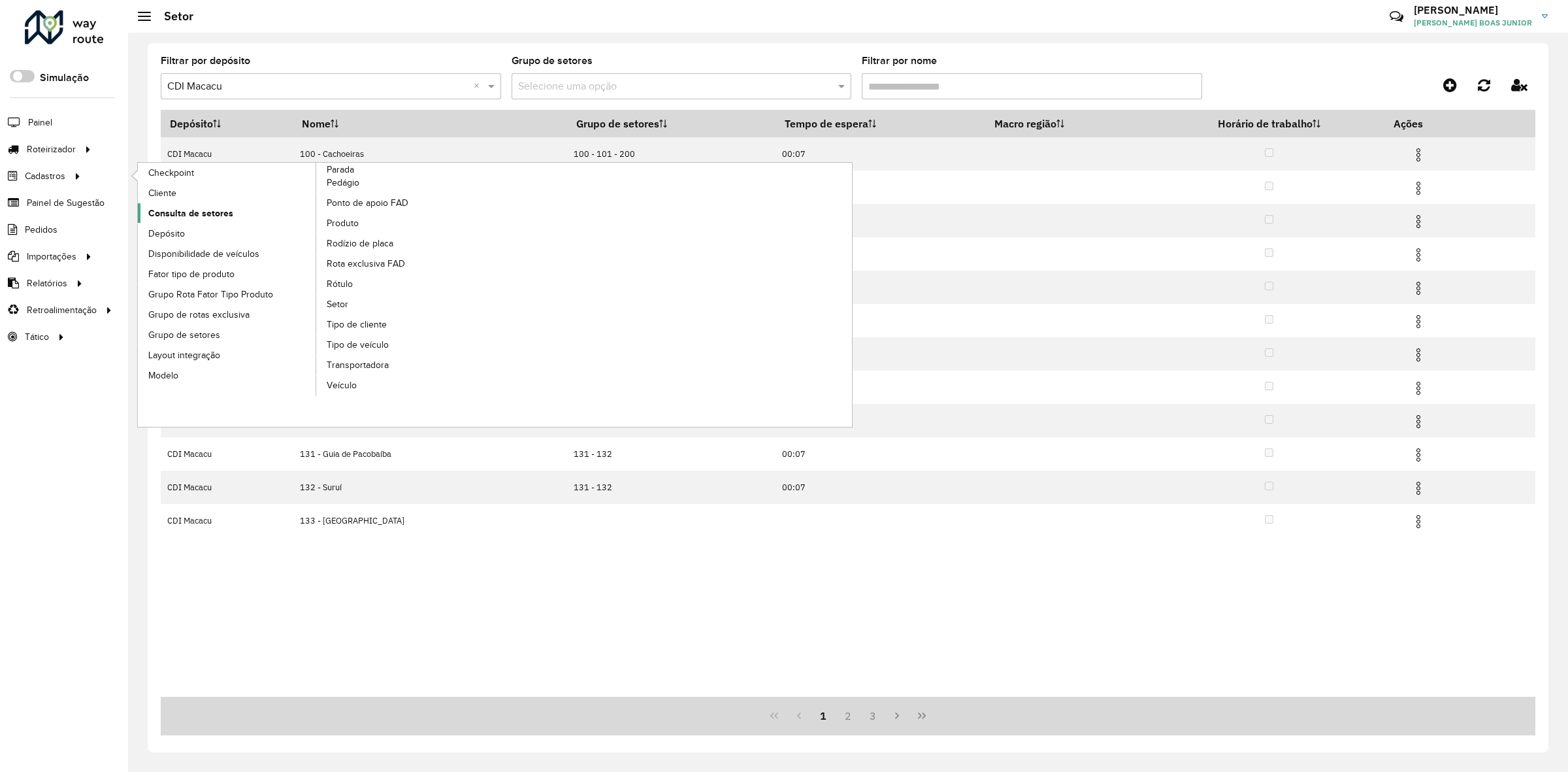
click at [191, 206] on link "Consulta de setores" at bounding box center [227, 213] width 179 height 20
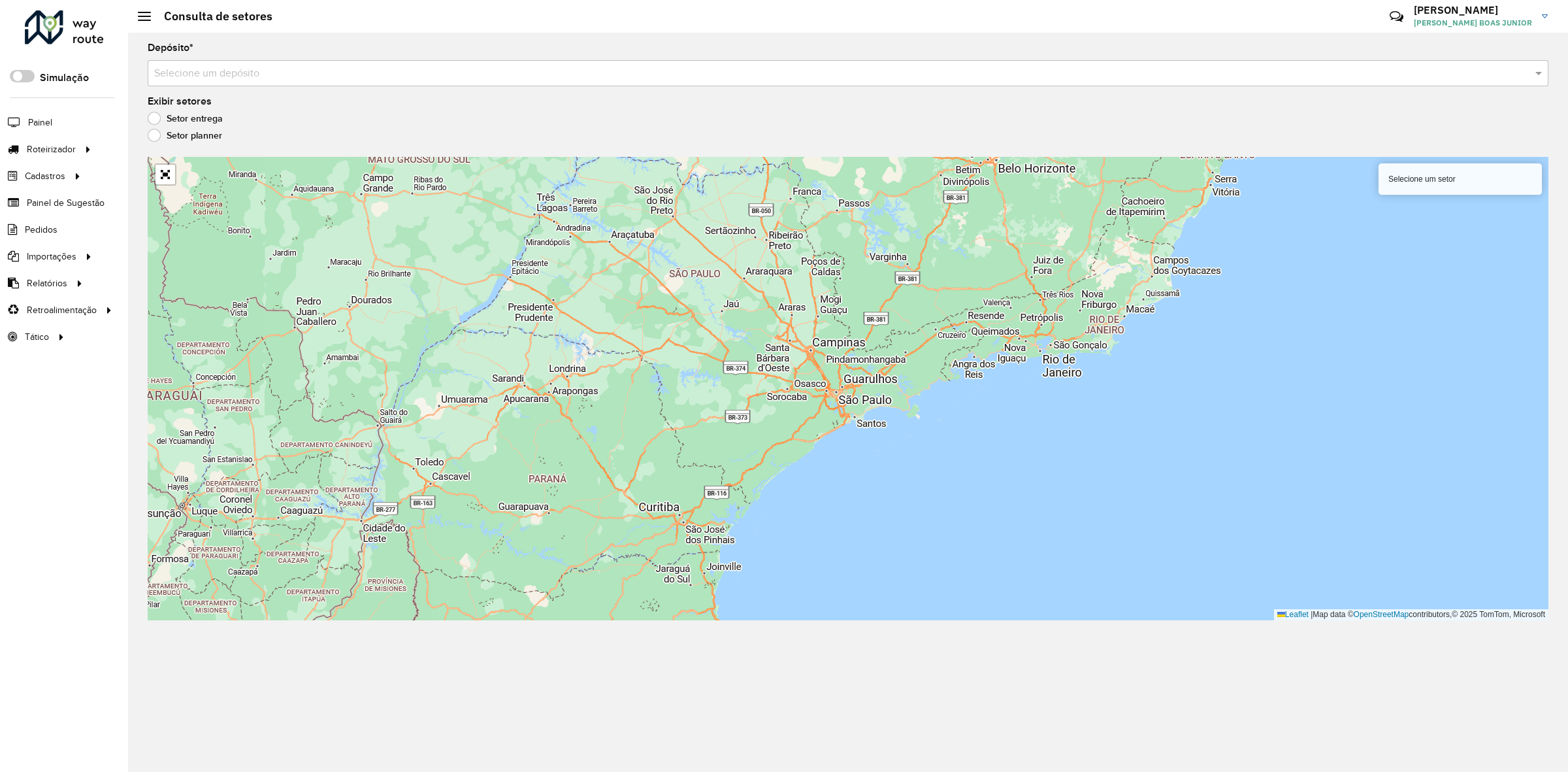
click at [184, 81] on div "Selecione um depósito" at bounding box center [848, 73] width 1401 height 26
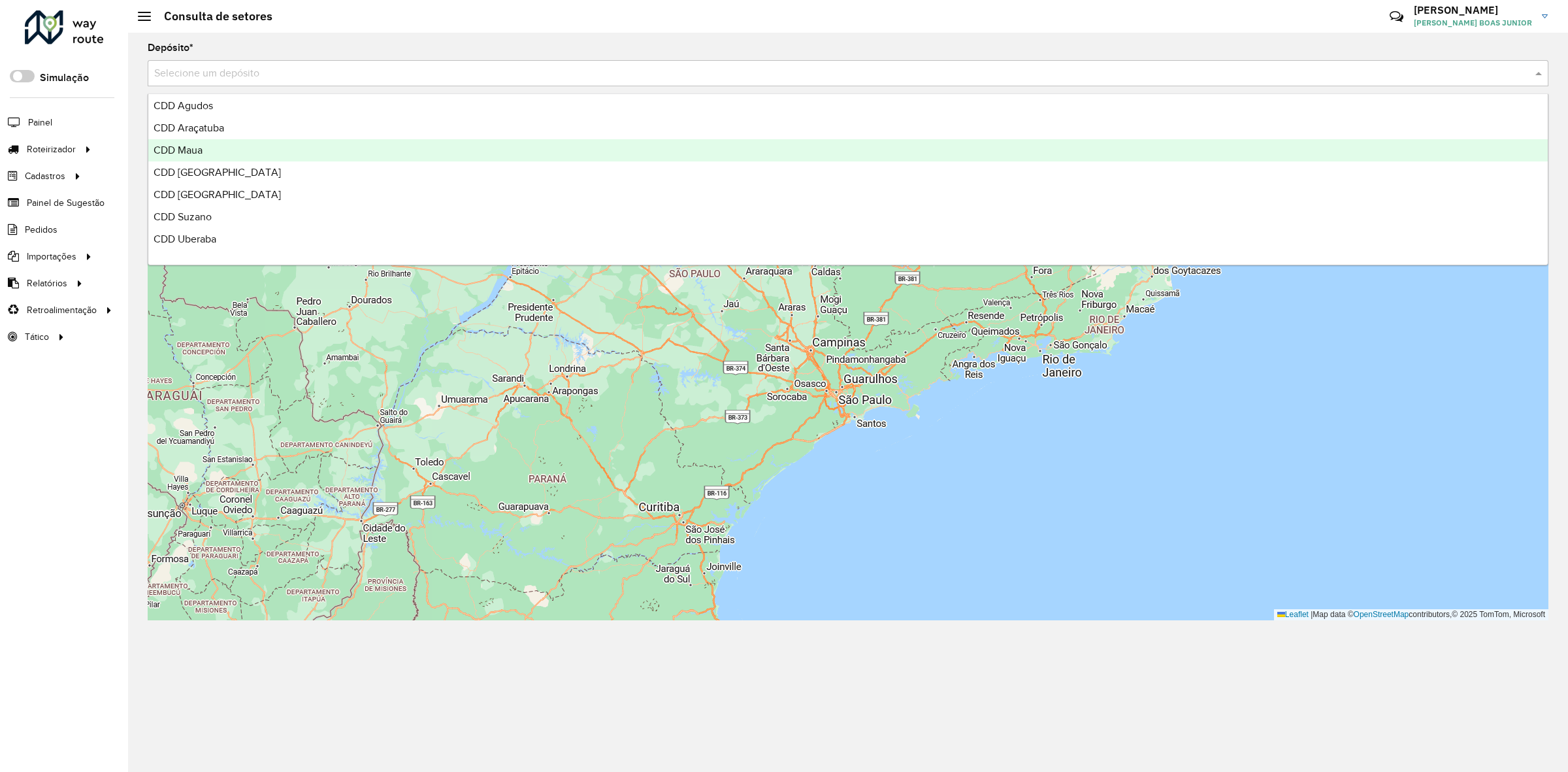
scroll to position [154, 0]
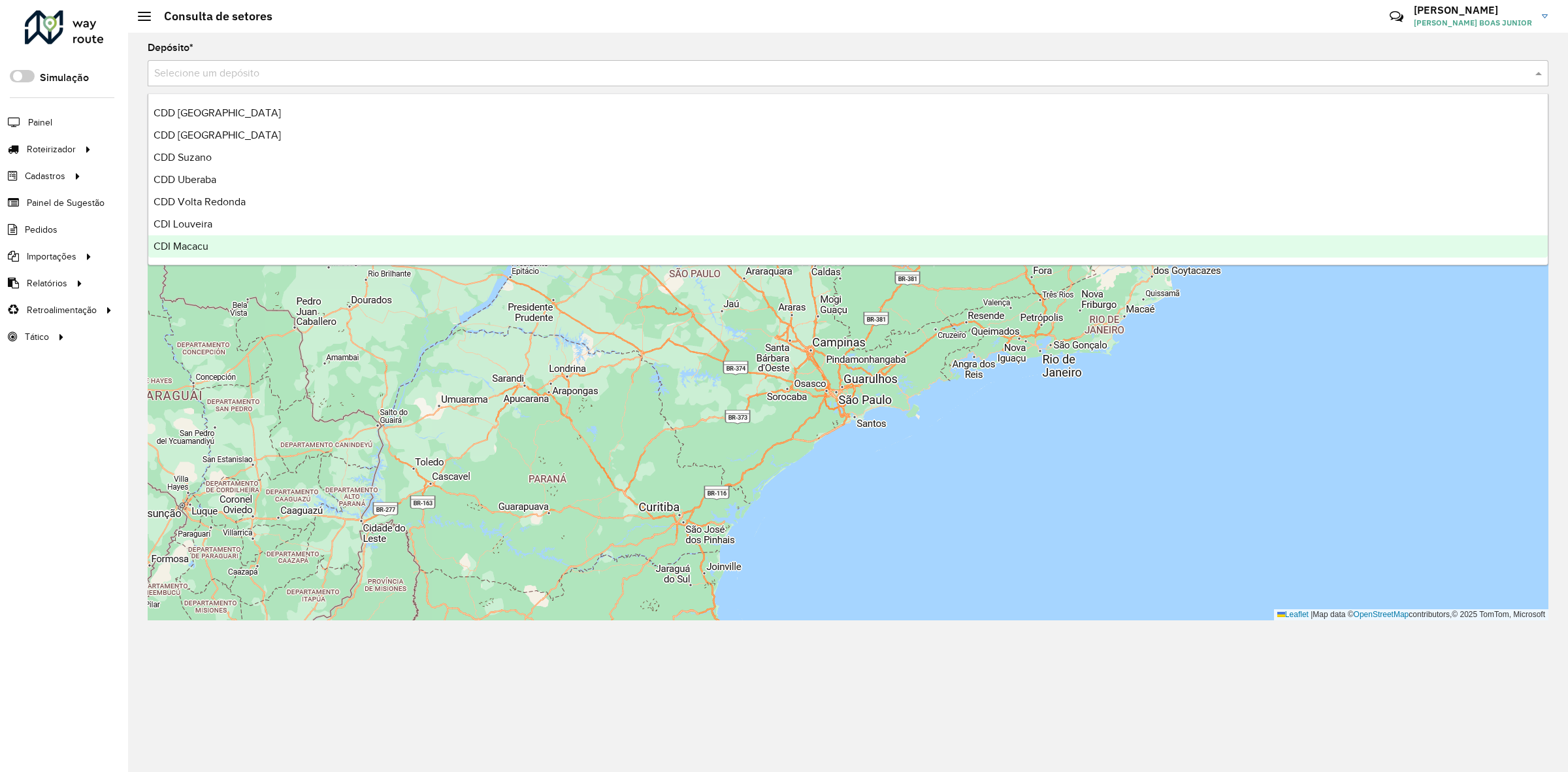
click at [219, 240] on div "CDI Macacu" at bounding box center [848, 246] width 1400 height 22
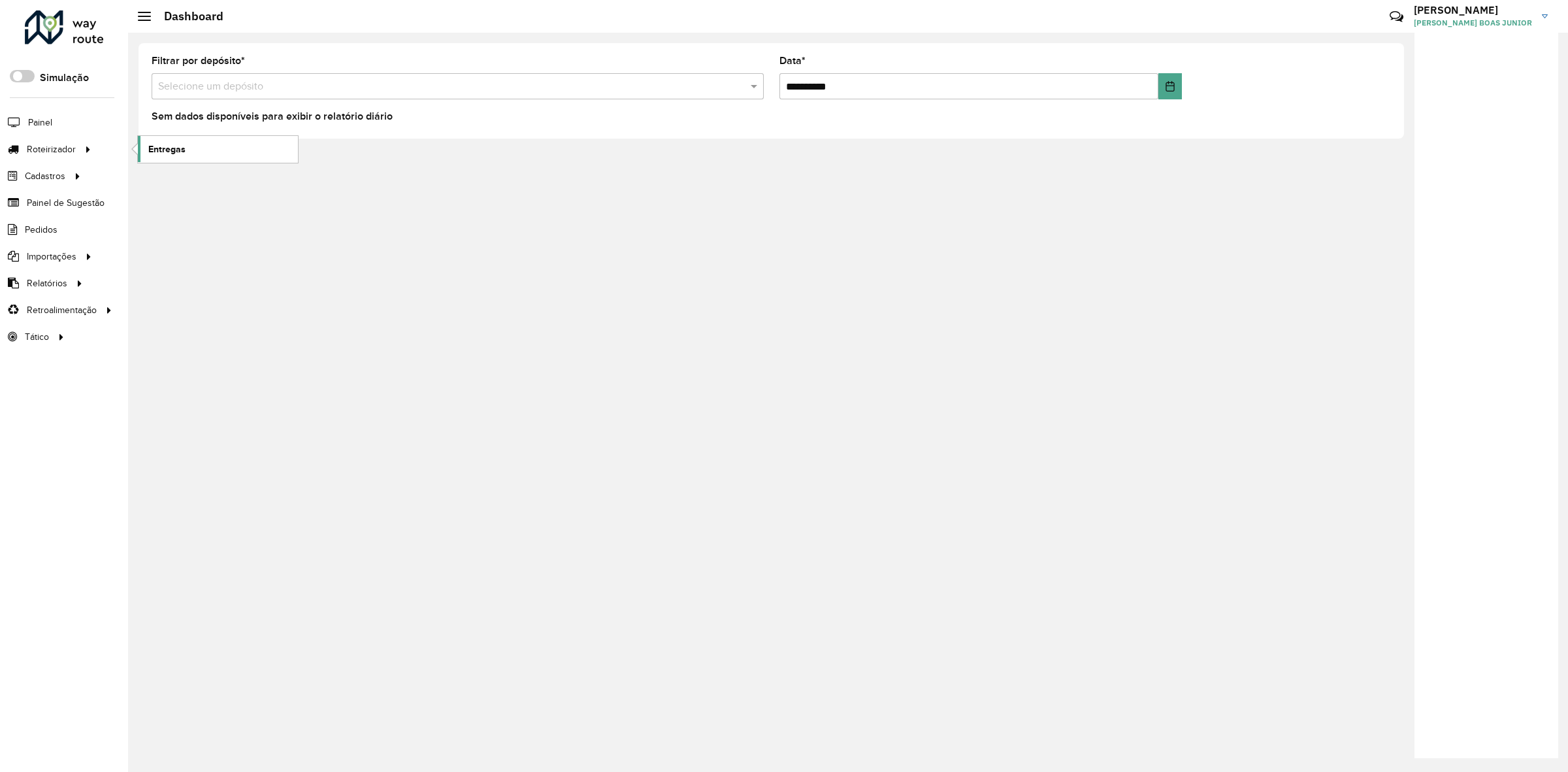
click at [150, 150] on span "Entregas" at bounding box center [167, 149] width 37 height 14
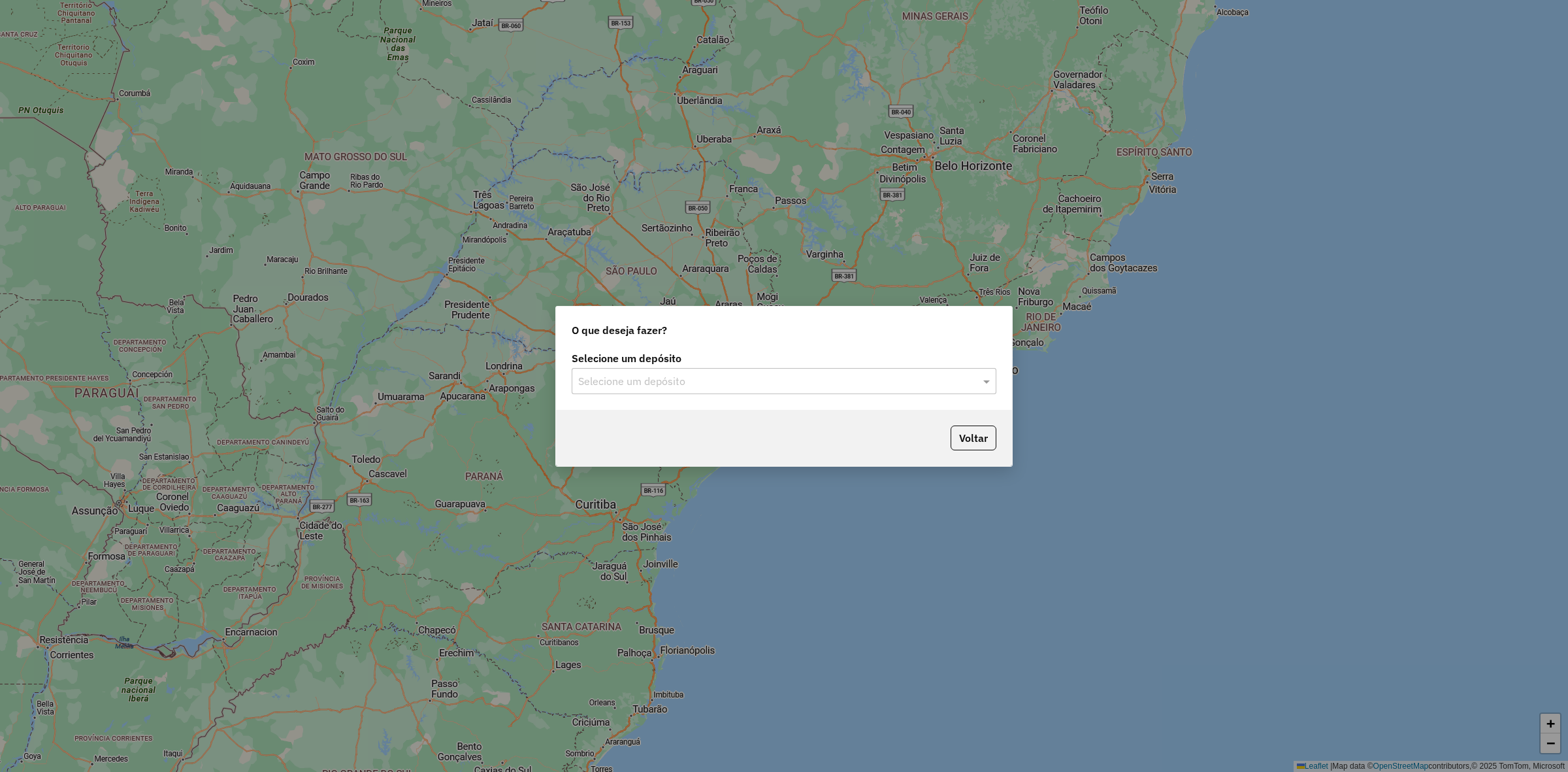
click at [676, 365] on label "Selecione um depósito" at bounding box center [784, 358] width 425 height 16
click at [674, 379] on input "text" at bounding box center [771, 382] width 386 height 16
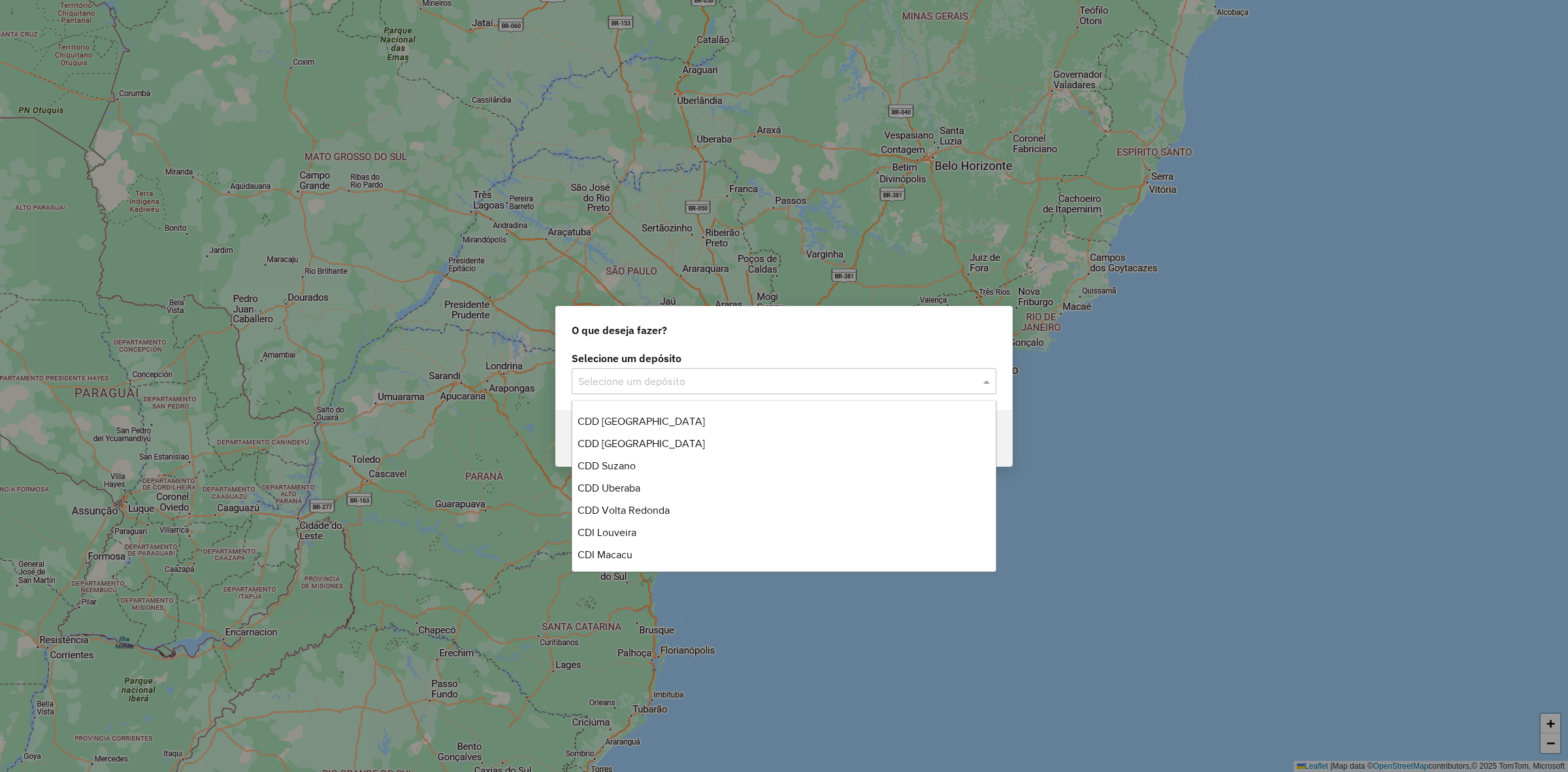
scroll to position [154, 0]
click at [639, 557] on div "CDI Macacu" at bounding box center [784, 553] width 424 height 22
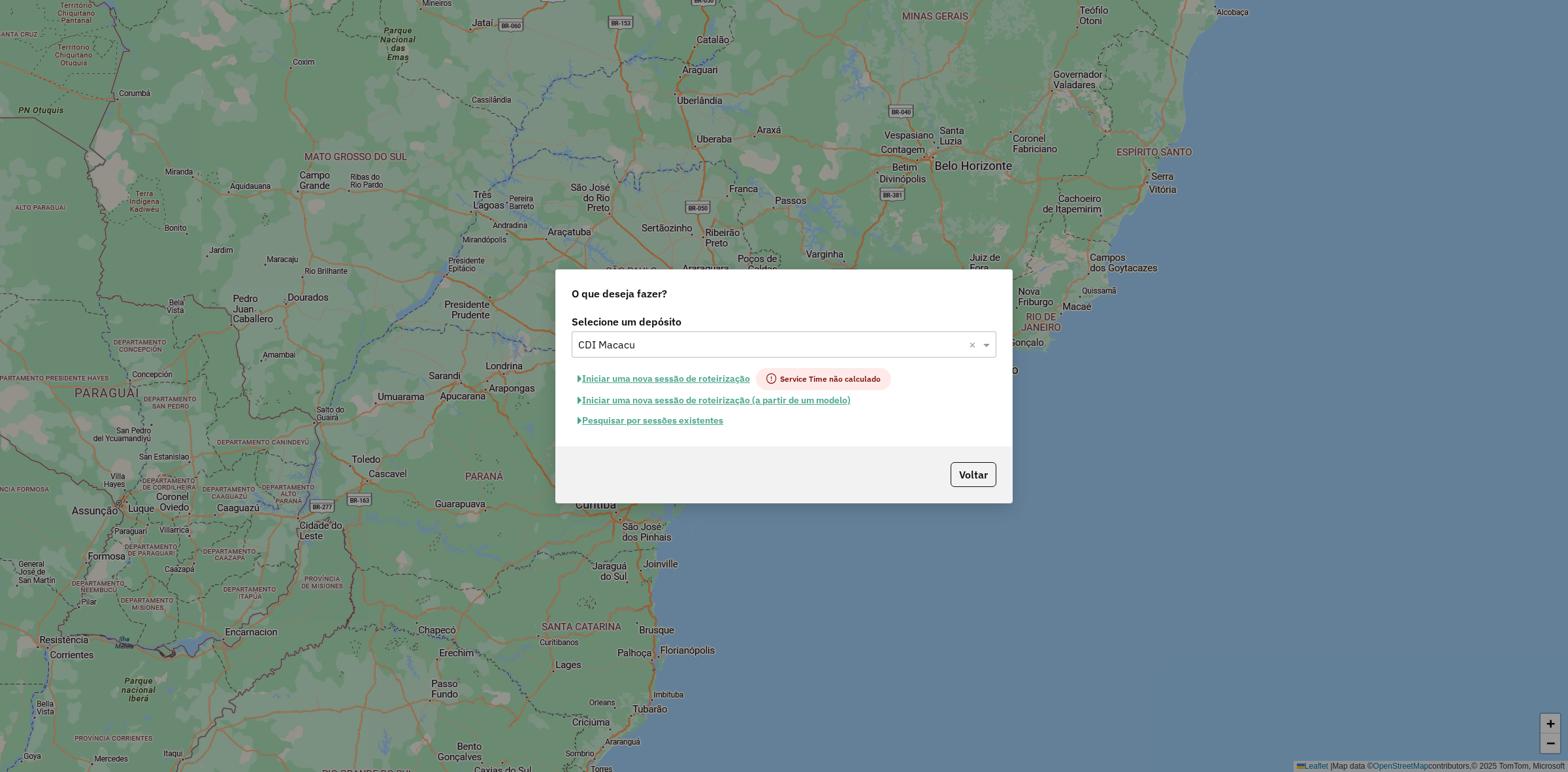
click at [677, 413] on button "Pesquisar por sessões existentes" at bounding box center [650, 421] width 157 height 20
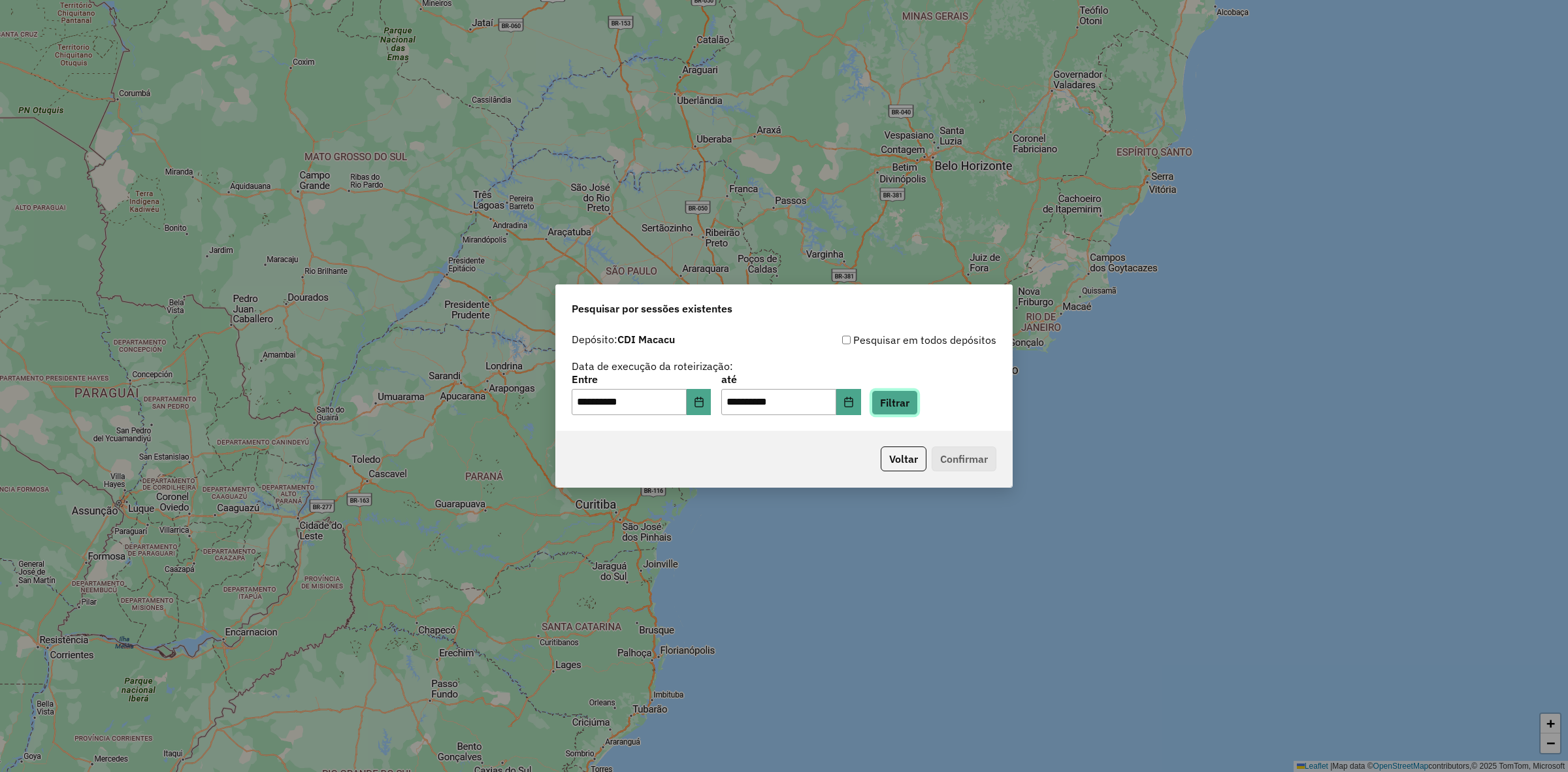
click at [907, 404] on button "Filtrar" at bounding box center [895, 403] width 46 height 25
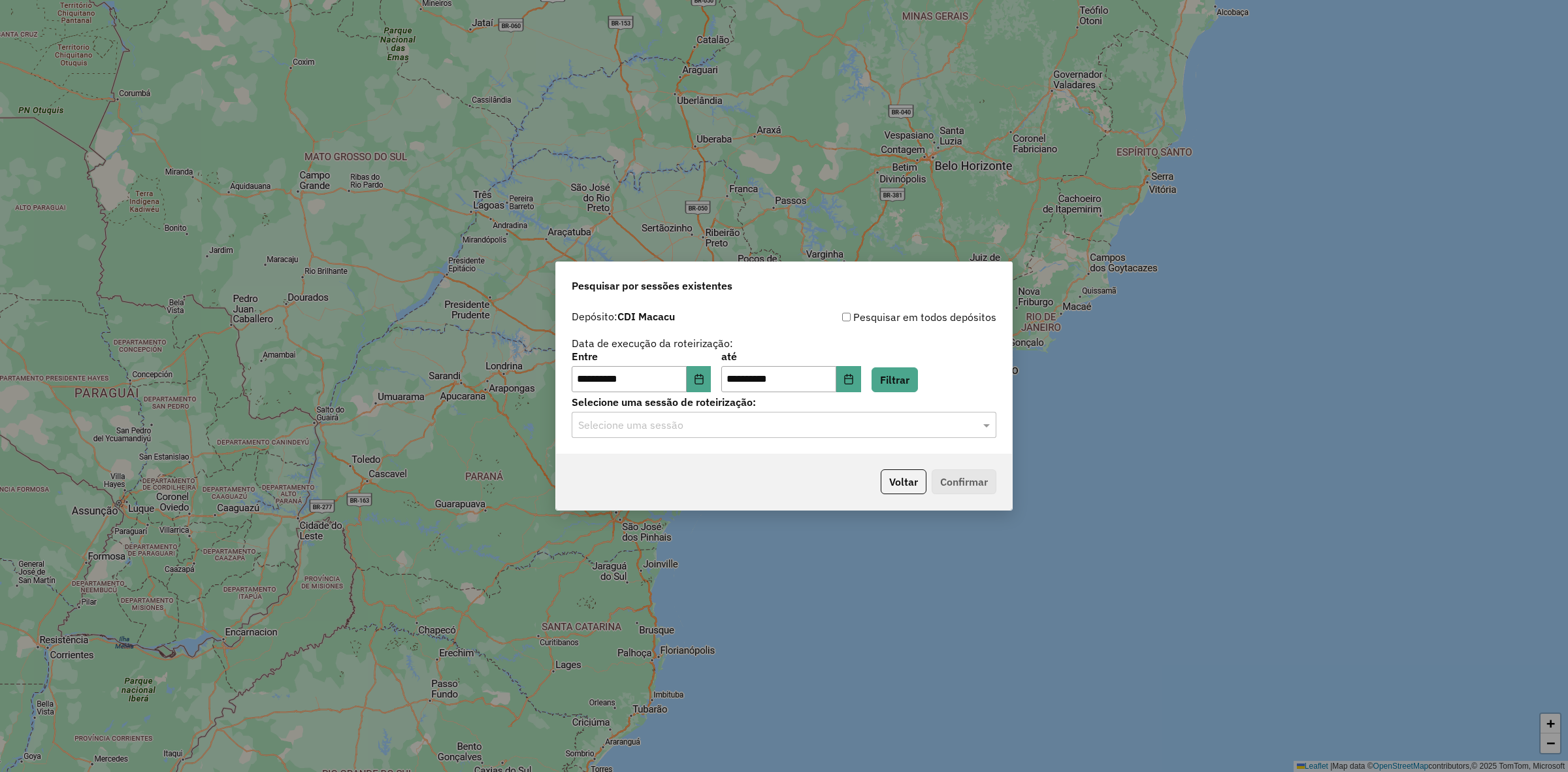
click at [686, 429] on input "text" at bounding box center [771, 425] width 386 height 16
click at [686, 461] on span "1290704 - 08/10/2025 20:36" at bounding box center [632, 462] width 109 height 11
click at [982, 483] on button "Confirmar" at bounding box center [964, 481] width 64 height 25
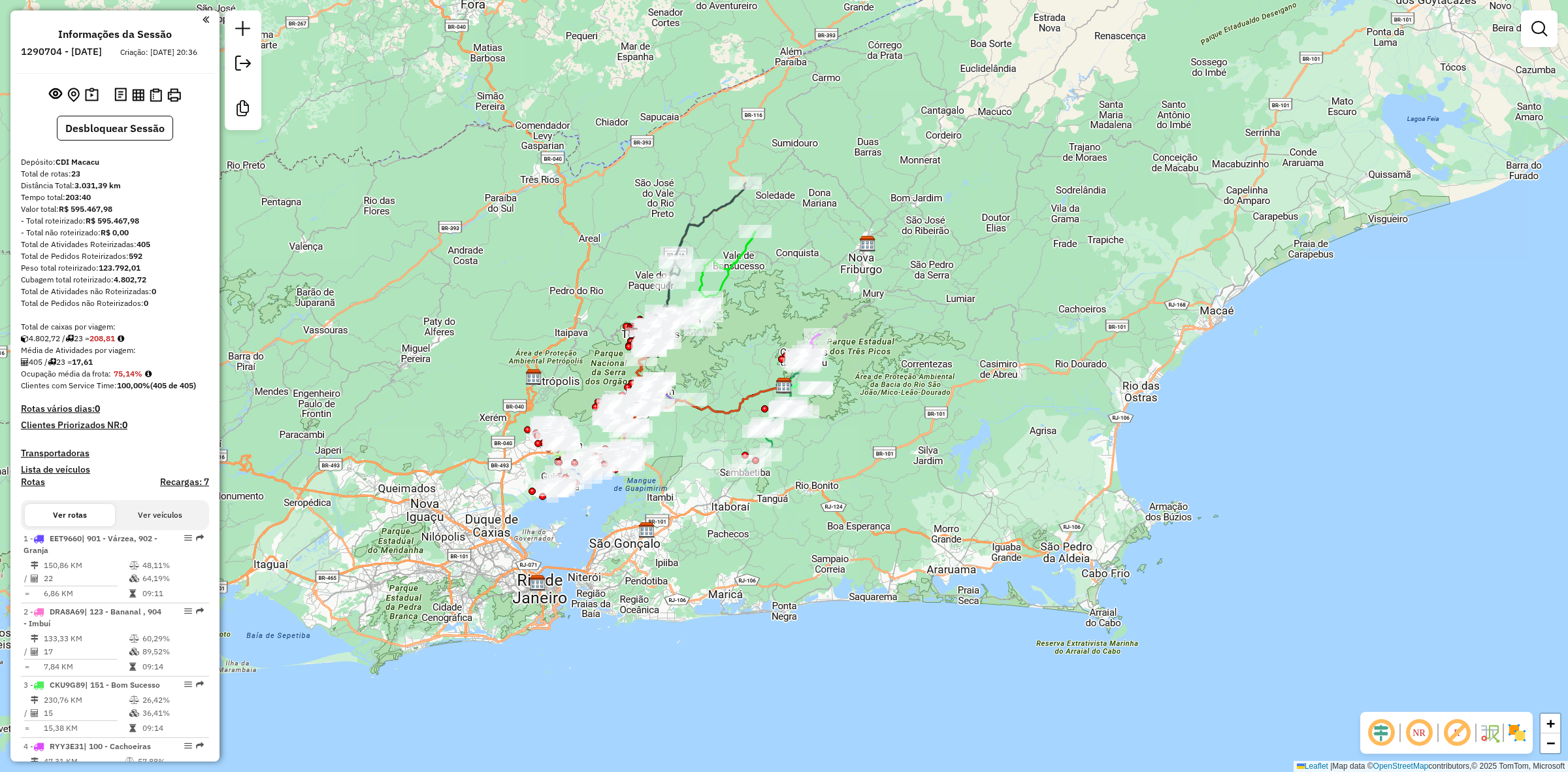
click at [1455, 744] on em at bounding box center [1457, 733] width 31 height 31
click at [1521, 732] on img at bounding box center [1517, 733] width 21 height 21
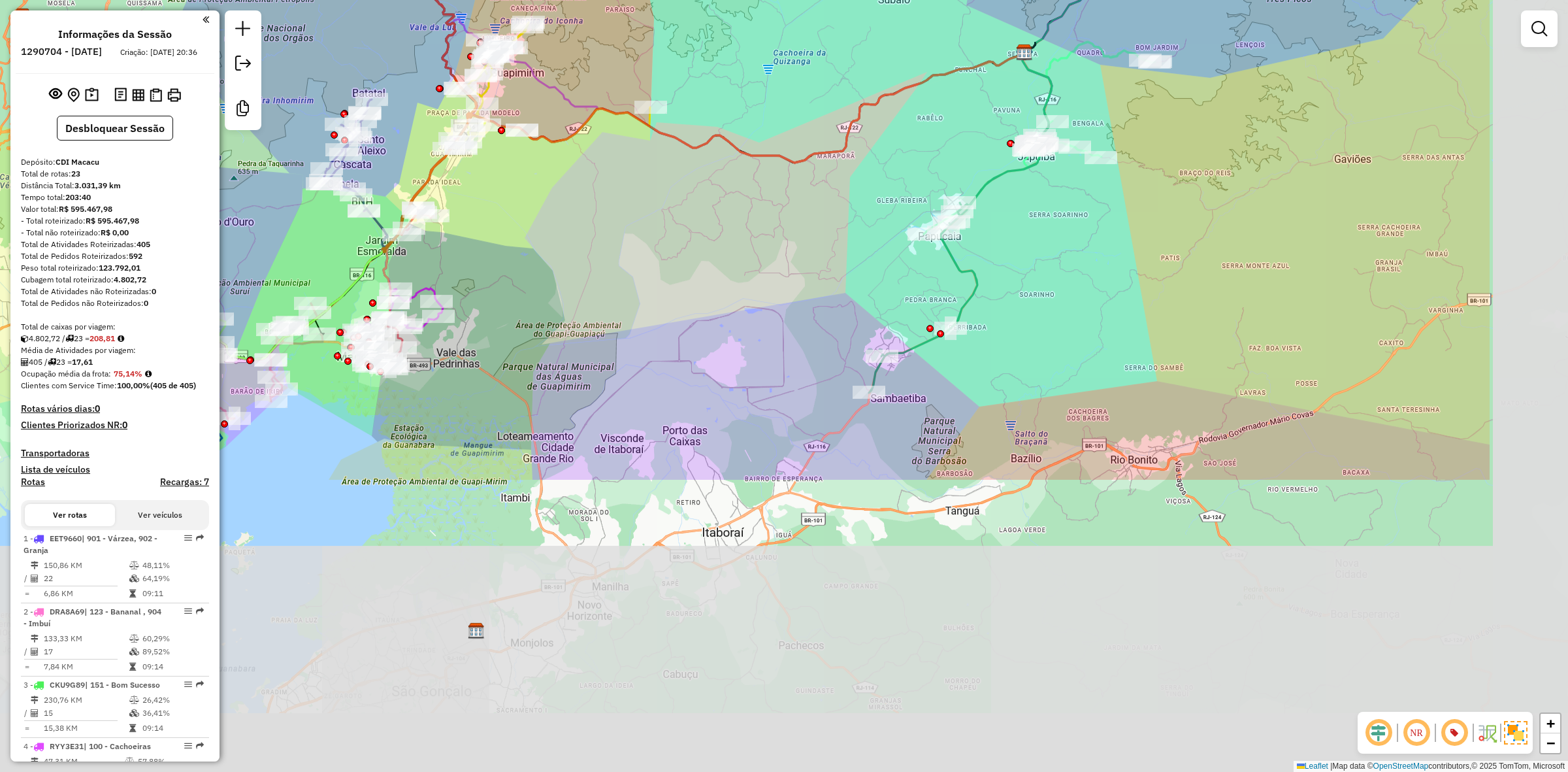
drag, startPoint x: 762, startPoint y: 620, endPoint x: 546, endPoint y: 259, distance: 420.7
click at [546, 259] on div "Janela de atendimento Grade de atendimento Capacidade Transportadoras Veículos …" at bounding box center [784, 386] width 1568 height 772
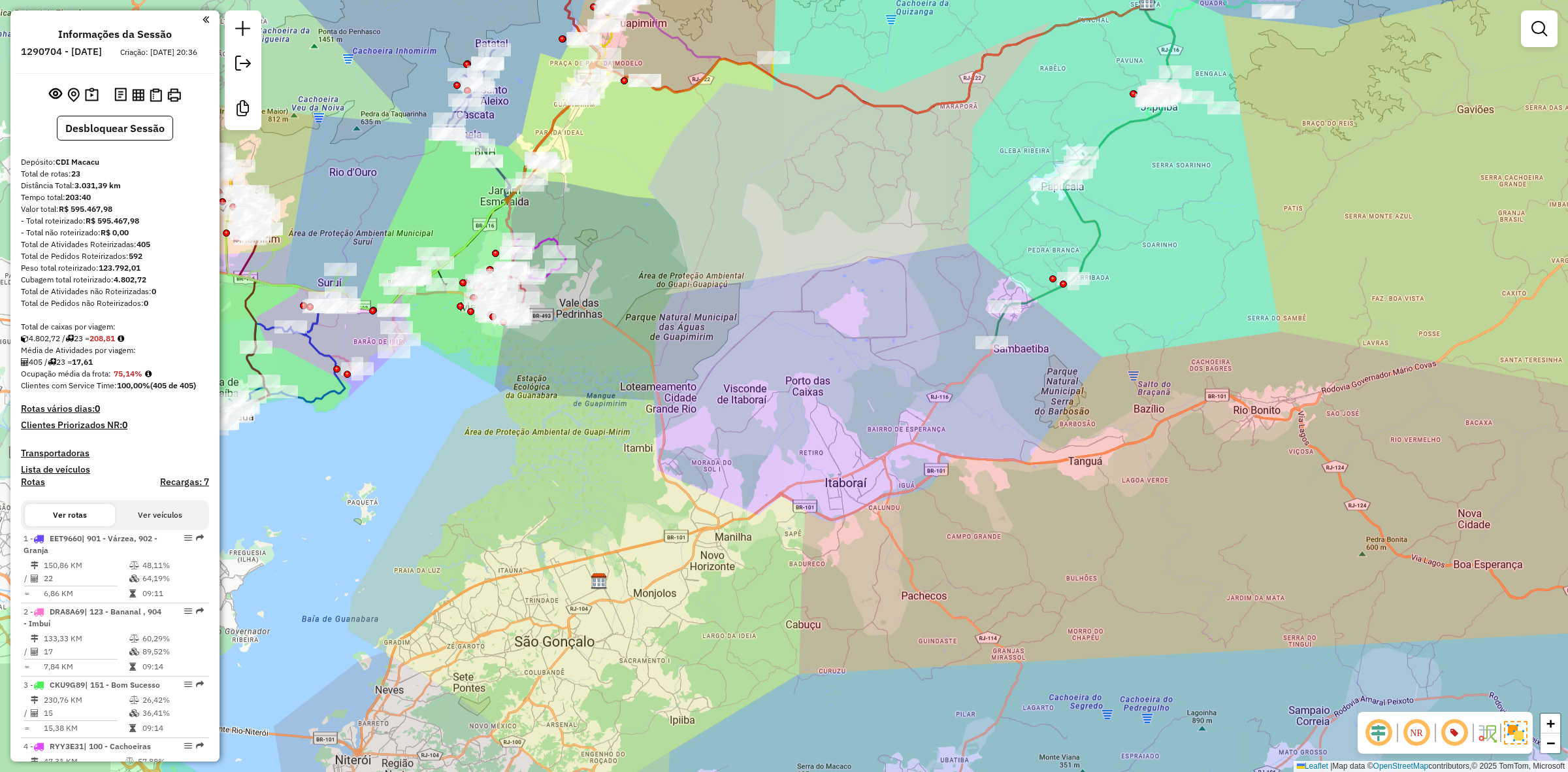
drag, startPoint x: 528, startPoint y: 306, endPoint x: 622, endPoint y: 247, distance: 111.0
click at [706, 219] on div "Janela de atendimento Grade de atendimento Capacidade Transportadoras Veículos …" at bounding box center [784, 386] width 1568 height 772
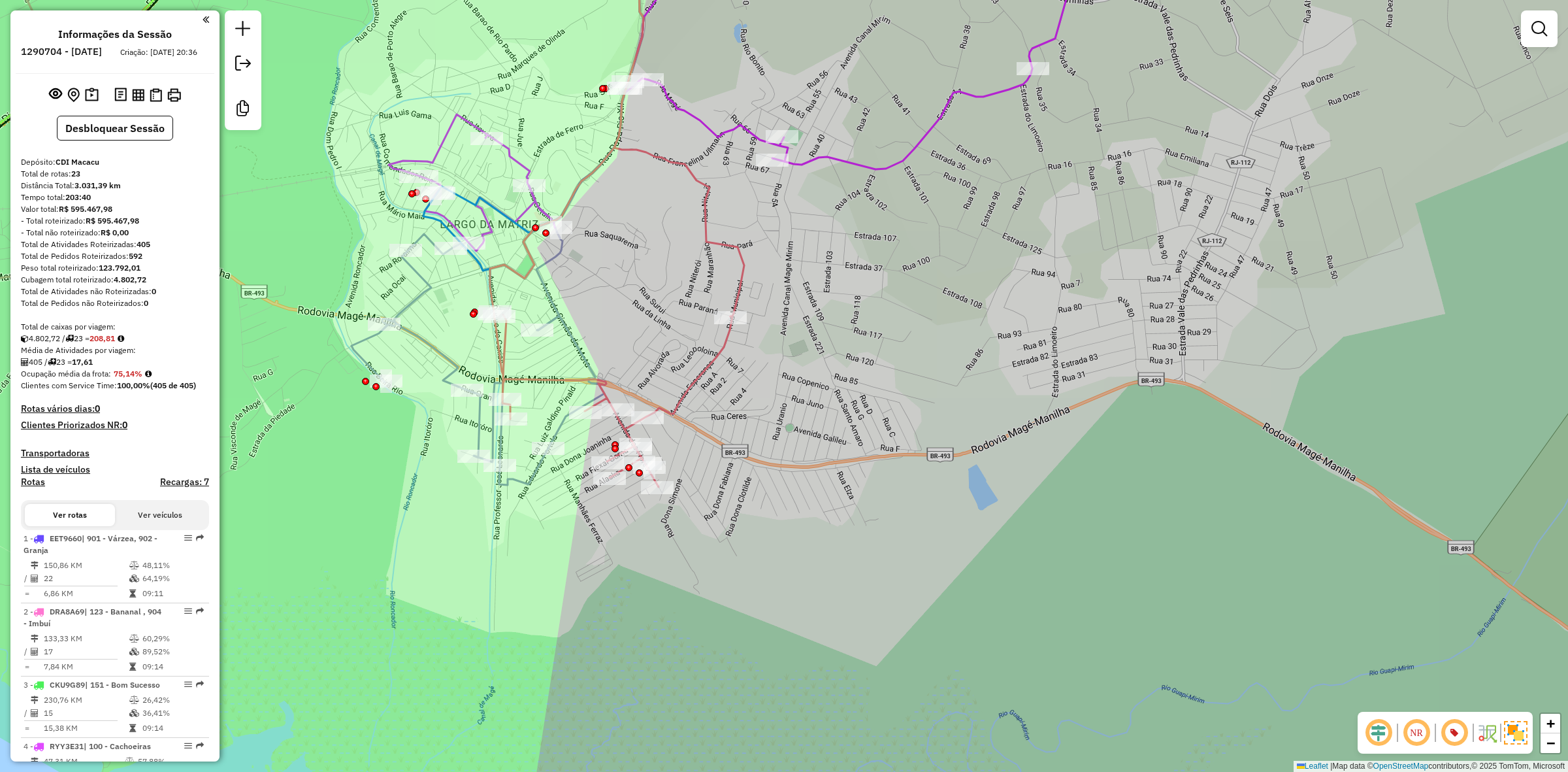
drag, startPoint x: 975, startPoint y: 306, endPoint x: 840, endPoint y: 403, distance: 166.2
click at [840, 403] on div "Janela de atendimento Grade de atendimento Capacidade Transportadoras Veículos …" at bounding box center [784, 386] width 1568 height 772
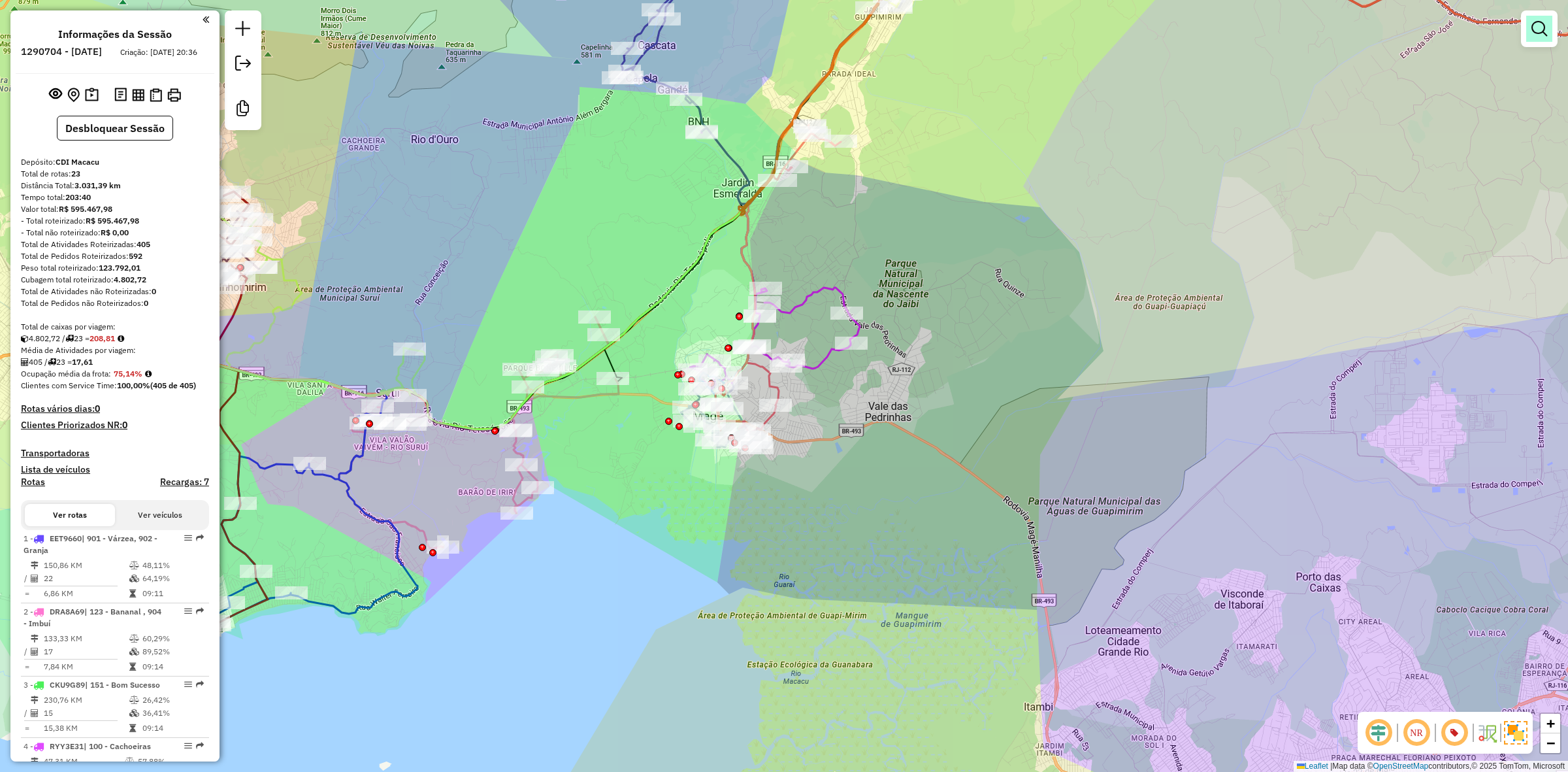
click at [1550, 30] on link at bounding box center [1539, 29] width 26 height 26
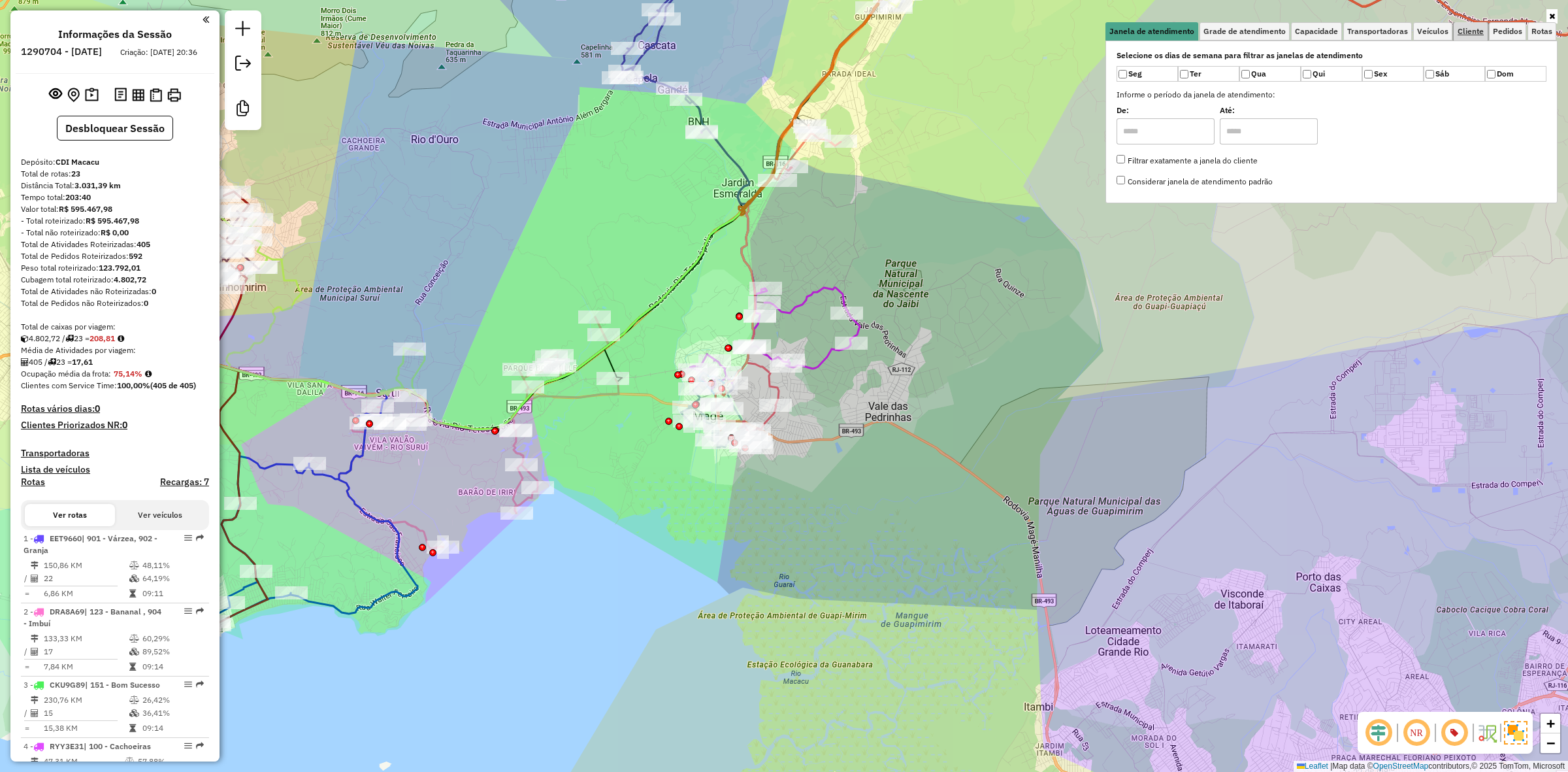
click at [1475, 29] on span "Cliente" at bounding box center [1471, 31] width 26 height 8
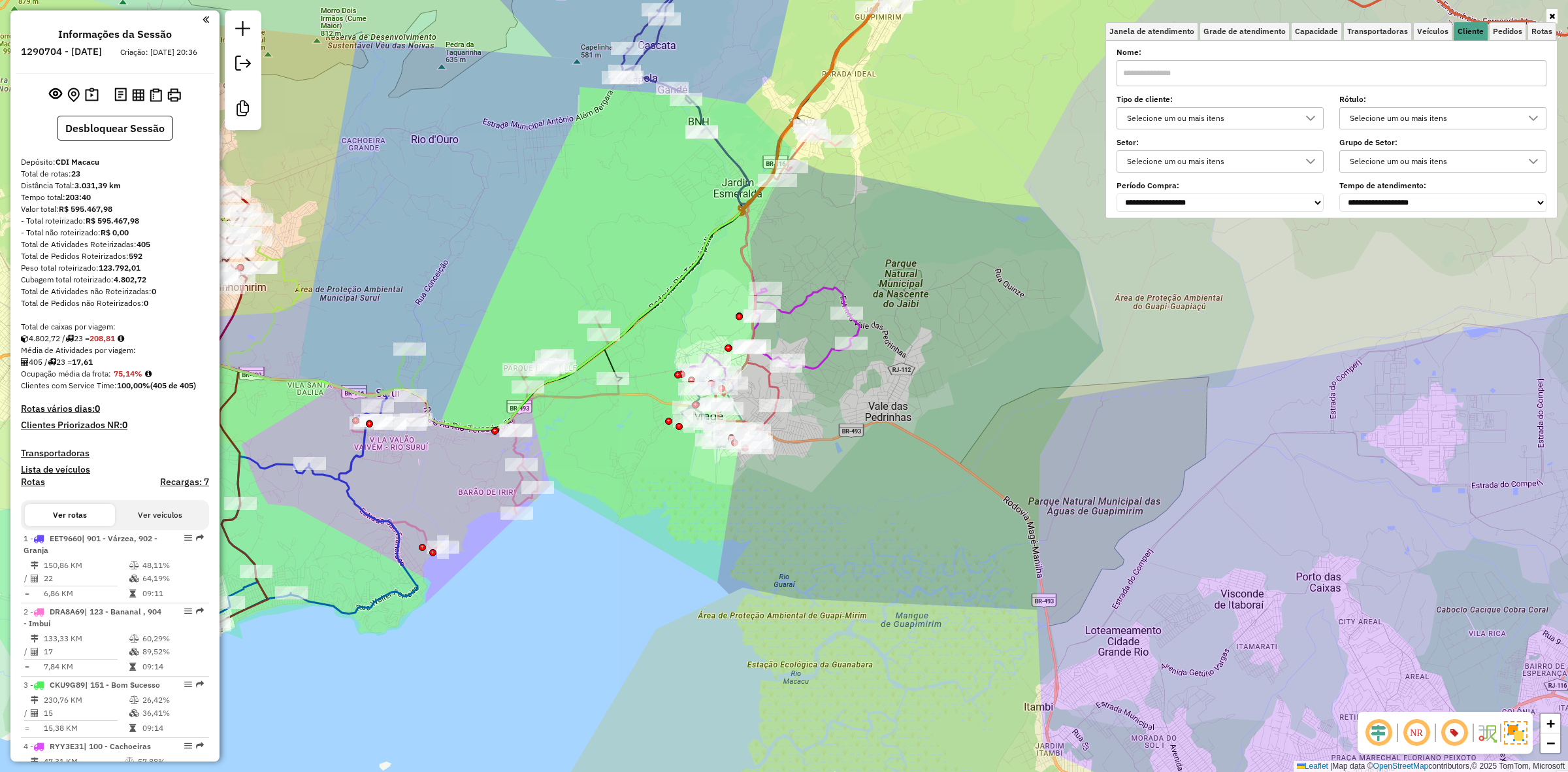
click at [1214, 122] on div "Selecione um ou mais itens" at bounding box center [1210, 118] width 176 height 21
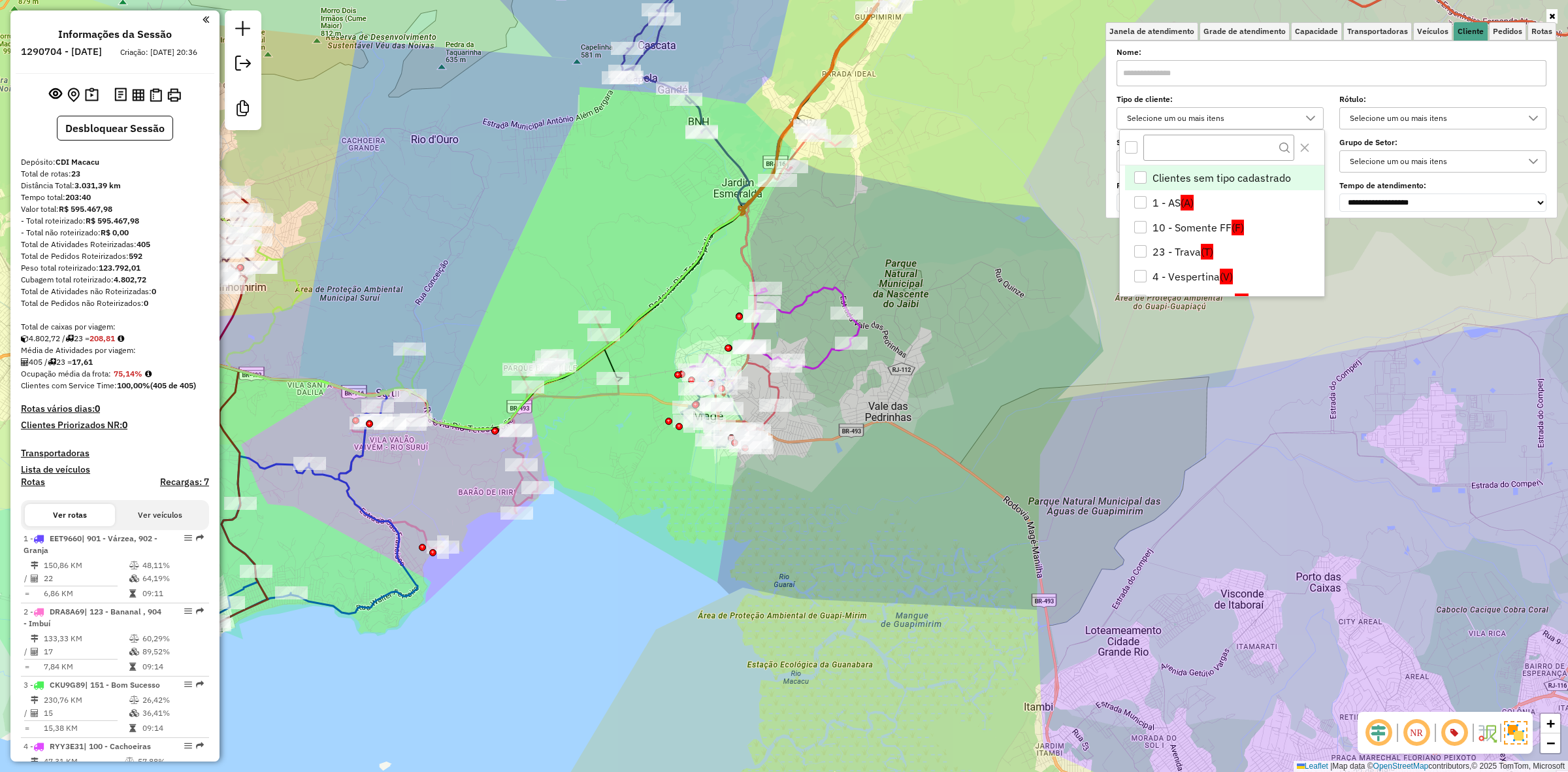
scroll to position [7, 45]
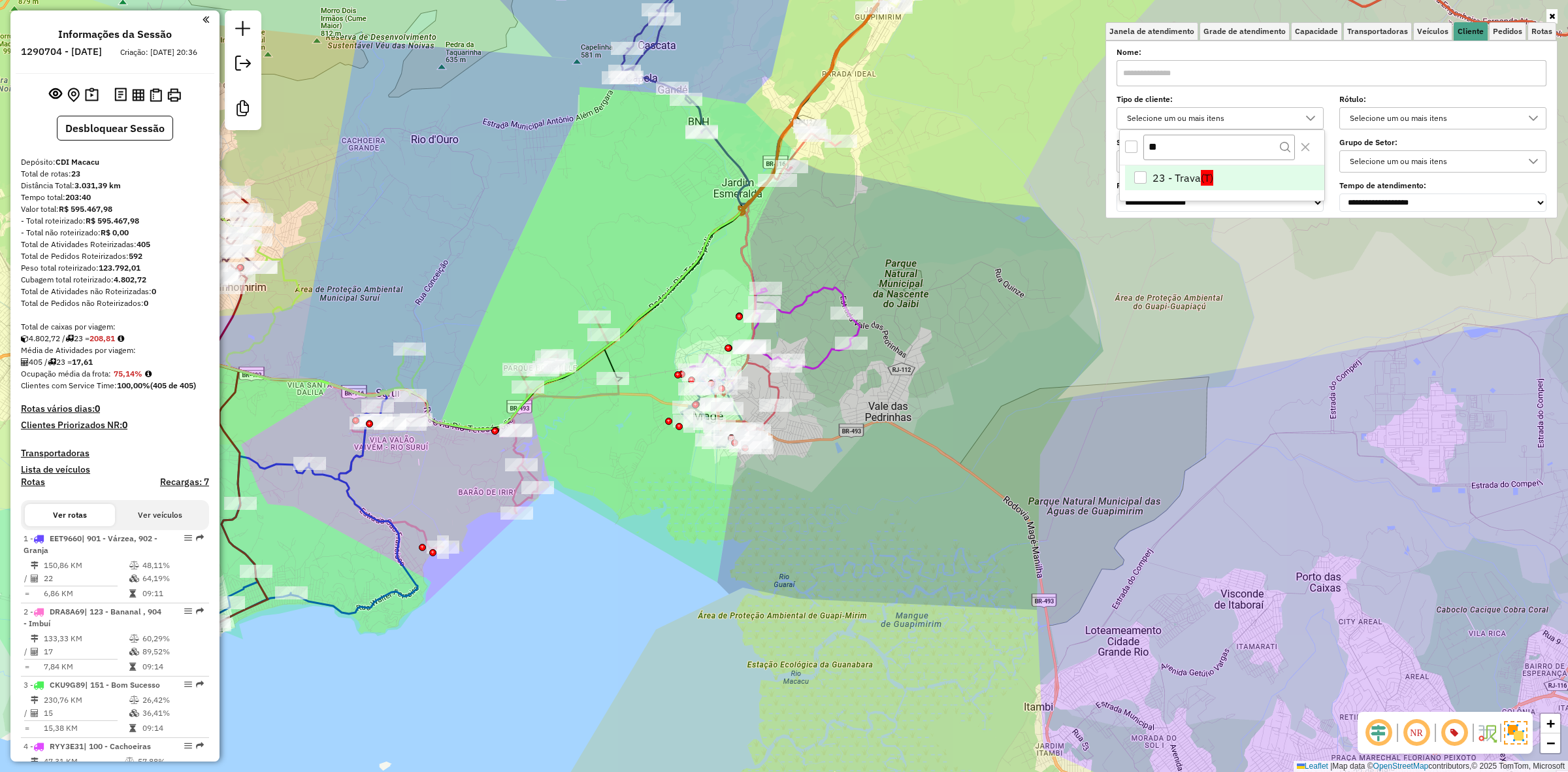
type input "**"
click at [1209, 181] on span "(T)" at bounding box center [1207, 177] width 12 height 16
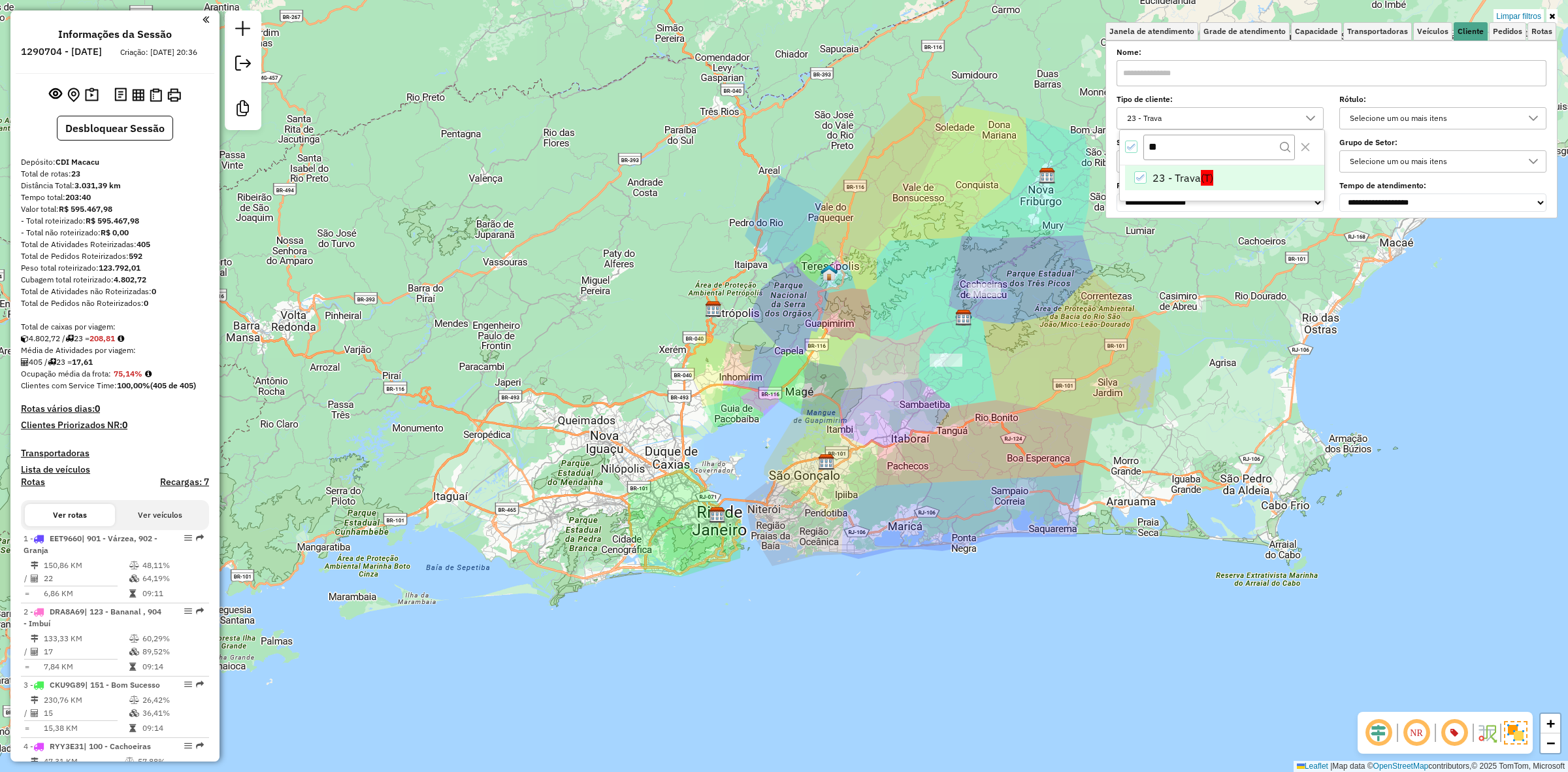
drag, startPoint x: 879, startPoint y: 364, endPoint x: 684, endPoint y: 425, distance: 204.3
click at [684, 425] on div "Limpar filtros Janela de atendimento Grade de atendimento Capacidade Transporta…" at bounding box center [784, 386] width 1568 height 772
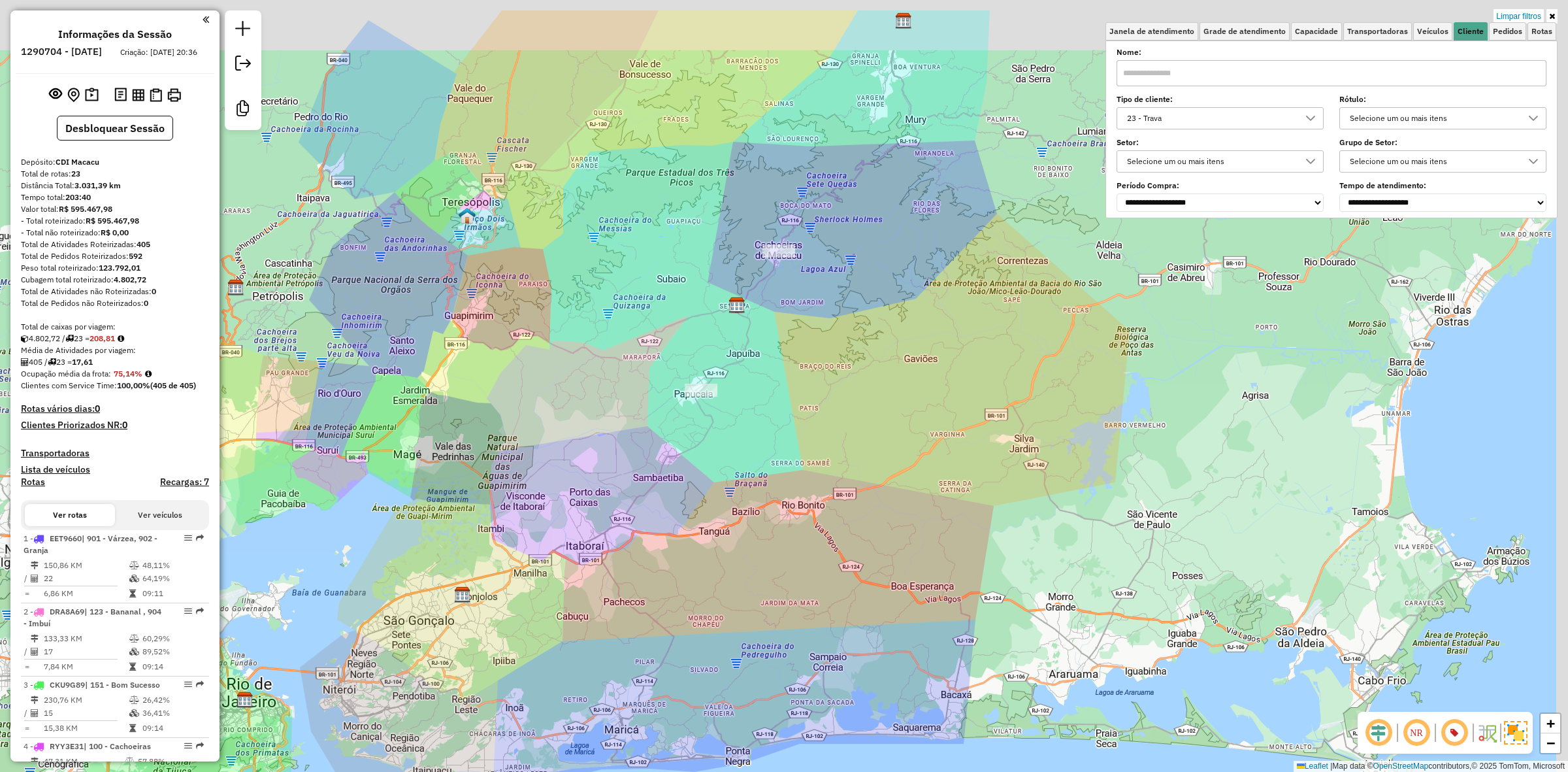
drag, startPoint x: 889, startPoint y: 344, endPoint x: 655, endPoint y: 458, distance: 260.3
click at [655, 458] on div "Limpar filtros Janela de atendimento Grade de atendimento Capacidade Transporta…" at bounding box center [784, 386] width 1568 height 772
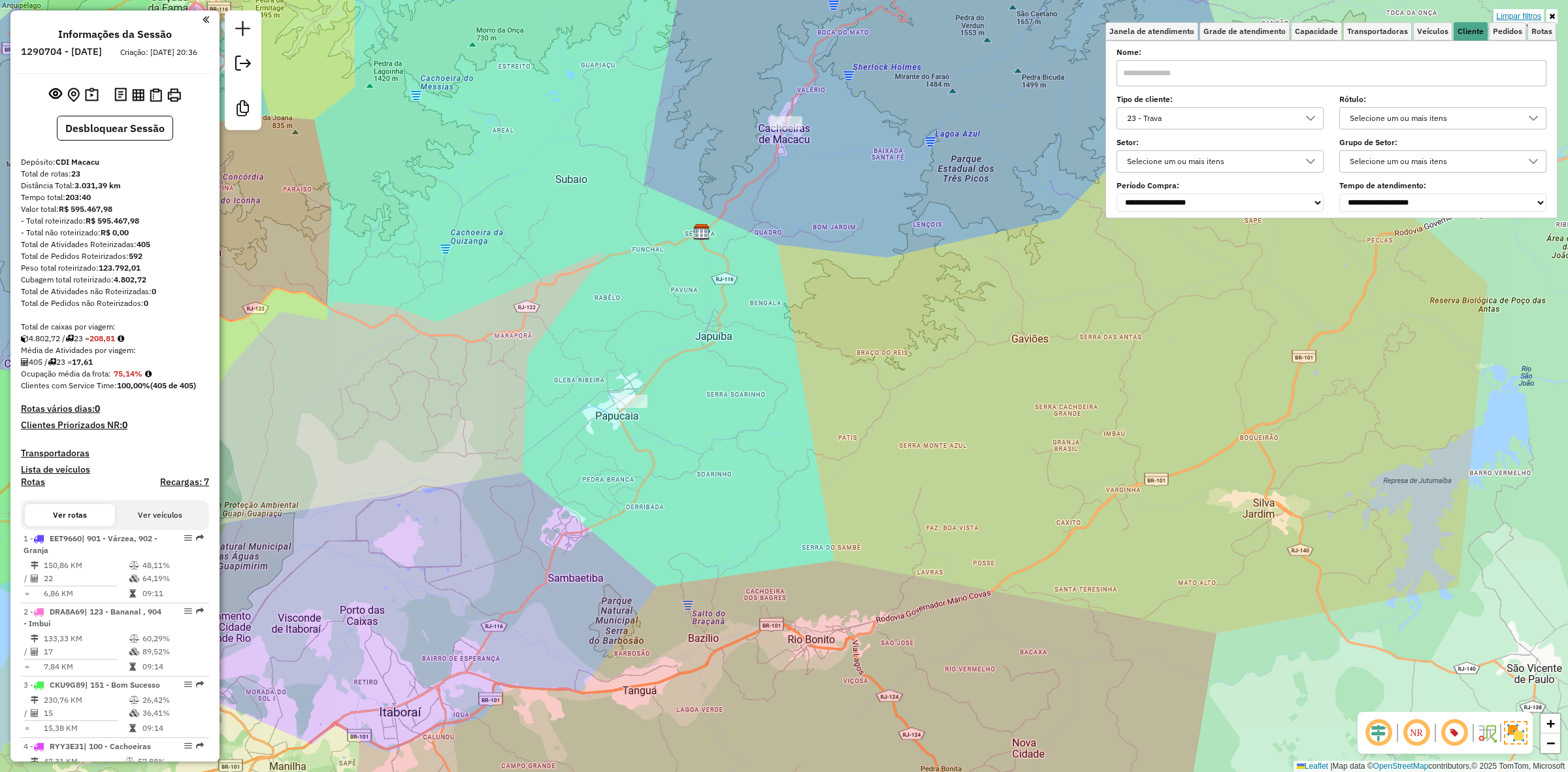
click at [1517, 14] on link "Limpar filtros" at bounding box center [1519, 16] width 50 height 14
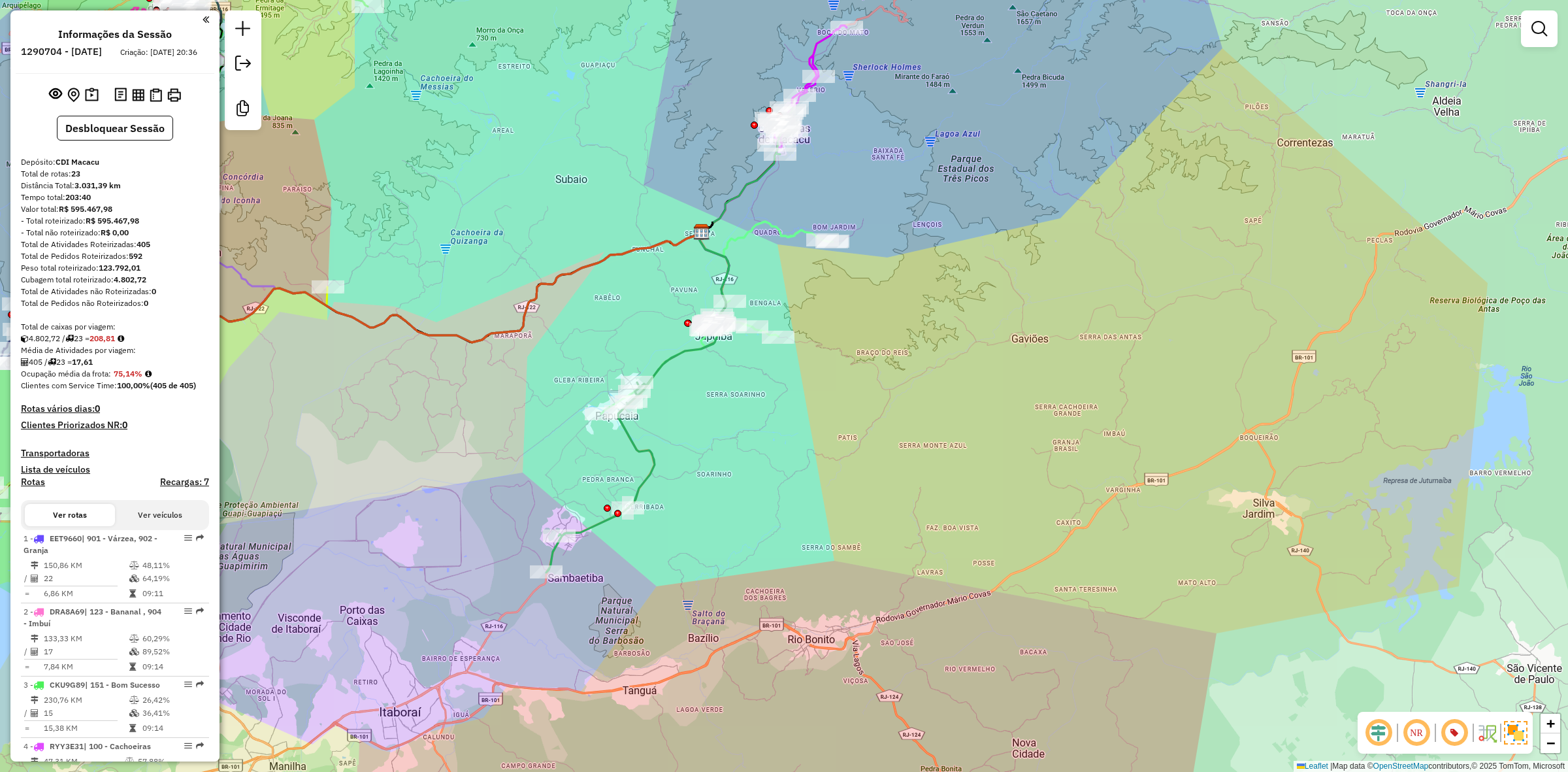
click at [651, 443] on icon at bounding box center [669, 340] width 246 height 464
select select "**********"
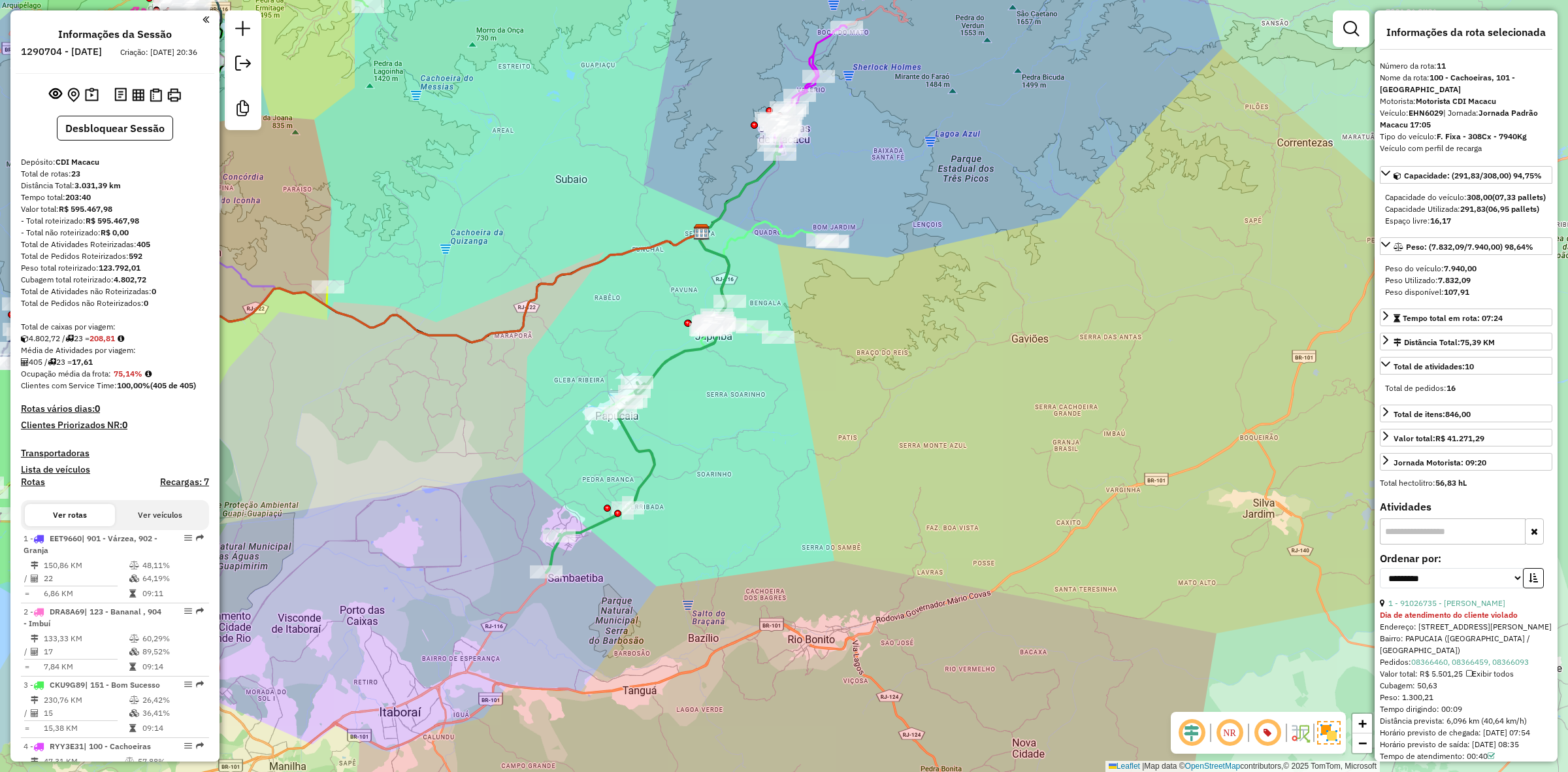
scroll to position [1217, 0]
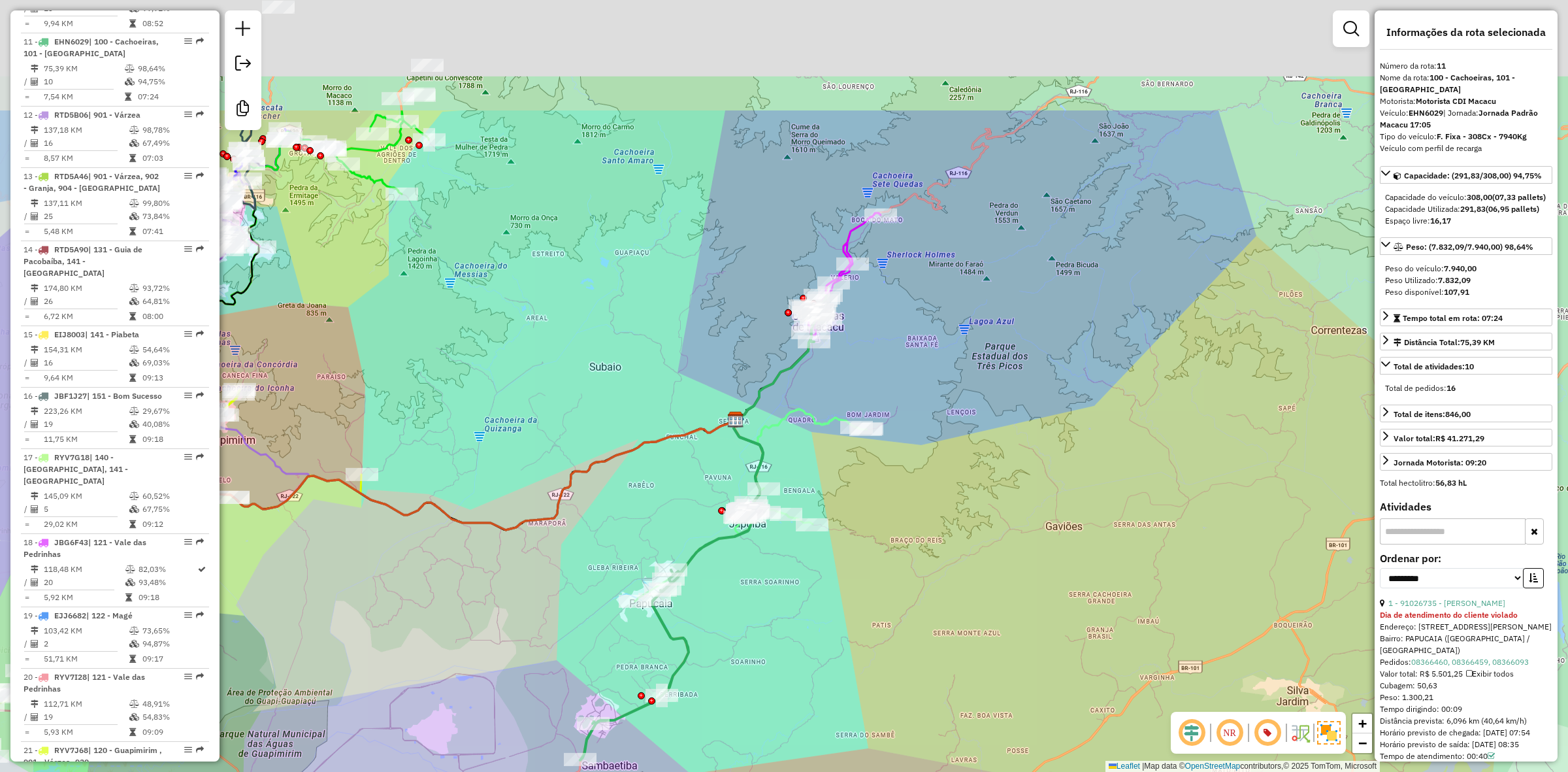
drag, startPoint x: 451, startPoint y: 346, endPoint x: 589, endPoint y: 593, distance: 282.9
click at [503, 635] on div "Janela de atendimento Grade de atendimento Capacidade Transportadoras Veículos …" at bounding box center [784, 386] width 1568 height 772
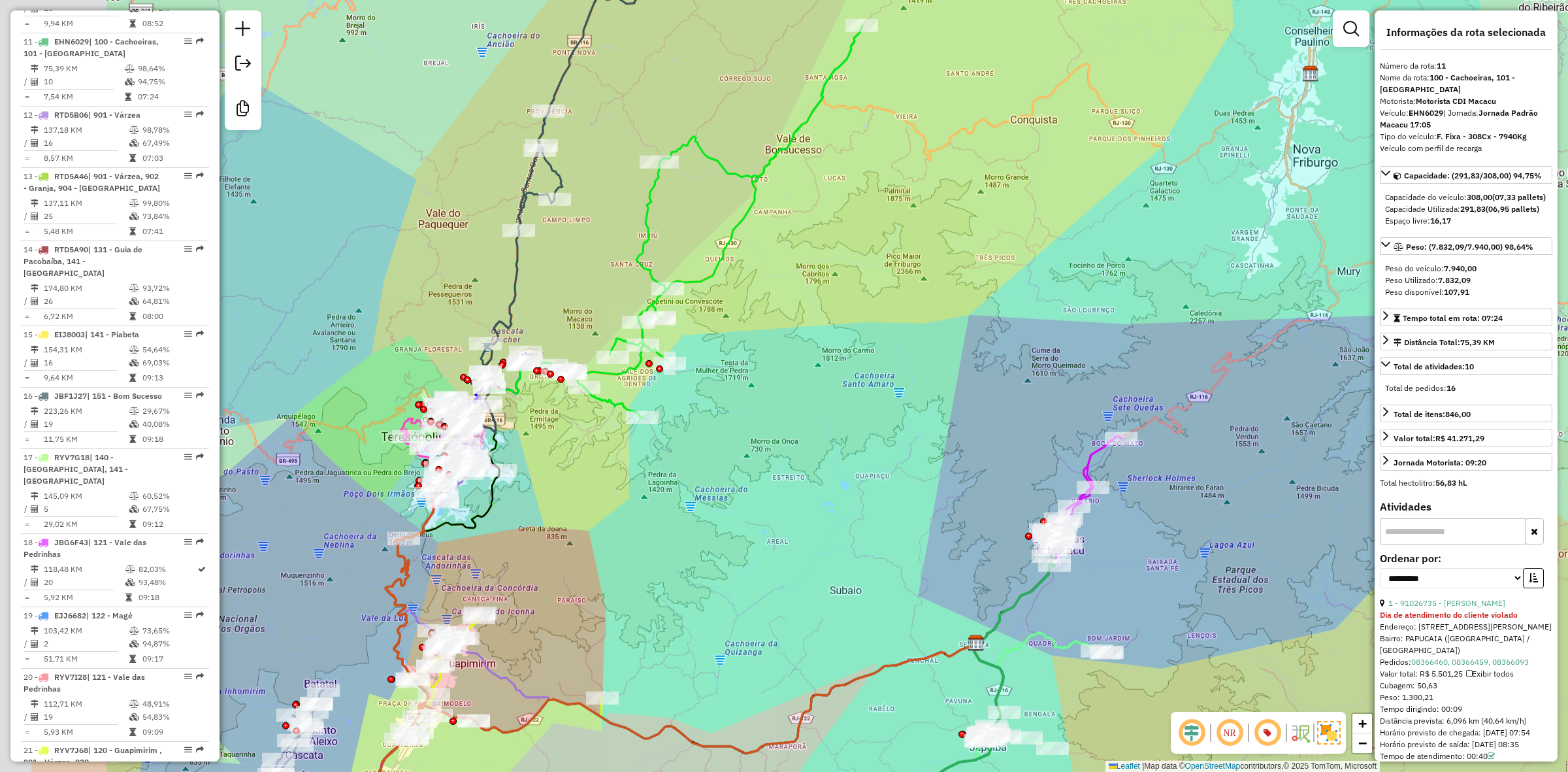
drag, startPoint x: 472, startPoint y: 474, endPoint x: 582, endPoint y: 411, distance: 126.8
click at [589, 419] on div "Janela de atendimento Grade de atendimento Capacidade Transportadoras Veículos …" at bounding box center [784, 386] width 1568 height 772
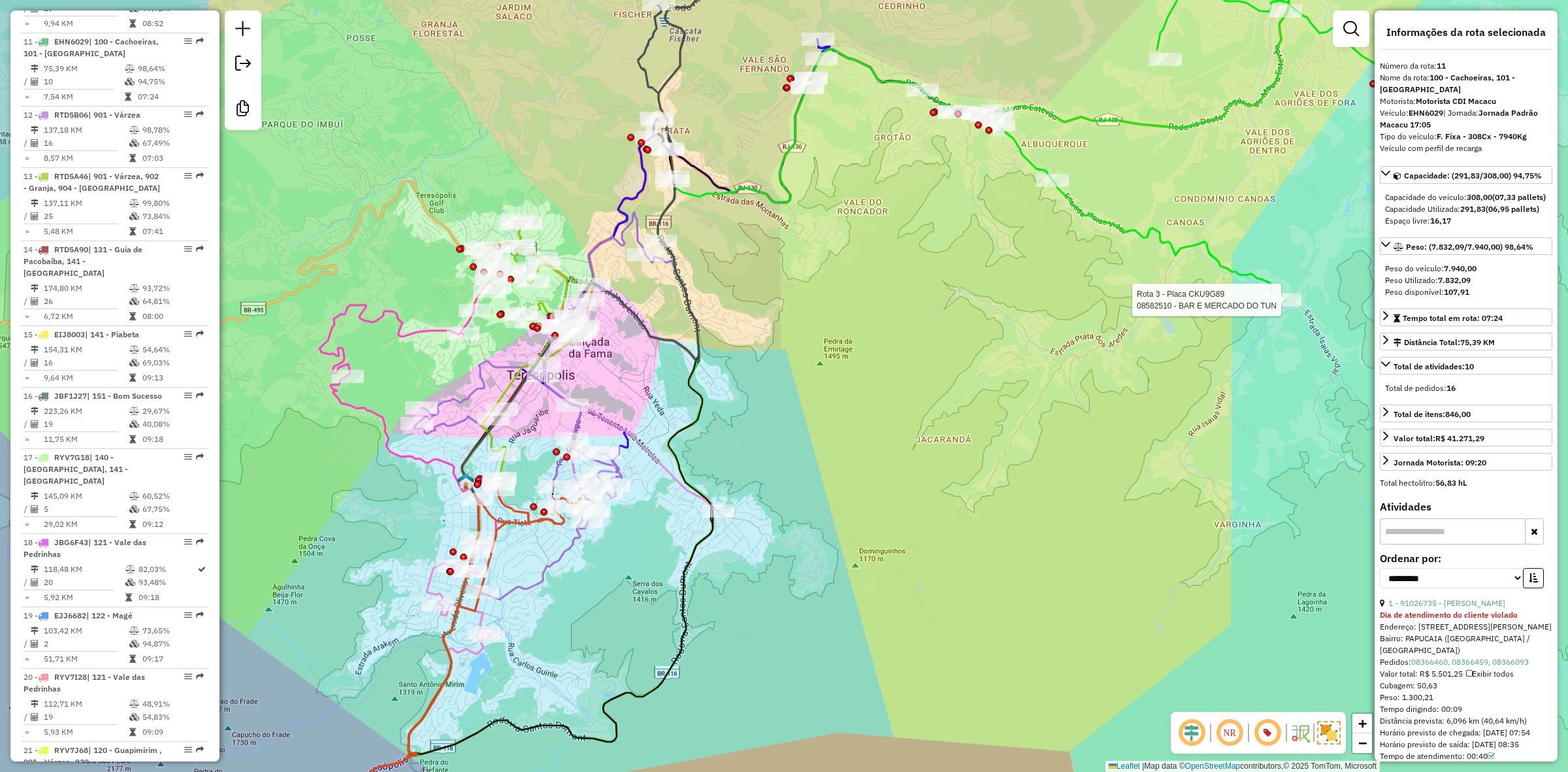
click at [616, 376] on div "Rota 3 - Placa CKU9G89 08582510 - BAR E MERCADO DO TUN Janela de atendimento Gr…" at bounding box center [784, 386] width 1568 height 772
click at [813, 327] on div "Rota 3 - Placa CKU9G89 08582510 - BAR E MERCADO DO TUN Janela de atendimento Gr…" at bounding box center [784, 386] width 1568 height 772
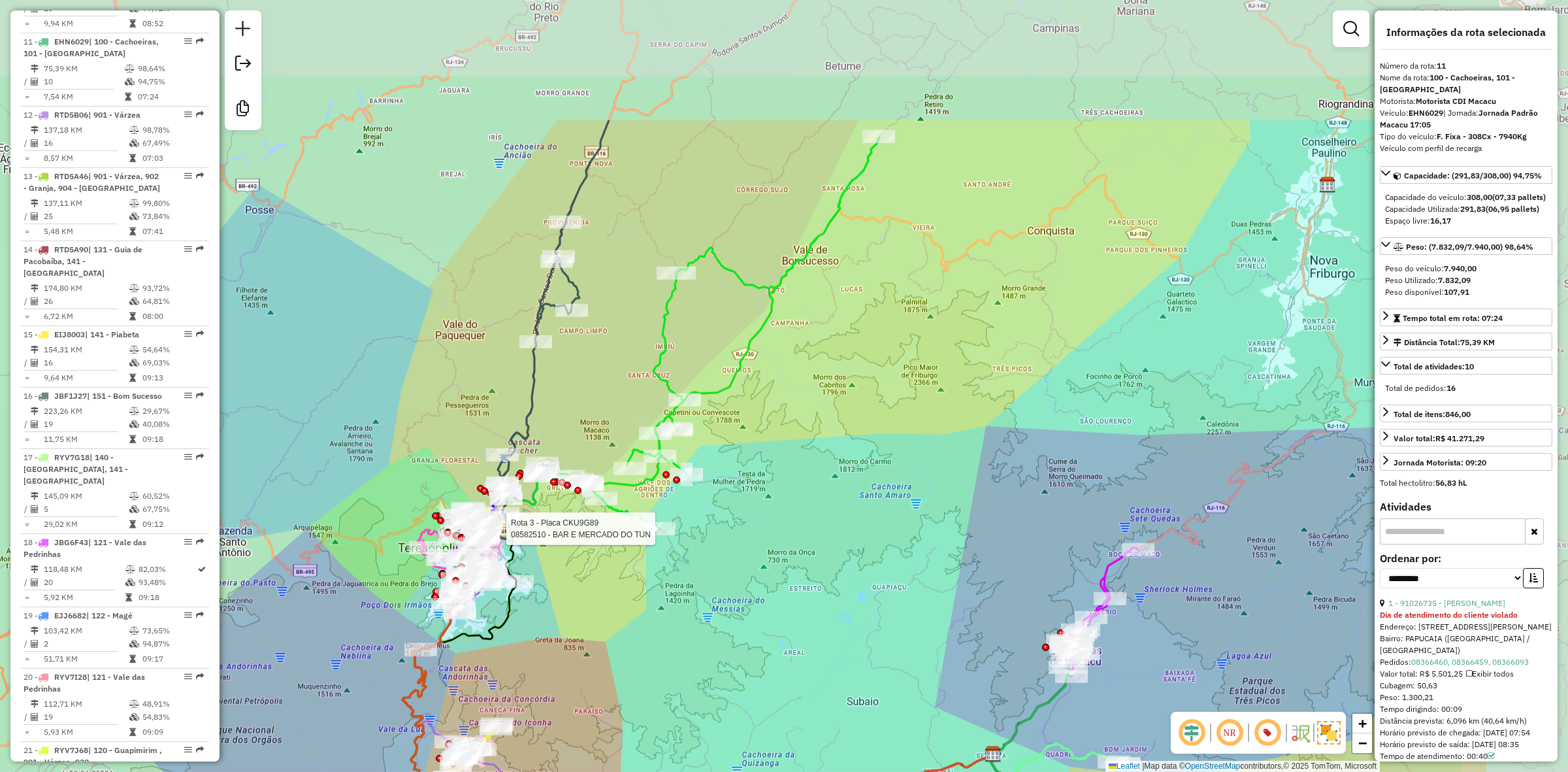
drag, startPoint x: 831, startPoint y: 213, endPoint x: 603, endPoint y: 400, distance: 294.9
click at [603, 400] on div "Rota 3 - Placa CKU9G89 08582510 - BAR E MERCADO DO TUN Janela de atendimento Gr…" at bounding box center [784, 386] width 1568 height 772
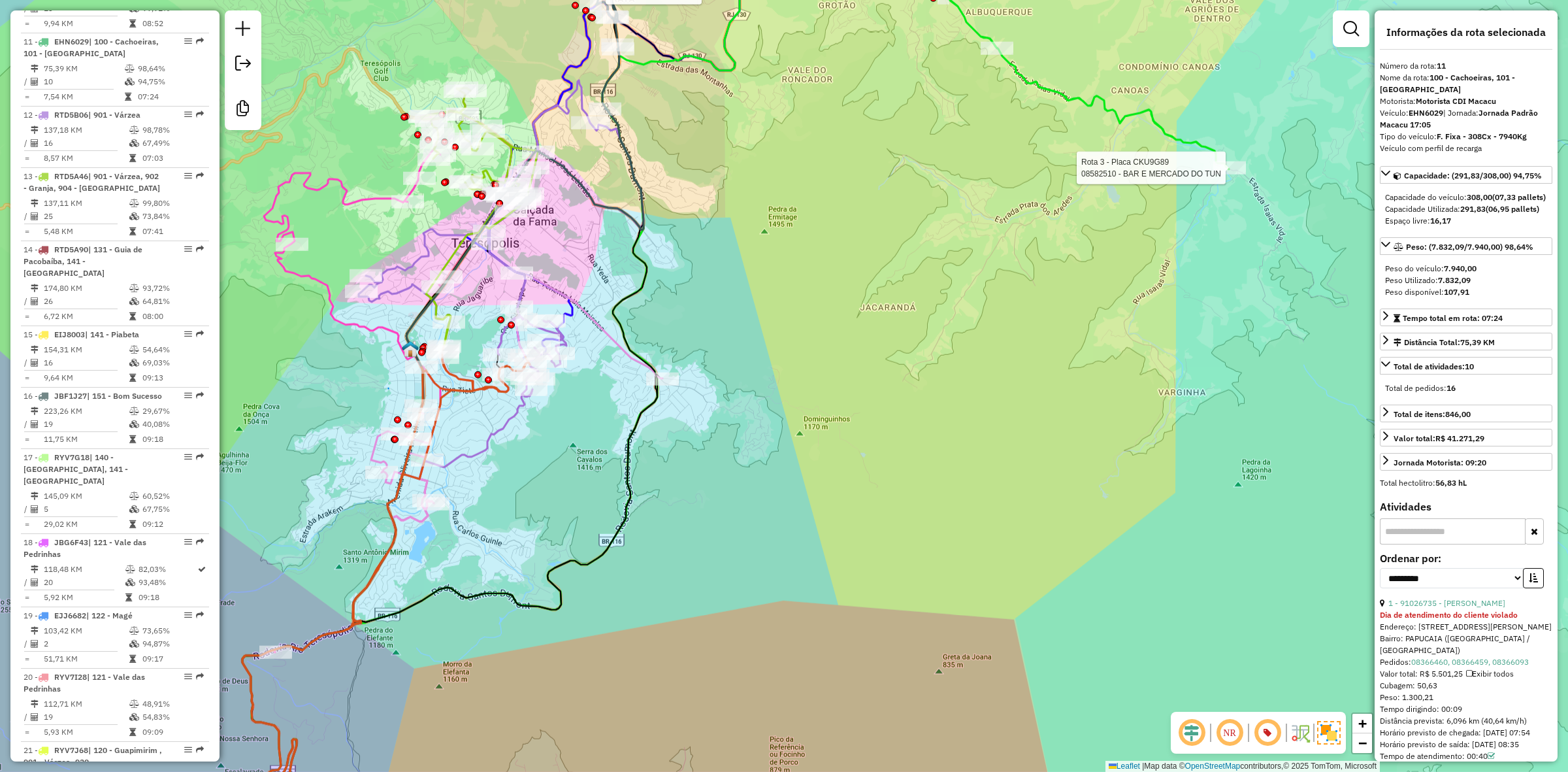
drag, startPoint x: 567, startPoint y: 473, endPoint x: 557, endPoint y: 435, distance: 39.3
click at [570, 474] on div "Rota 3 - Placa CKU9G89 08582510 - BAR E MERCADO DO TUN Rota 1 - Placa EET9660 0…" at bounding box center [784, 386] width 1568 height 772
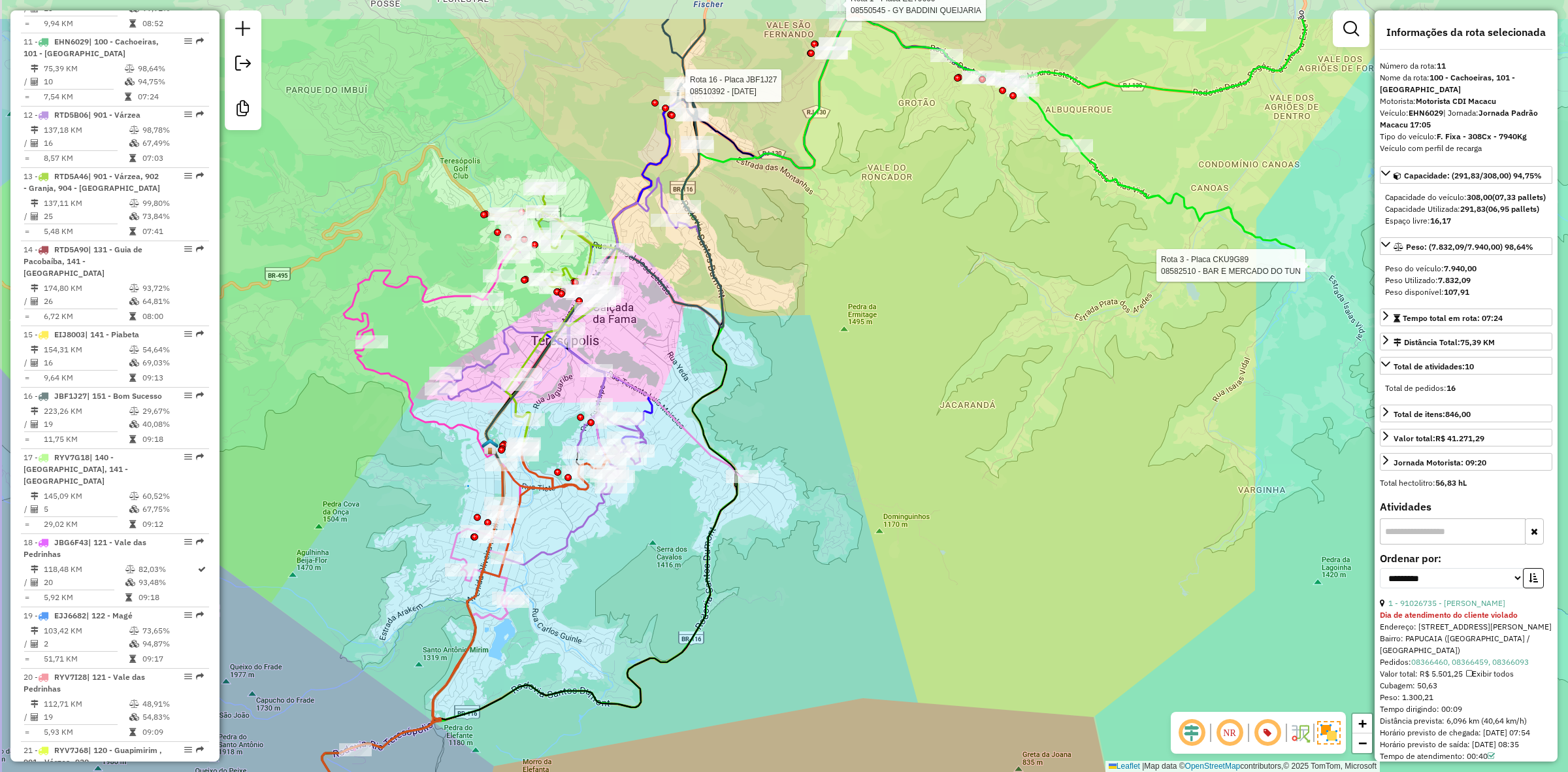
drag, startPoint x: 634, startPoint y: 334, endPoint x: 648, endPoint y: 348, distance: 19.8
click at [648, 348] on div "Rota 3 - Placa CKU9G89 08582510 - BAR E MERCADO DO TUN Rota 1 - Placa EET9660 0…" at bounding box center [784, 386] width 1568 height 772
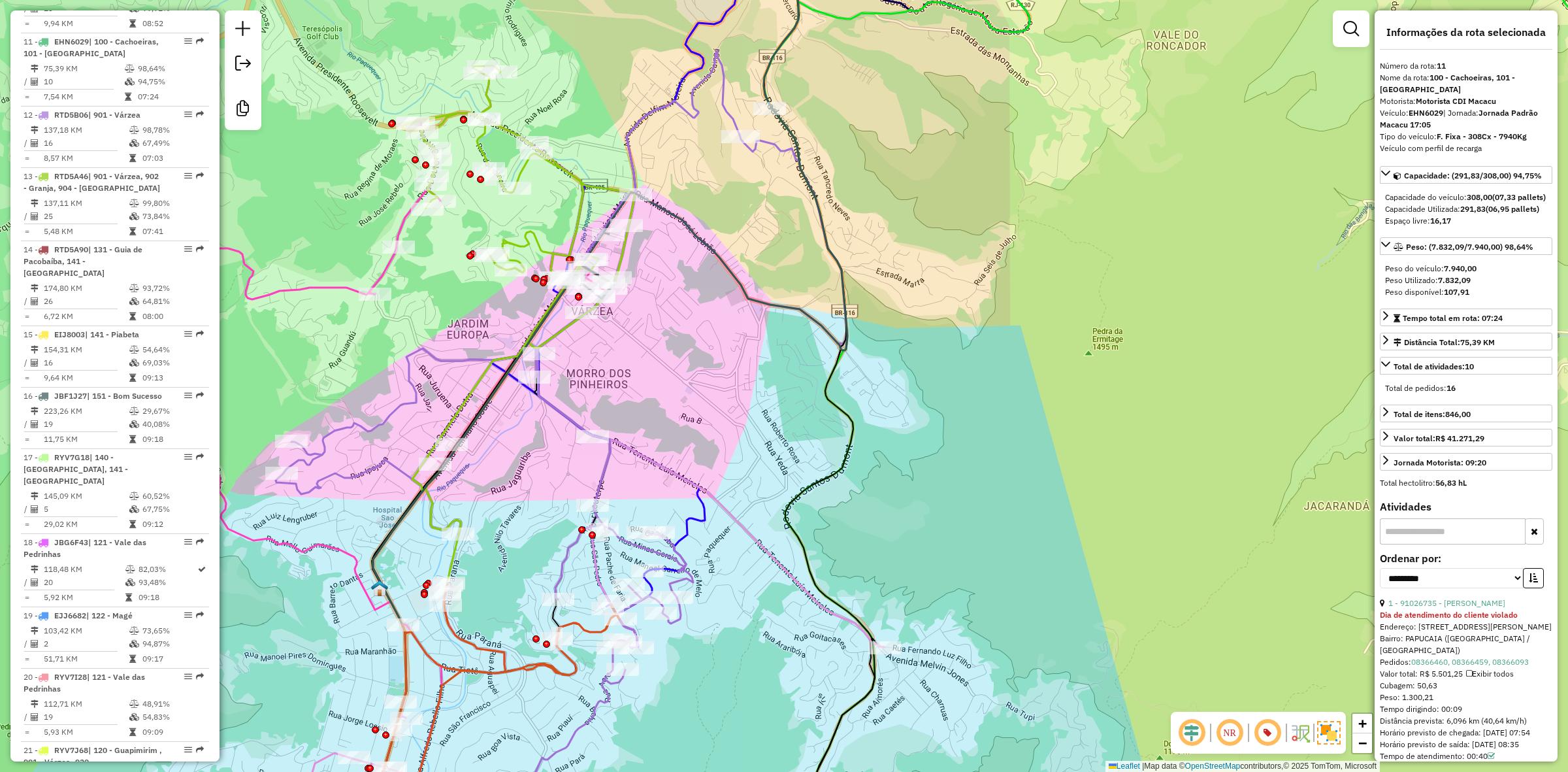
drag, startPoint x: 687, startPoint y: 333, endPoint x: 726, endPoint y: 335, distance: 39.1
click at [726, 335] on div "Rota 3 - Placa CKU9G89 08582510 - BAR E MERCADO DO TUN Rota 1 - Placa EET9660 0…" at bounding box center [784, 386] width 1568 height 772
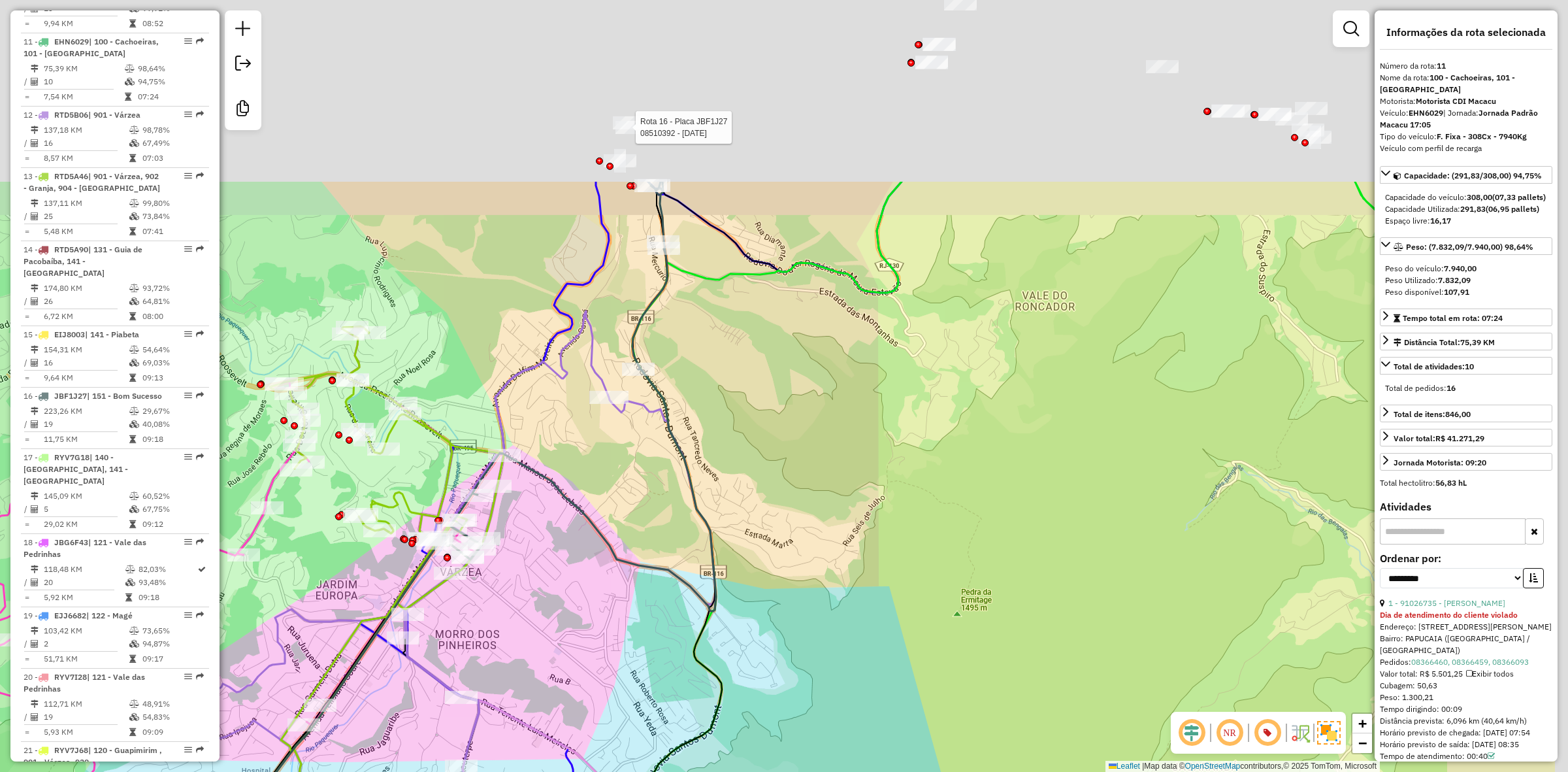
drag, startPoint x: 711, startPoint y: 337, endPoint x: 540, endPoint y: 600, distance: 313.7
click at [540, 600] on div "Rota 3 - Placa CKU9G89 08582510 - BAR E MERCADO DO TUN Rota 1 - Placa EET9660 0…" at bounding box center [784, 386] width 1568 height 772
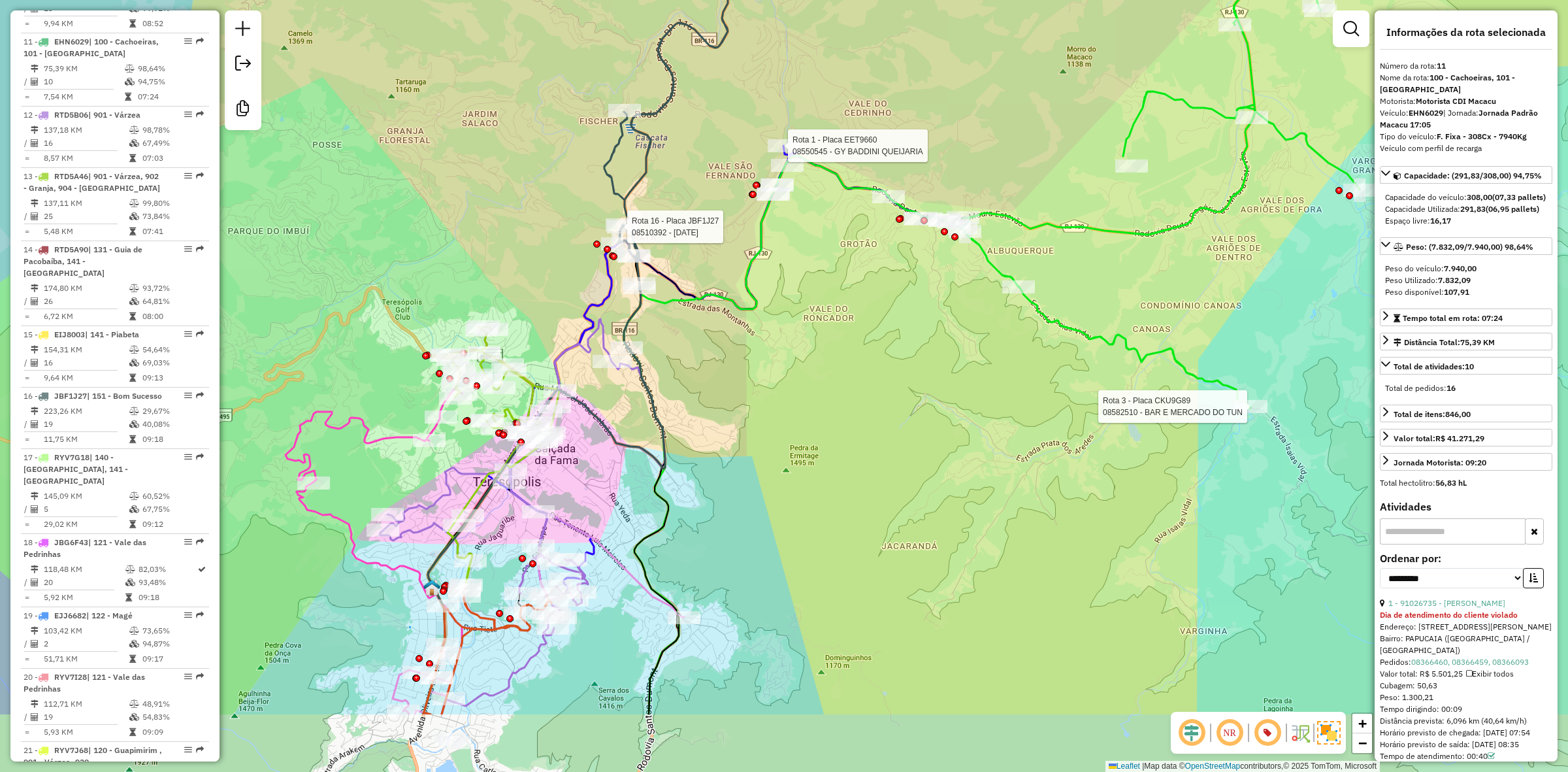
drag, startPoint x: 611, startPoint y: 534, endPoint x: 583, endPoint y: 483, distance: 58.2
click at [583, 483] on div "Rota 3 - Placa CKU9G89 08582510 - BAR E MERCADO DO TUN Rota 1 - Placa EET9660 0…" at bounding box center [784, 386] width 1568 height 772
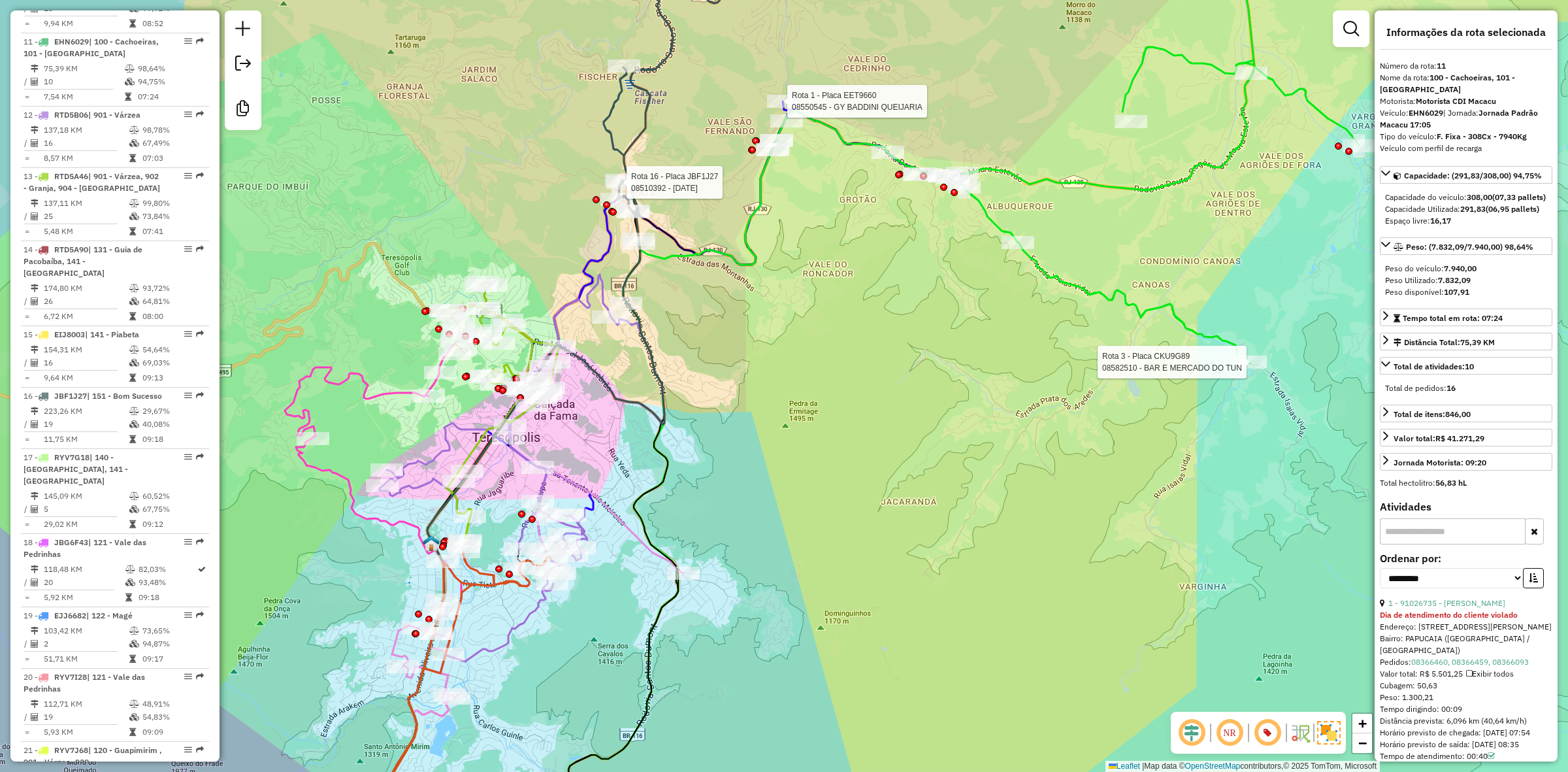
drag, startPoint x: 576, startPoint y: 441, endPoint x: 557, endPoint y: 413, distance: 33.8
click at [553, 407] on div "Rota 3 - Placa CKU9G89 08582510 - BAR E MERCADO DO TUN Rota 1 - Placa EET9660 0…" at bounding box center [784, 386] width 1568 height 772
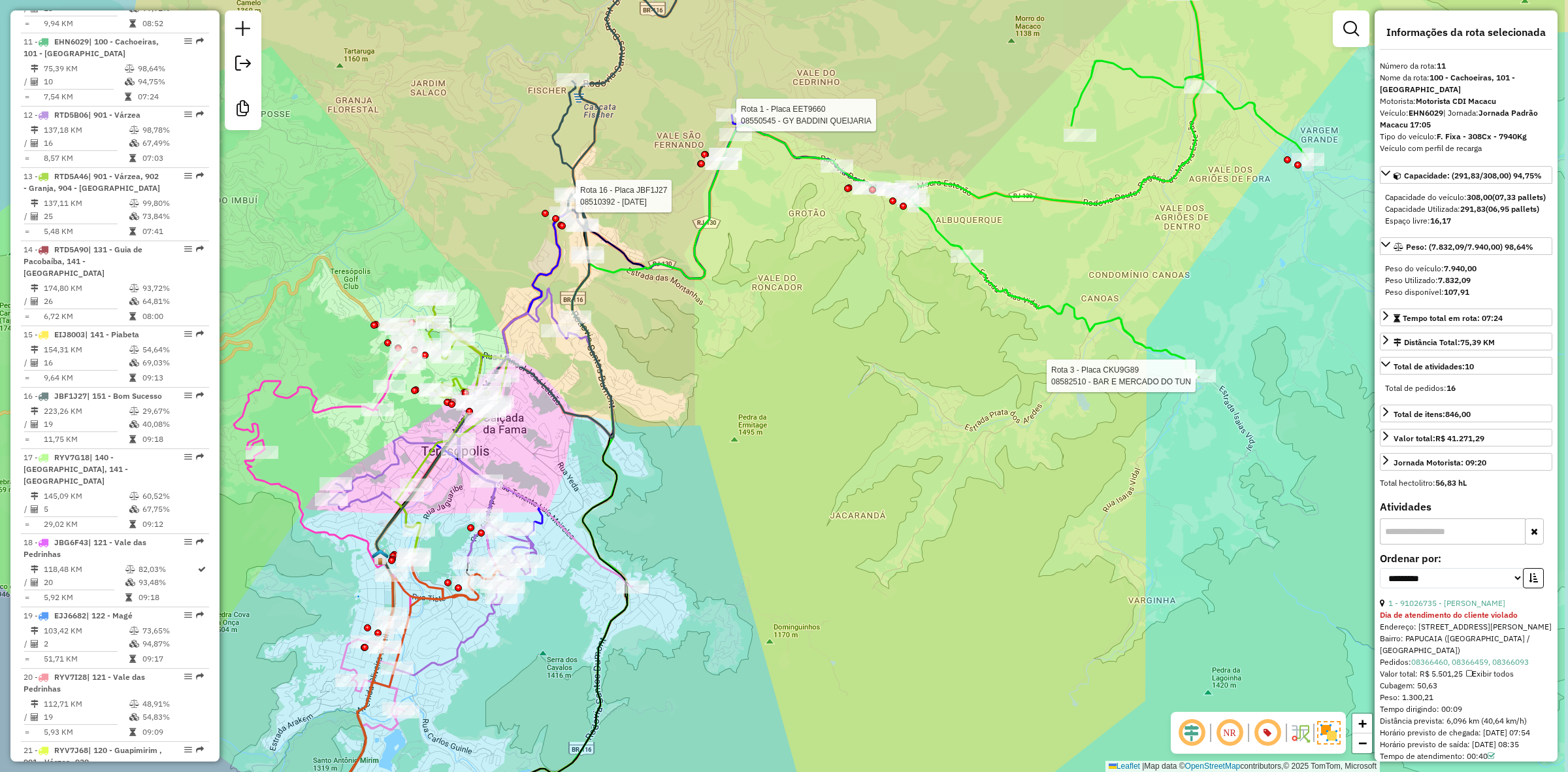
drag, startPoint x: 688, startPoint y: 352, endPoint x: 635, endPoint y: 464, distance: 123.9
click at [635, 464] on div "Rota 3 - Placa CKU9G89 08582510 - BAR E MERCADO DO TUN Rota 1 - Placa EET9660 0…" at bounding box center [784, 386] width 1568 height 772
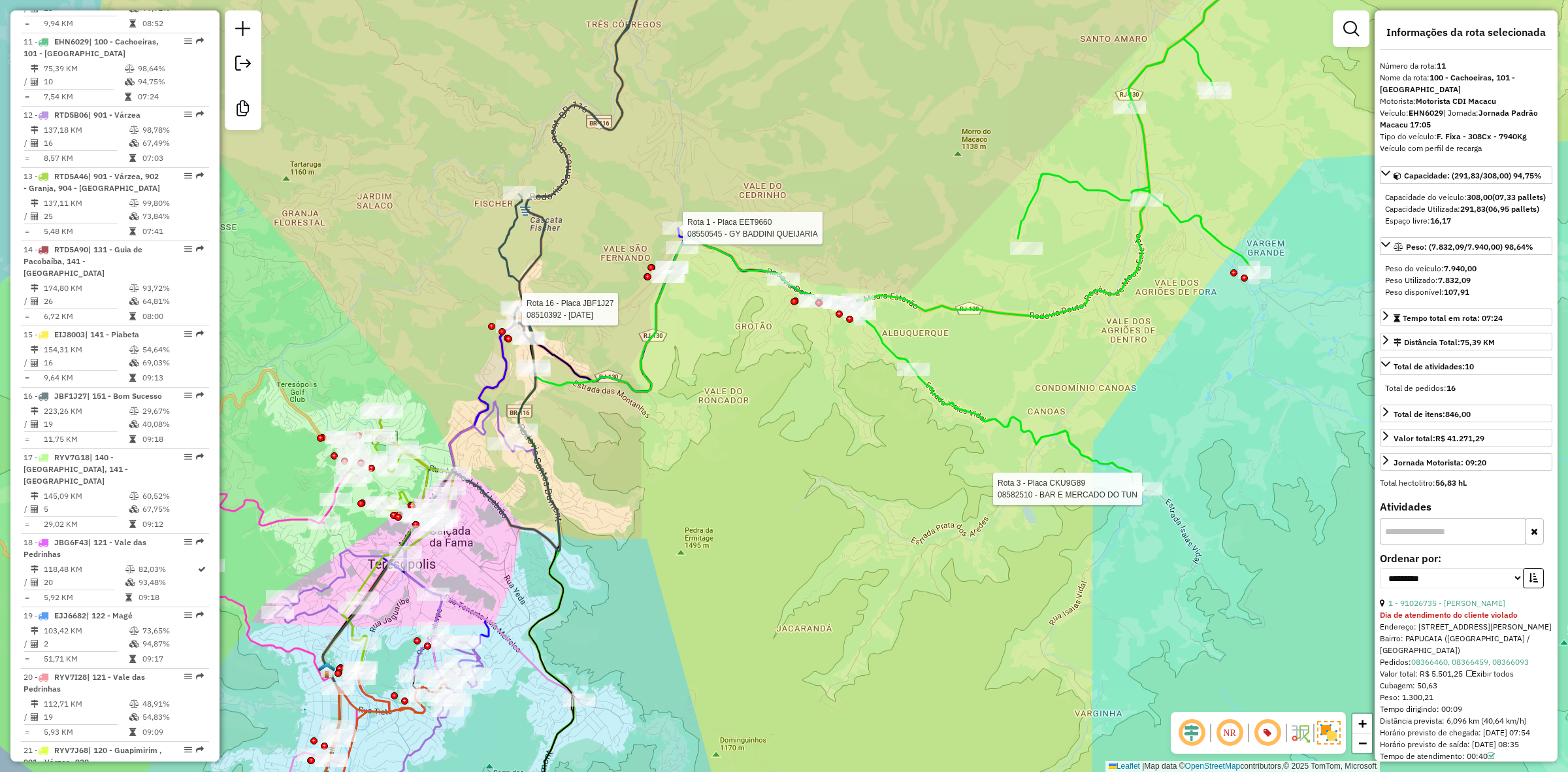
click at [606, 232] on div "Rota 3 - Placa CKU9G89 08582510 - BAR E MERCADO DO TUN Rota 1 - Placa EET9660 0…" at bounding box center [784, 386] width 1568 height 772
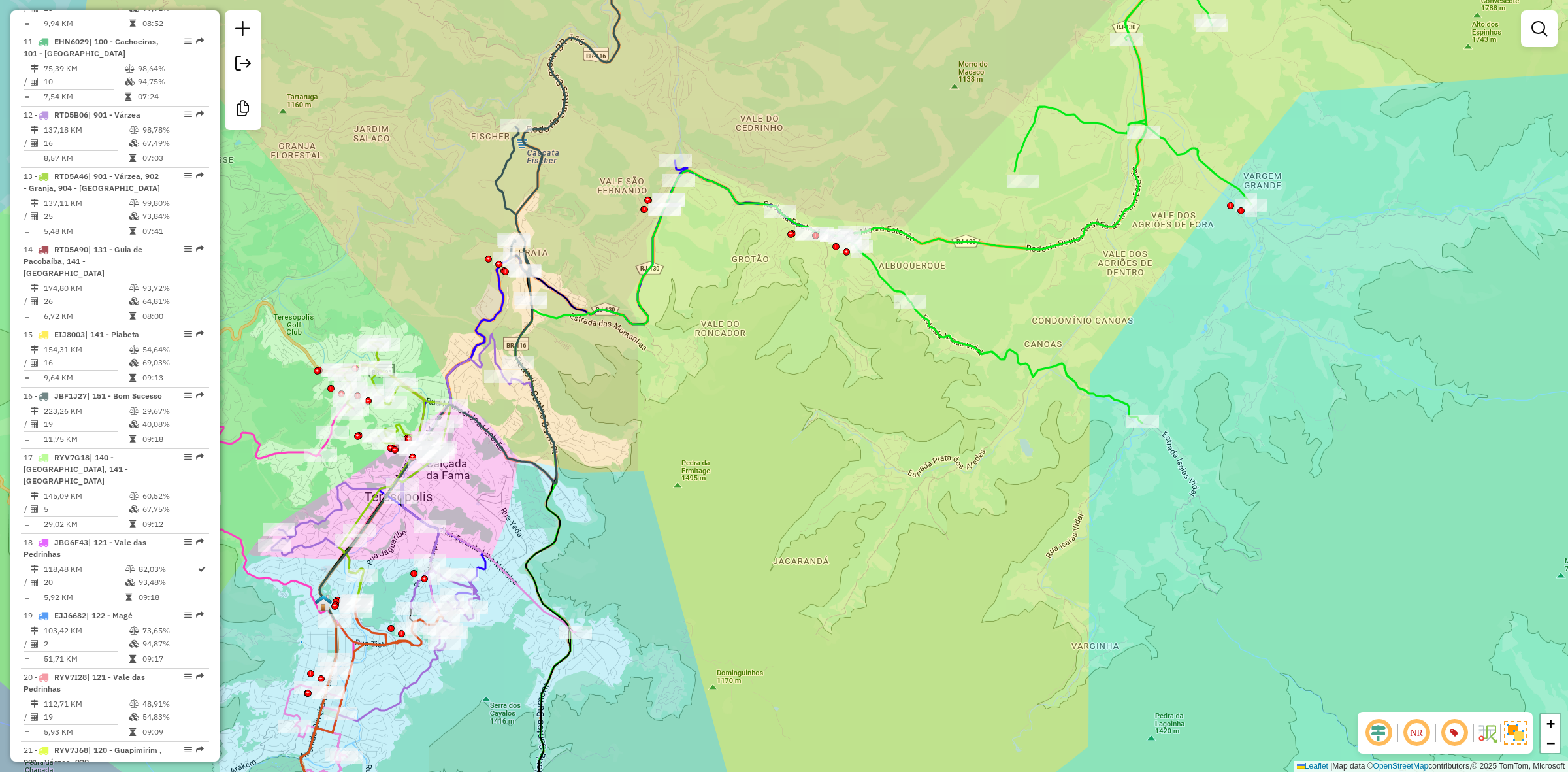
drag, startPoint x: 565, startPoint y: 295, endPoint x: 562, endPoint y: 227, distance: 68.1
click at [562, 227] on div "Janela de atendimento Grade de atendimento Capacidade Transportadoras Veículos …" at bounding box center [784, 386] width 1568 height 772
drag, startPoint x: 422, startPoint y: 318, endPoint x: 488, endPoint y: 240, distance: 102.2
click at [490, 224] on div "Janela de atendimento Grade de atendimento Capacidade Transportadoras Veículos …" at bounding box center [784, 386] width 1568 height 772
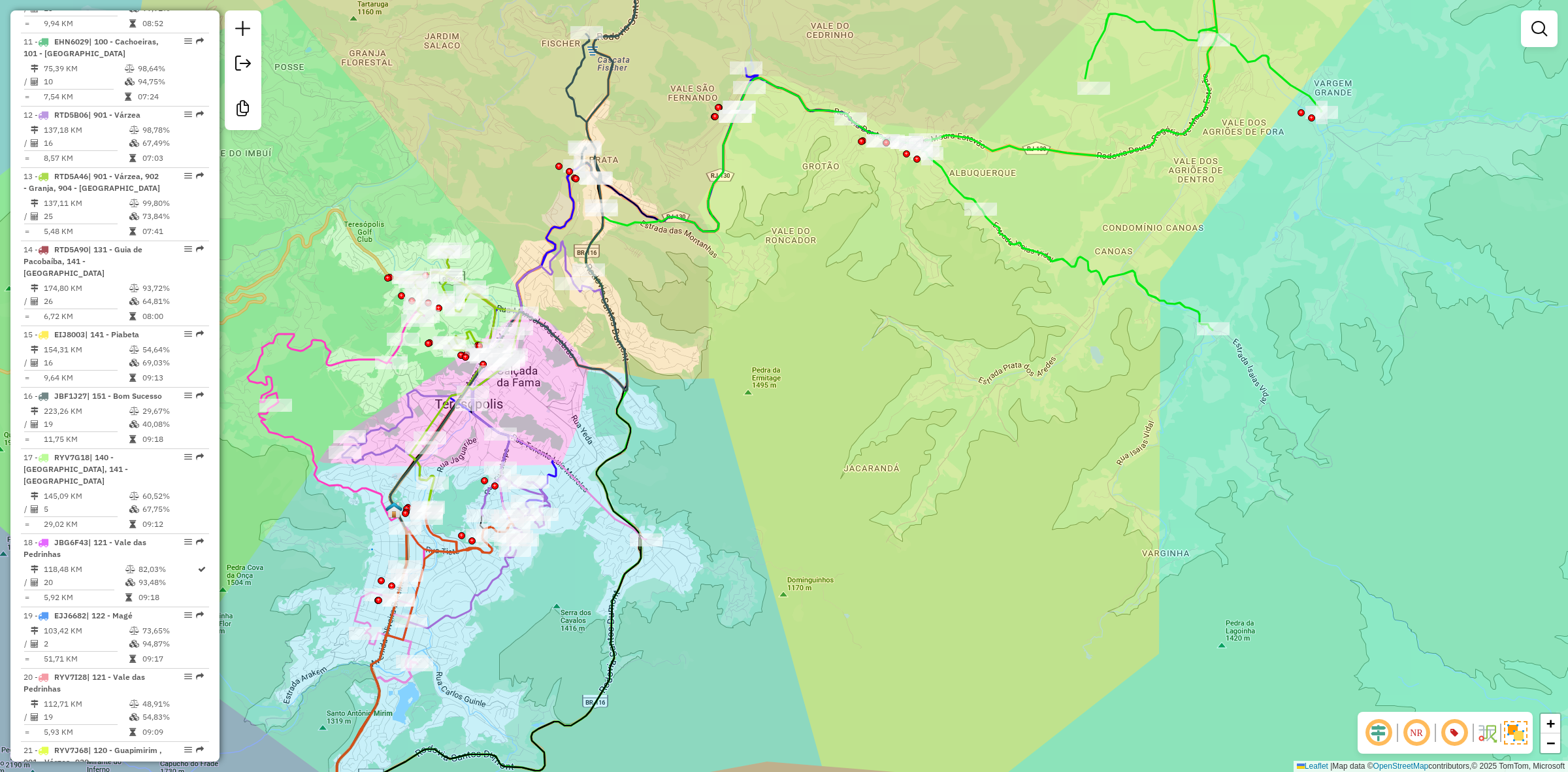
drag, startPoint x: 481, startPoint y: 213, endPoint x: 504, endPoint y: 226, distance: 26.4
click at [504, 226] on div "Janela de atendimento Grade de atendimento Capacidade Transportadoras Veículos …" at bounding box center [784, 386] width 1568 height 772
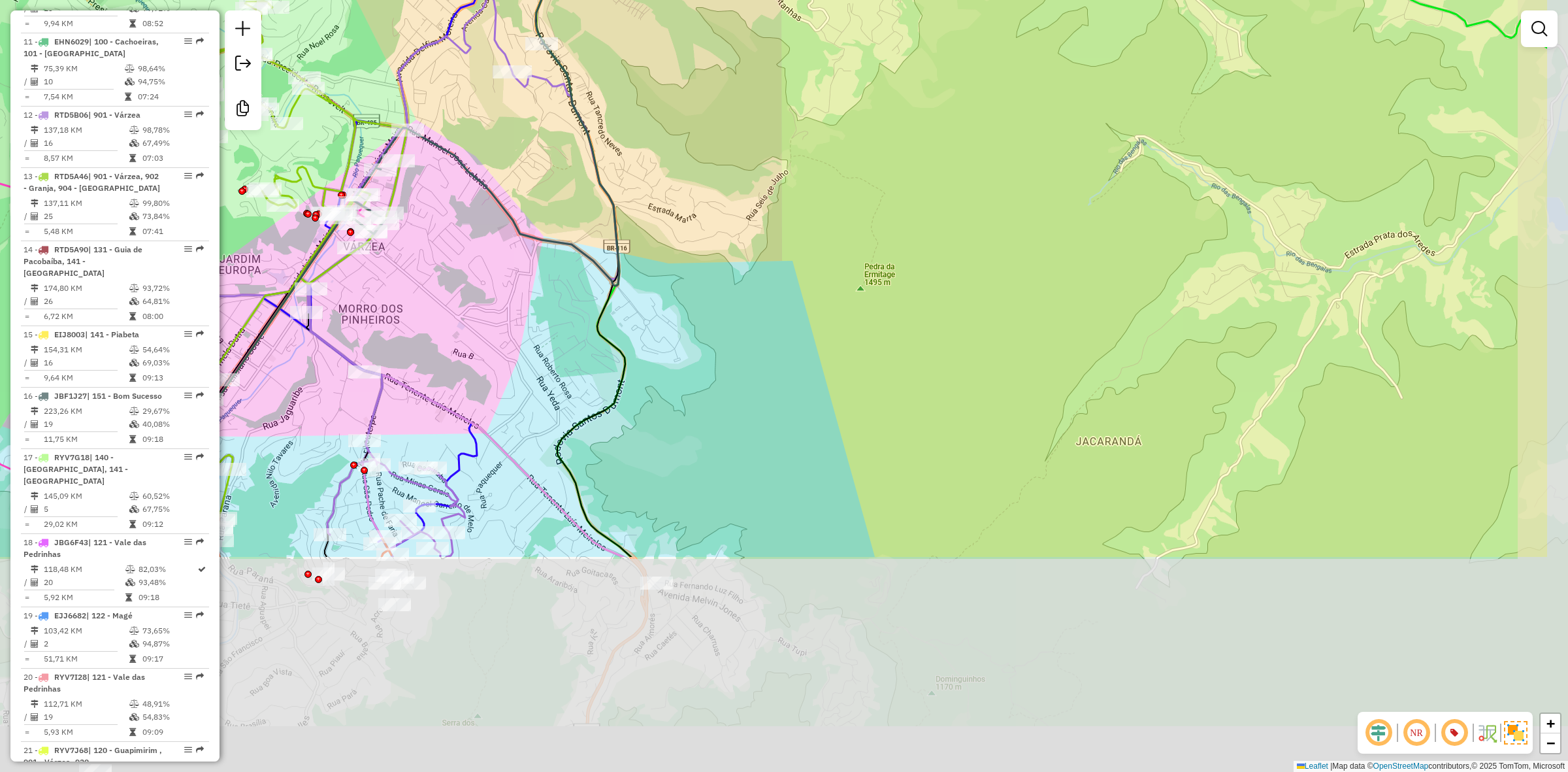
drag, startPoint x: 1049, startPoint y: 499, endPoint x: 964, endPoint y: 251, distance: 262.2
click at [964, 251] on div "Janela de atendimento Grade de atendimento Capacidade Transportadoras Veículos …" at bounding box center [784, 386] width 1568 height 772
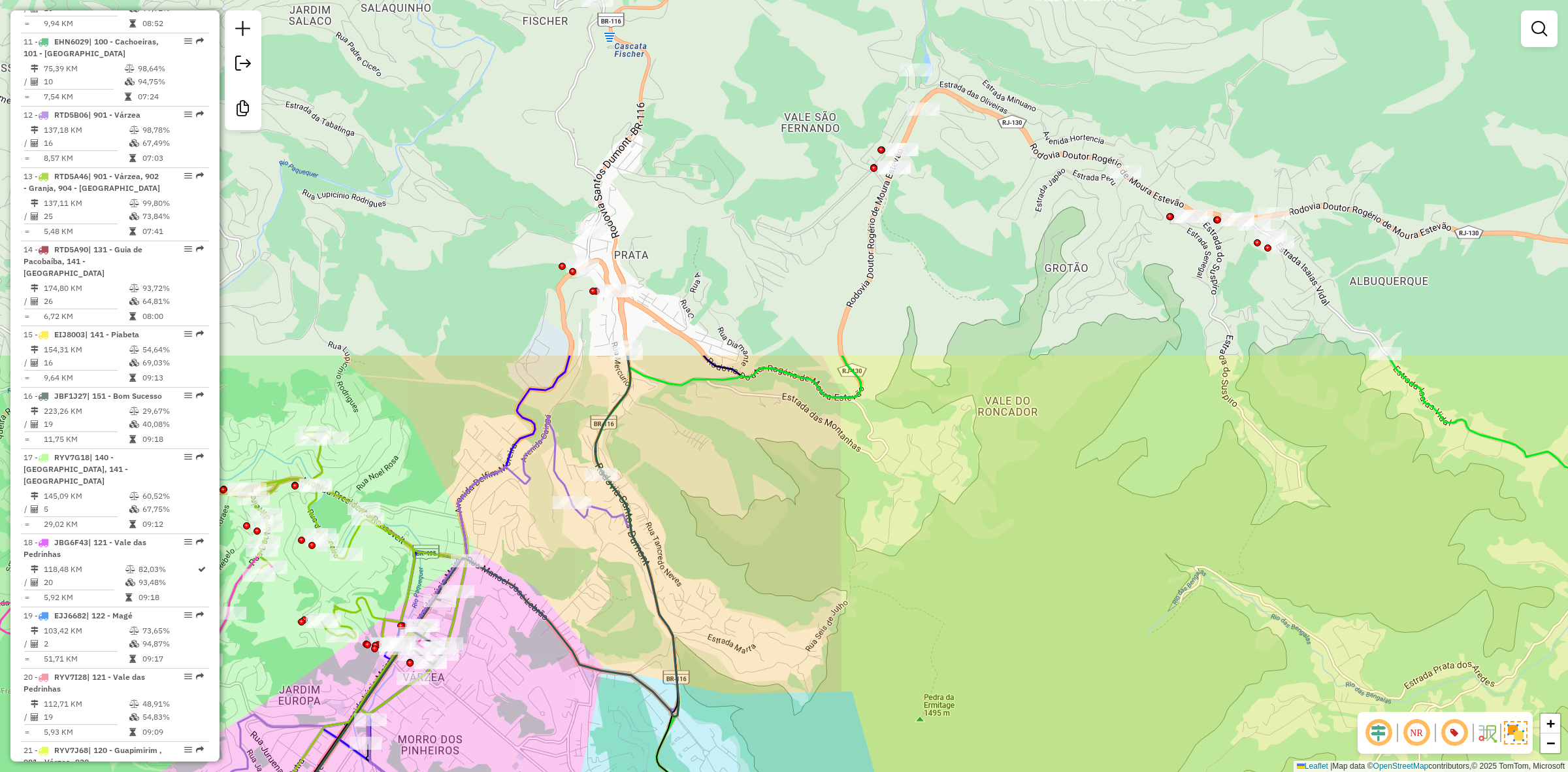
drag, startPoint x: 828, startPoint y: 547, endPoint x: 831, endPoint y: 557, distance: 10.4
click at [831, 557] on div "Janela de atendimento Grade de atendimento Capacidade Transportadoras Veículos …" at bounding box center [784, 386] width 1568 height 772
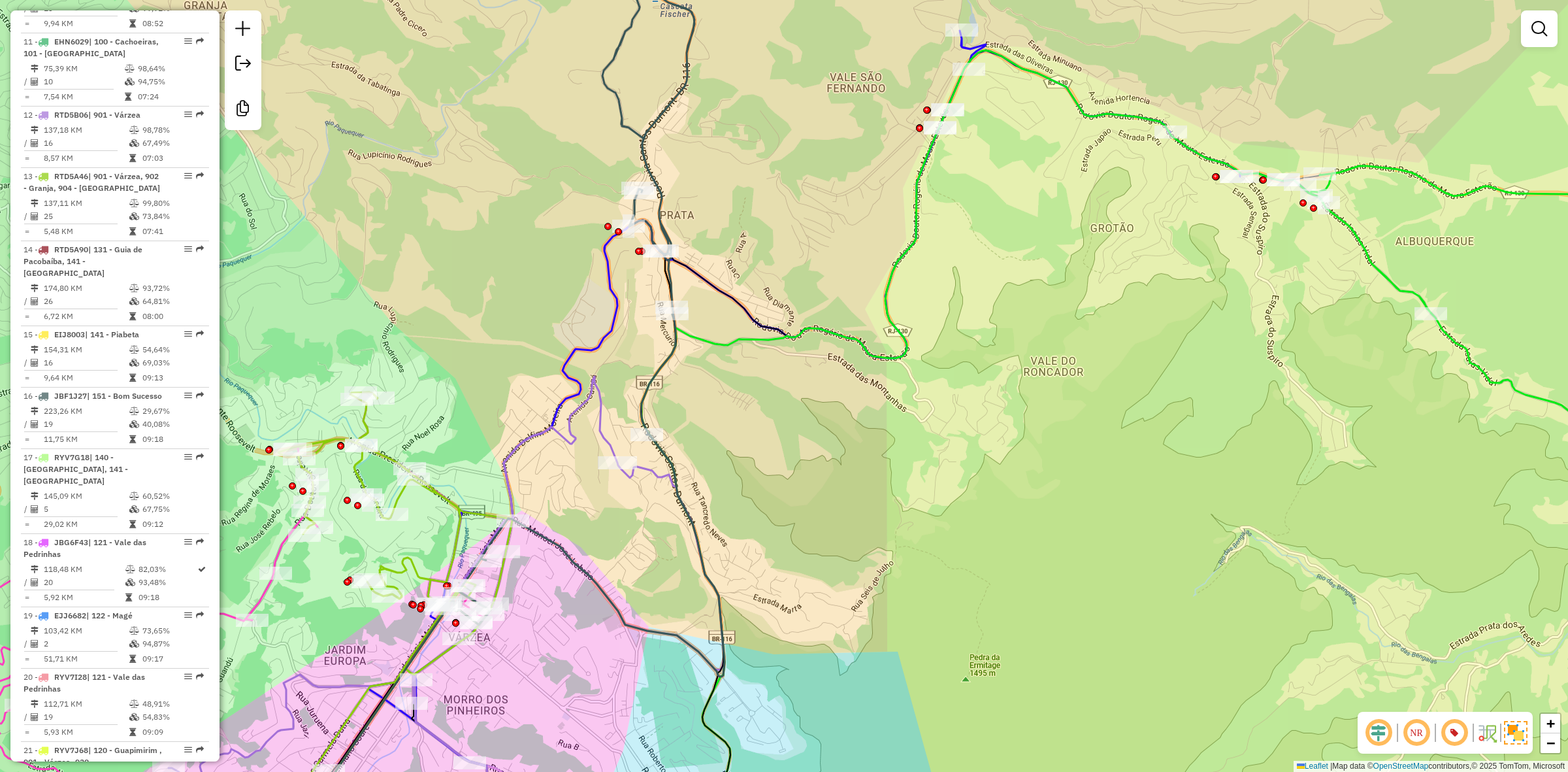
drag, startPoint x: 619, startPoint y: 552, endPoint x: 668, endPoint y: 501, distance: 70.7
click at [668, 501] on div "Janela de atendimento Grade de atendimento Capacidade Transportadoras Veículos …" at bounding box center [784, 386] width 1568 height 772
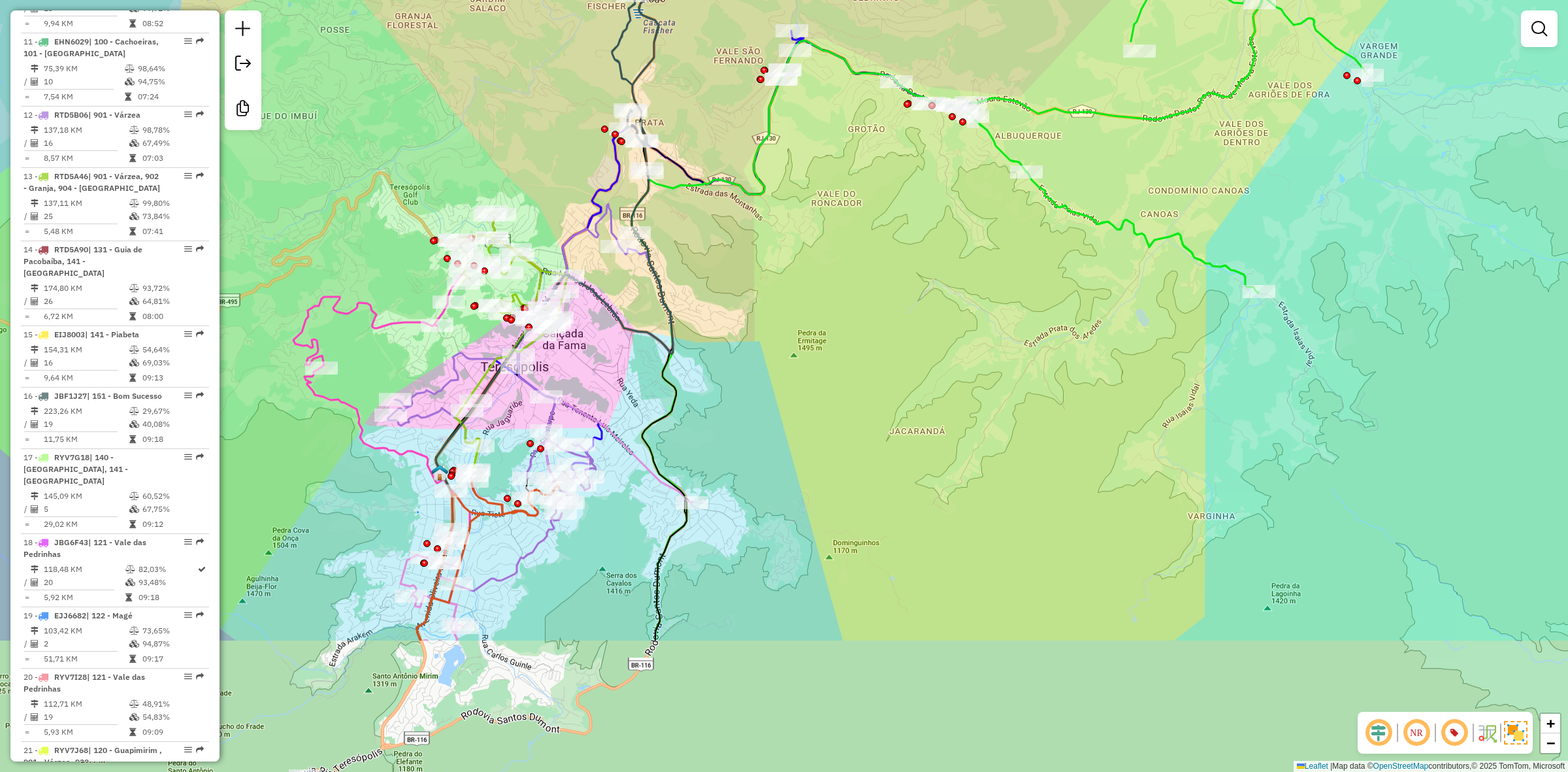
drag, startPoint x: 677, startPoint y: 595, endPoint x: 612, endPoint y: 406, distance: 199.9
click at [625, 376] on div "Janela de atendimento Grade de atendimento Capacidade Transportadoras Veículos …" at bounding box center [784, 386] width 1568 height 772
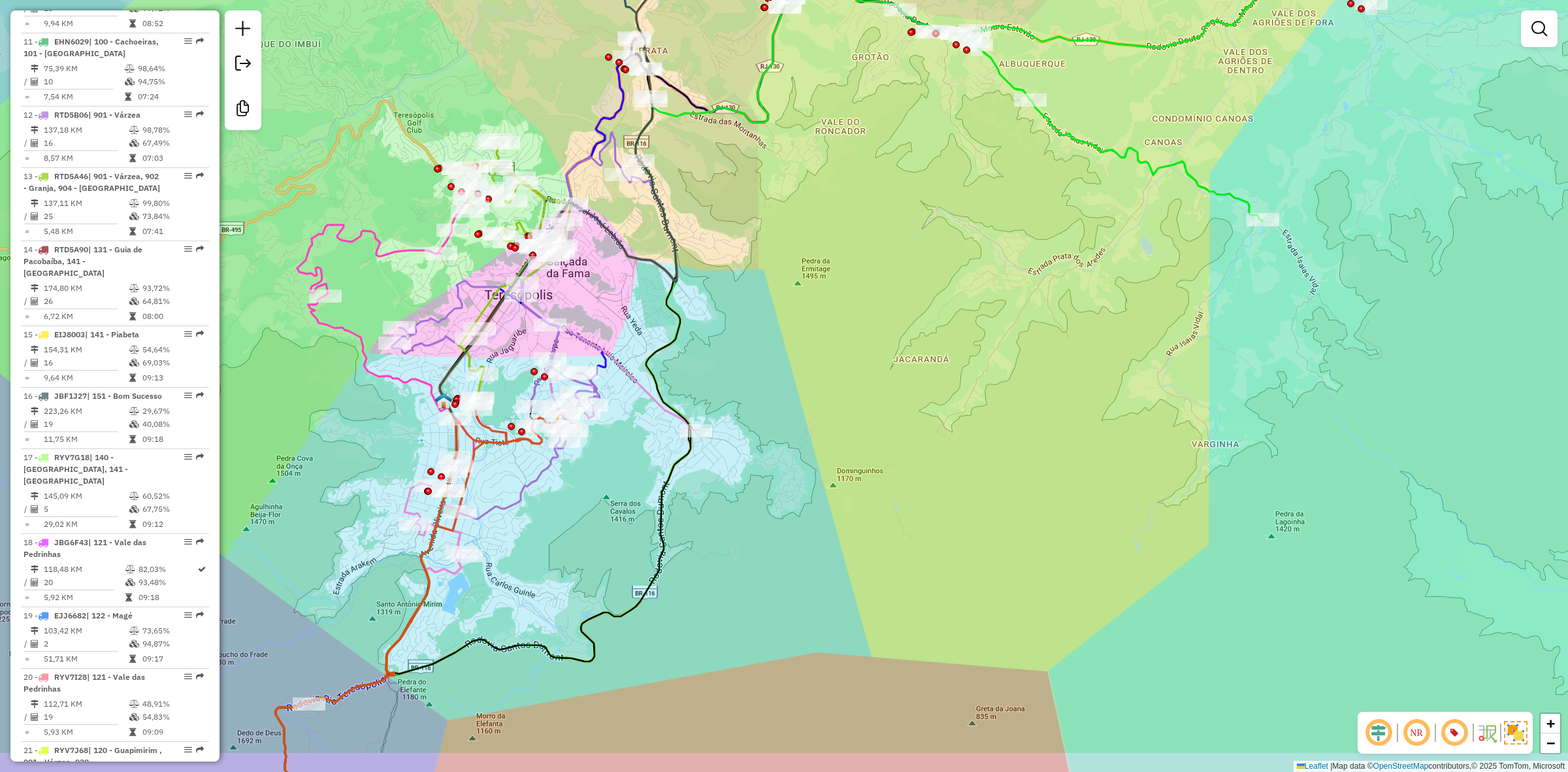
drag, startPoint x: 583, startPoint y: 532, endPoint x: 589, endPoint y: 471, distance: 61.3
click at [589, 471] on div "Janela de atendimento Grade de atendimento Capacidade Transportadoras Veículos …" at bounding box center [784, 386] width 1568 height 772
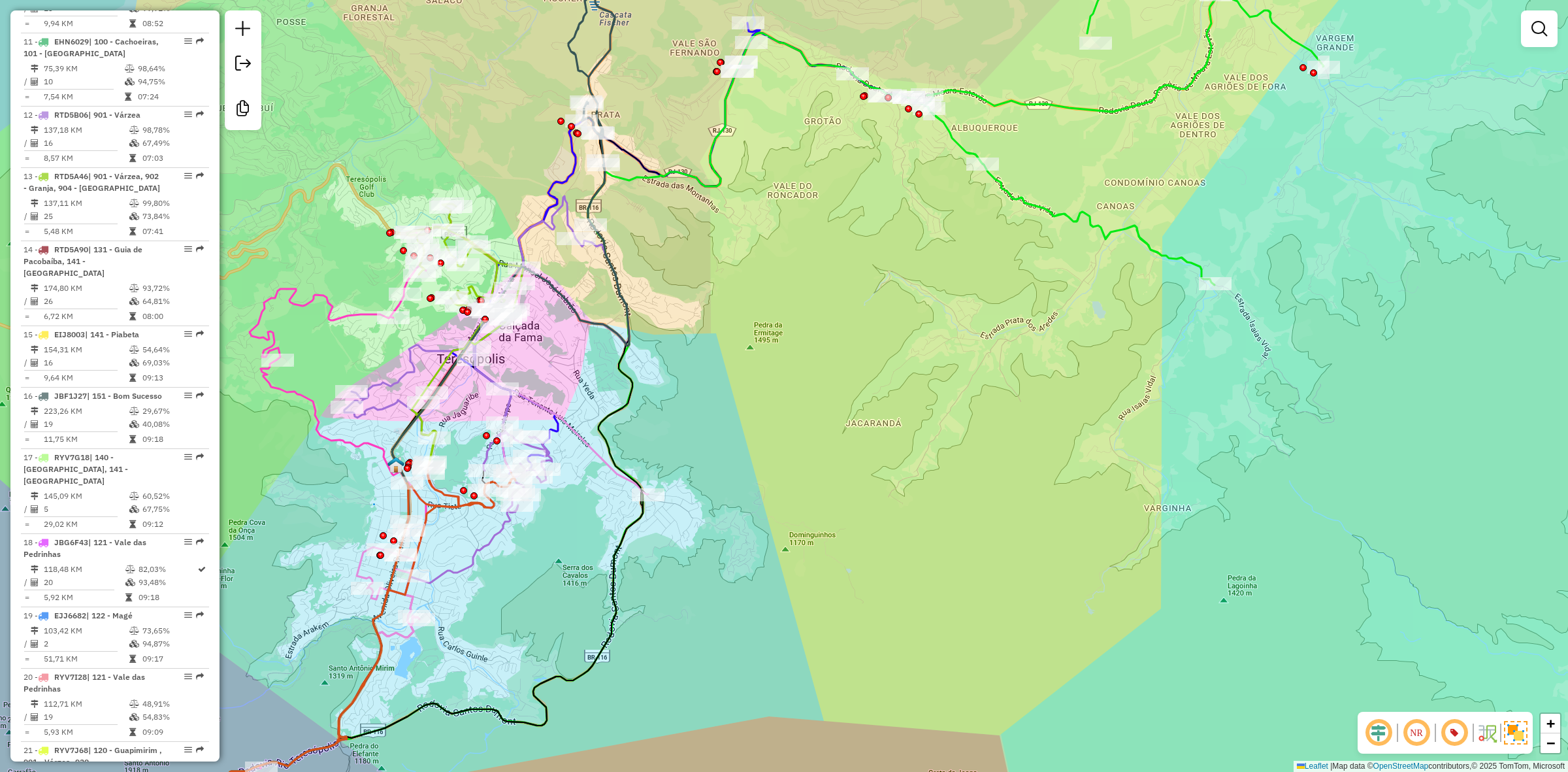
drag, startPoint x: 675, startPoint y: 368, endPoint x: 654, endPoint y: 394, distance: 33.4
click at [654, 394] on div "Janela de atendimento Grade de atendimento Capacidade Transportadoras Veículos …" at bounding box center [784, 386] width 1568 height 772
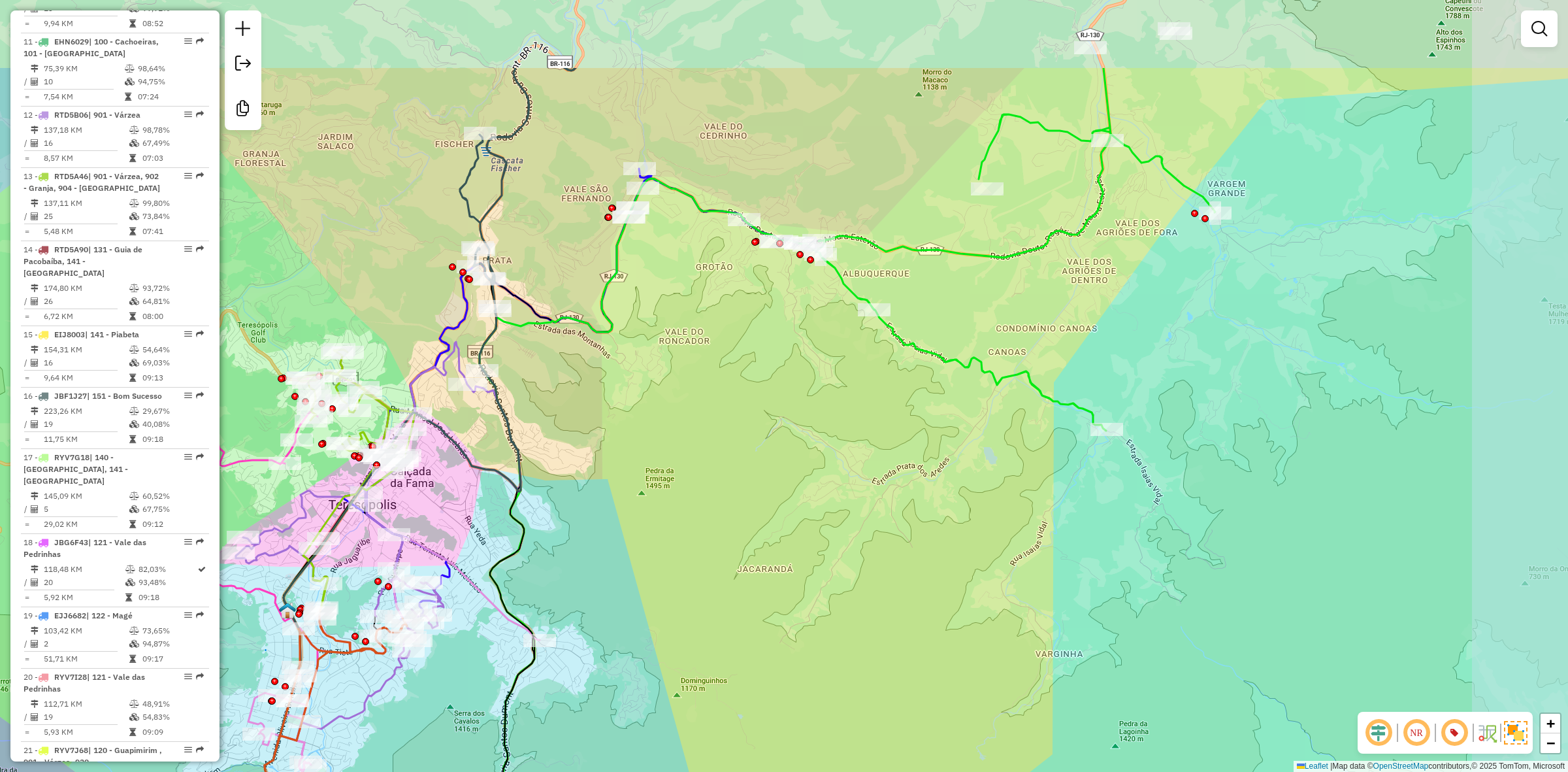
drag, startPoint x: 665, startPoint y: 354, endPoint x: 556, endPoint y: 499, distance: 181.4
click at [556, 499] on div "Janela de atendimento Grade de atendimento Capacidade Transportadoras Veículos …" at bounding box center [784, 386] width 1568 height 772
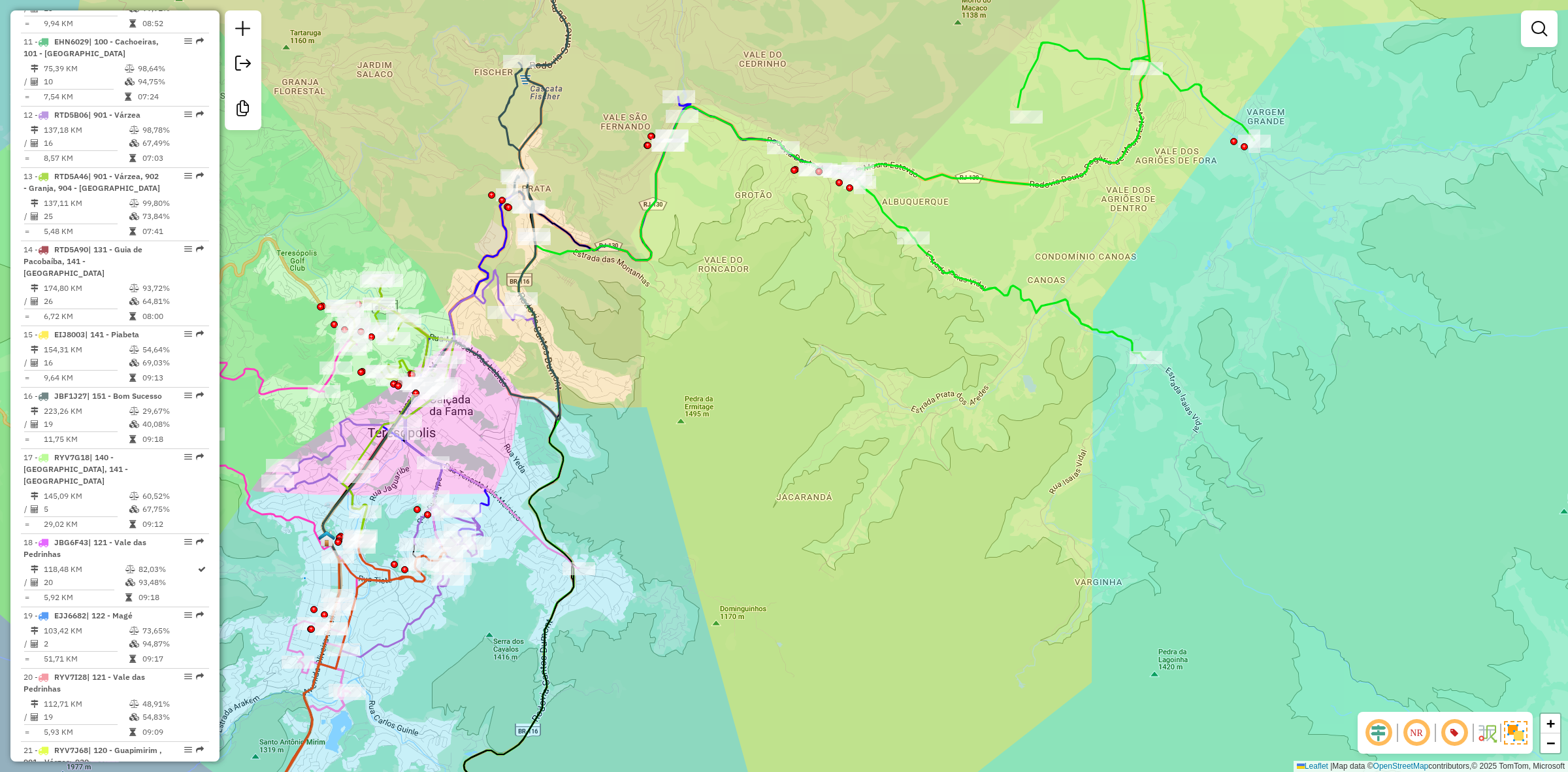
drag, startPoint x: 502, startPoint y: 389, endPoint x: 514, endPoint y: 371, distance: 21.6
click at [514, 371] on icon at bounding box center [533, 136] width 211 height 569
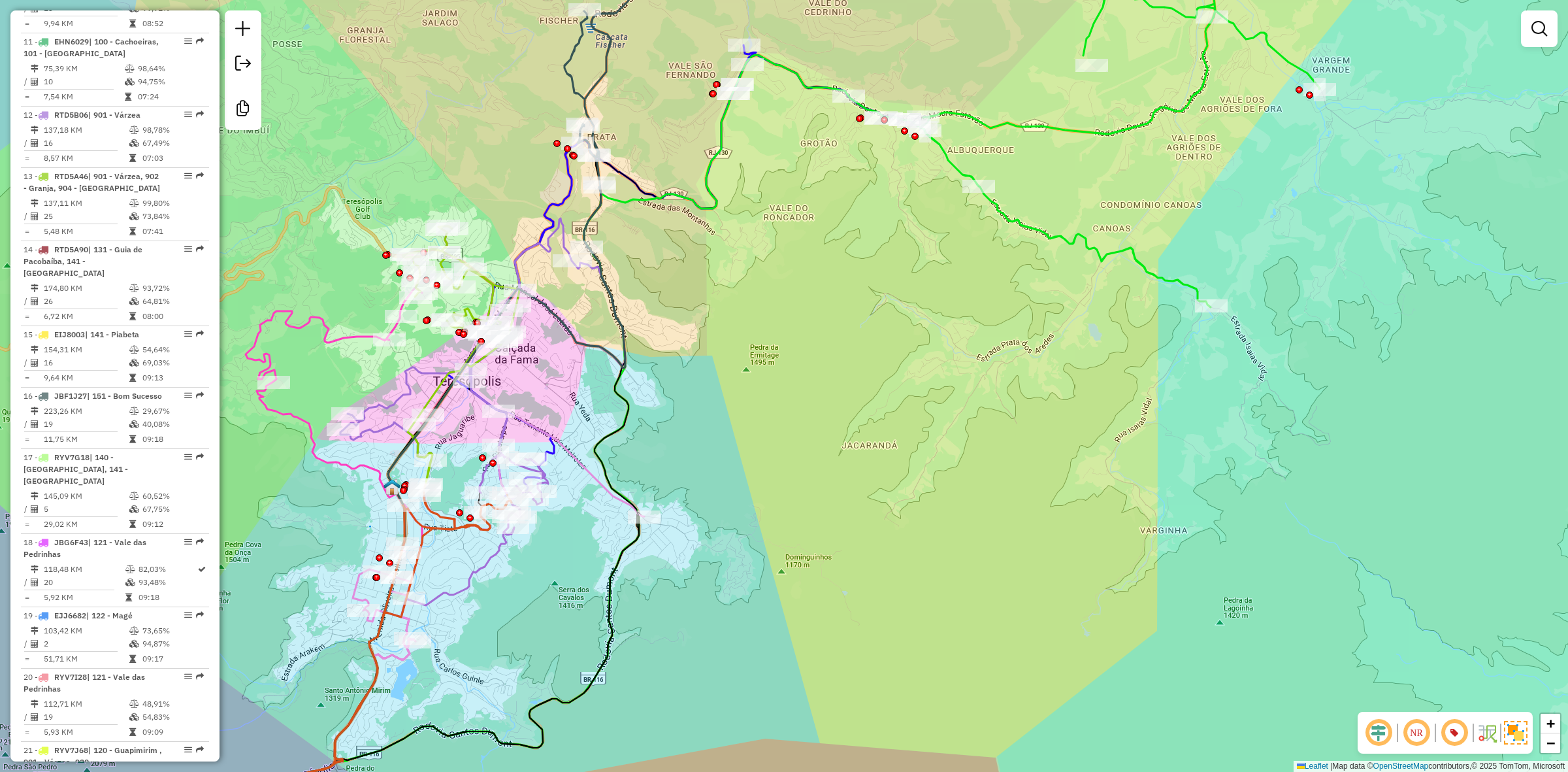
drag, startPoint x: 553, startPoint y: 400, endPoint x: 523, endPoint y: 346, distance: 61.8
click at [583, 377] on div "Janela de atendimento Grade de atendimento Capacidade Transportadoras Veículos …" at bounding box center [784, 386] width 1568 height 772
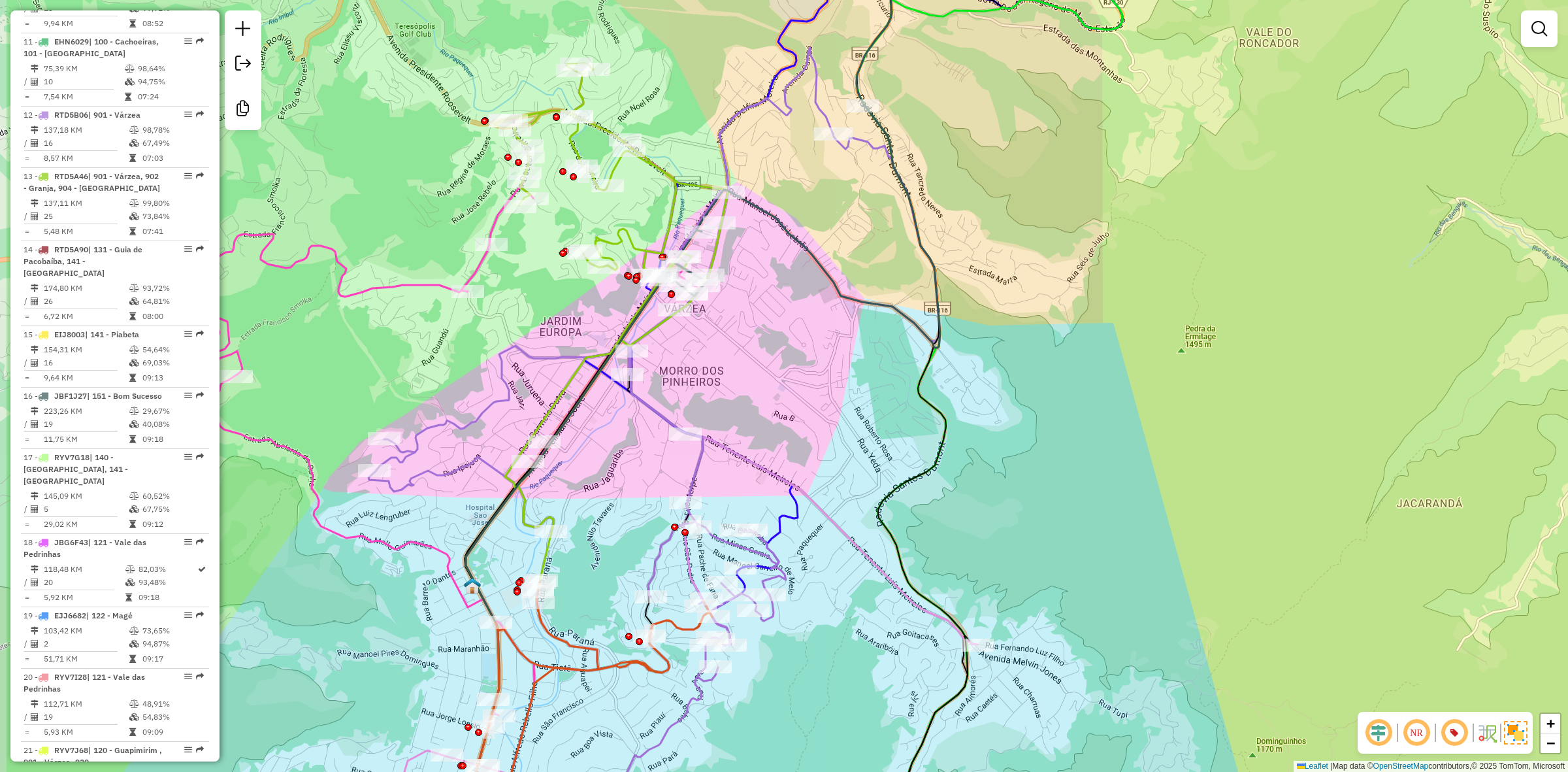
drag, startPoint x: 694, startPoint y: 417, endPoint x: 785, endPoint y: 373, distance: 101.1
click at [785, 373] on div "Janela de atendimento Grade de atendimento Capacidade Transportadoras Veículos …" at bounding box center [784, 386] width 1568 height 772
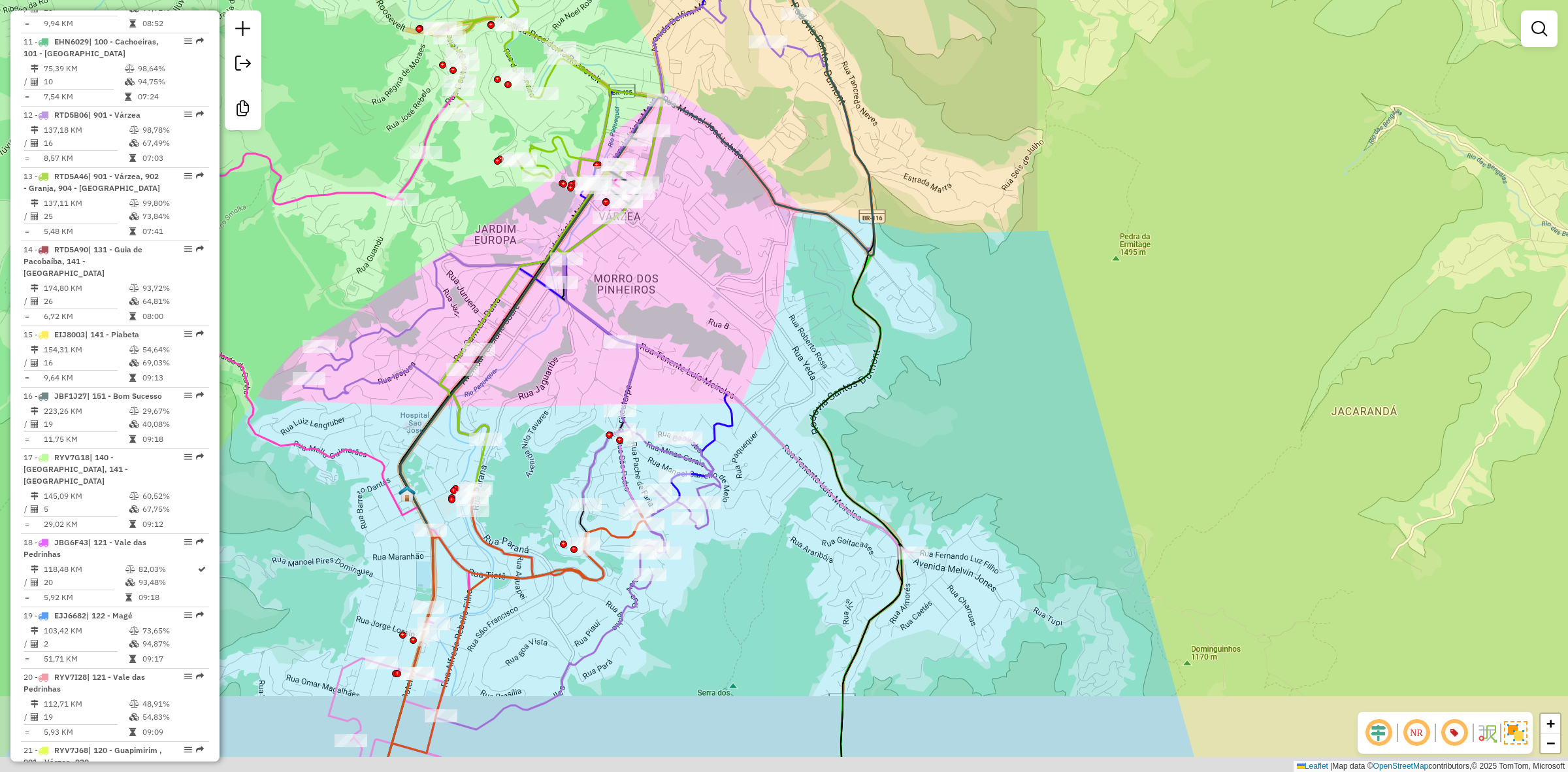
drag, startPoint x: 745, startPoint y: 367, endPoint x: 686, endPoint y: 265, distance: 117.8
click at [687, 265] on div "Janela de atendimento Grade de atendimento Capacidade Transportadoras Veículos …" at bounding box center [784, 386] width 1568 height 772
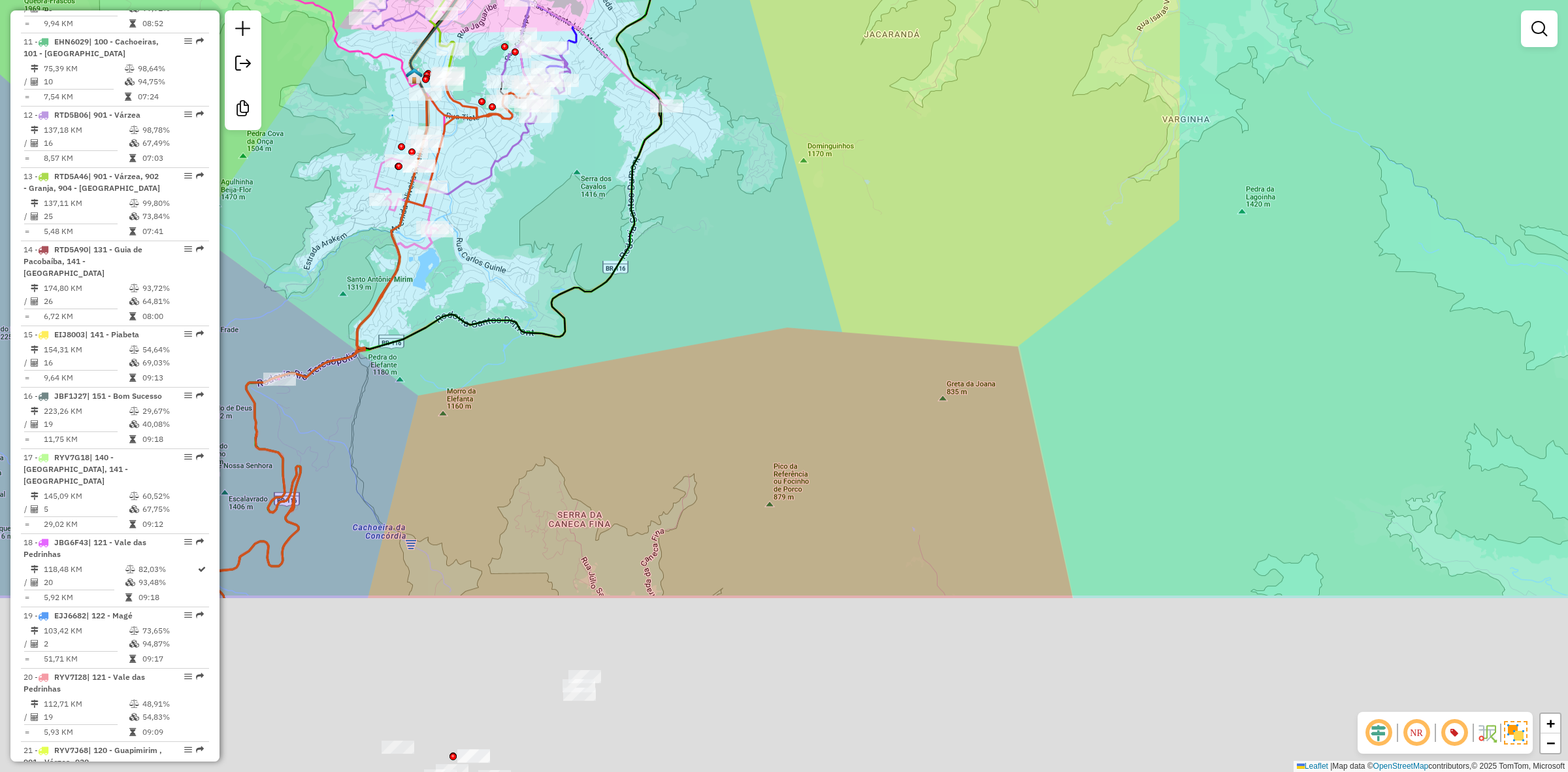
drag, startPoint x: 703, startPoint y: 255, endPoint x: 673, endPoint y: 198, distance: 64.4
click at [673, 198] on div "Janela de atendimento Grade de atendimento Capacidade Transportadoras Veículos …" at bounding box center [784, 386] width 1568 height 772
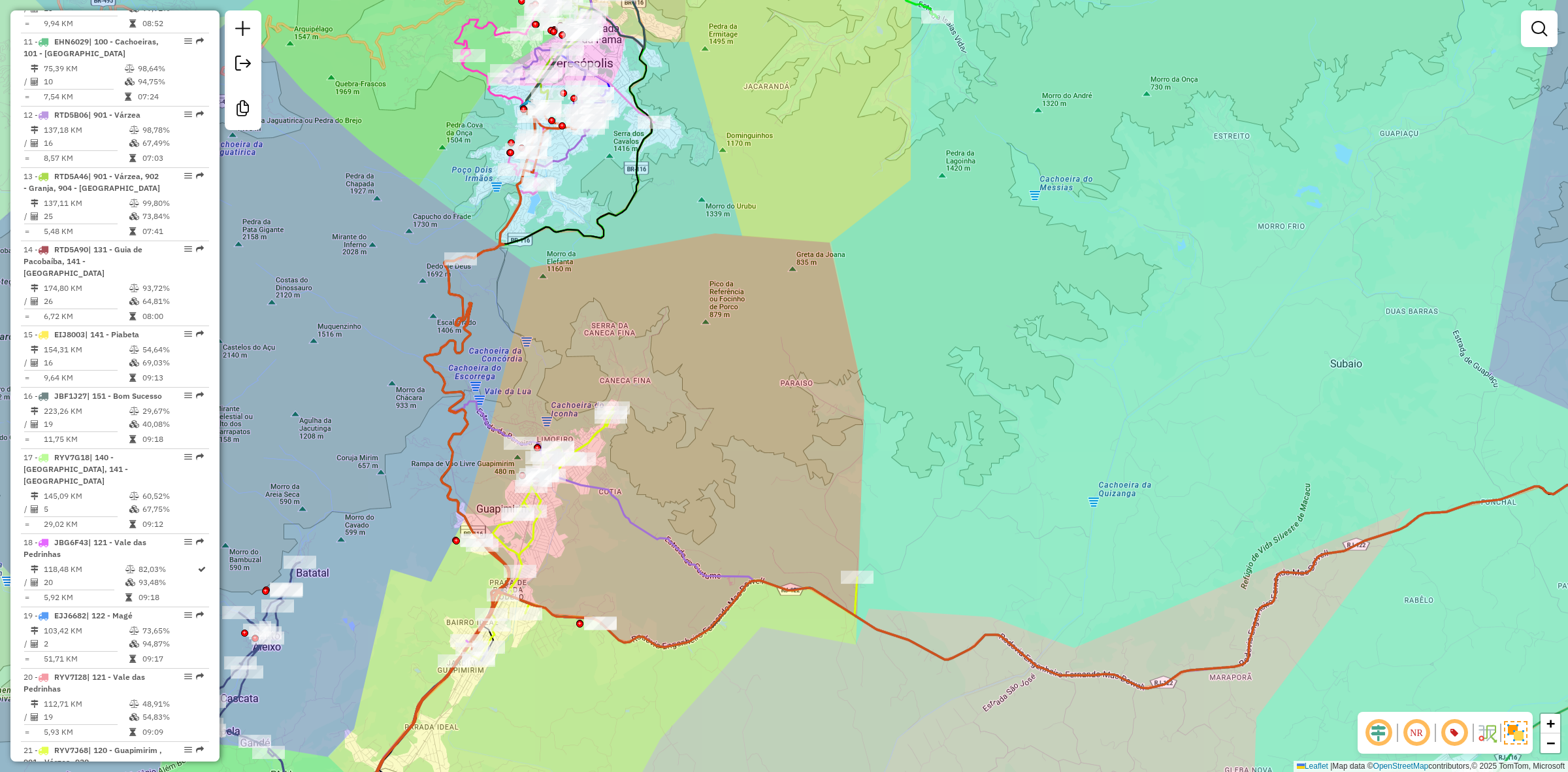
click at [876, 202] on div "Janela de atendimento Grade de atendimento Capacidade Transportadoras Veículos …" at bounding box center [784, 386] width 1568 height 772
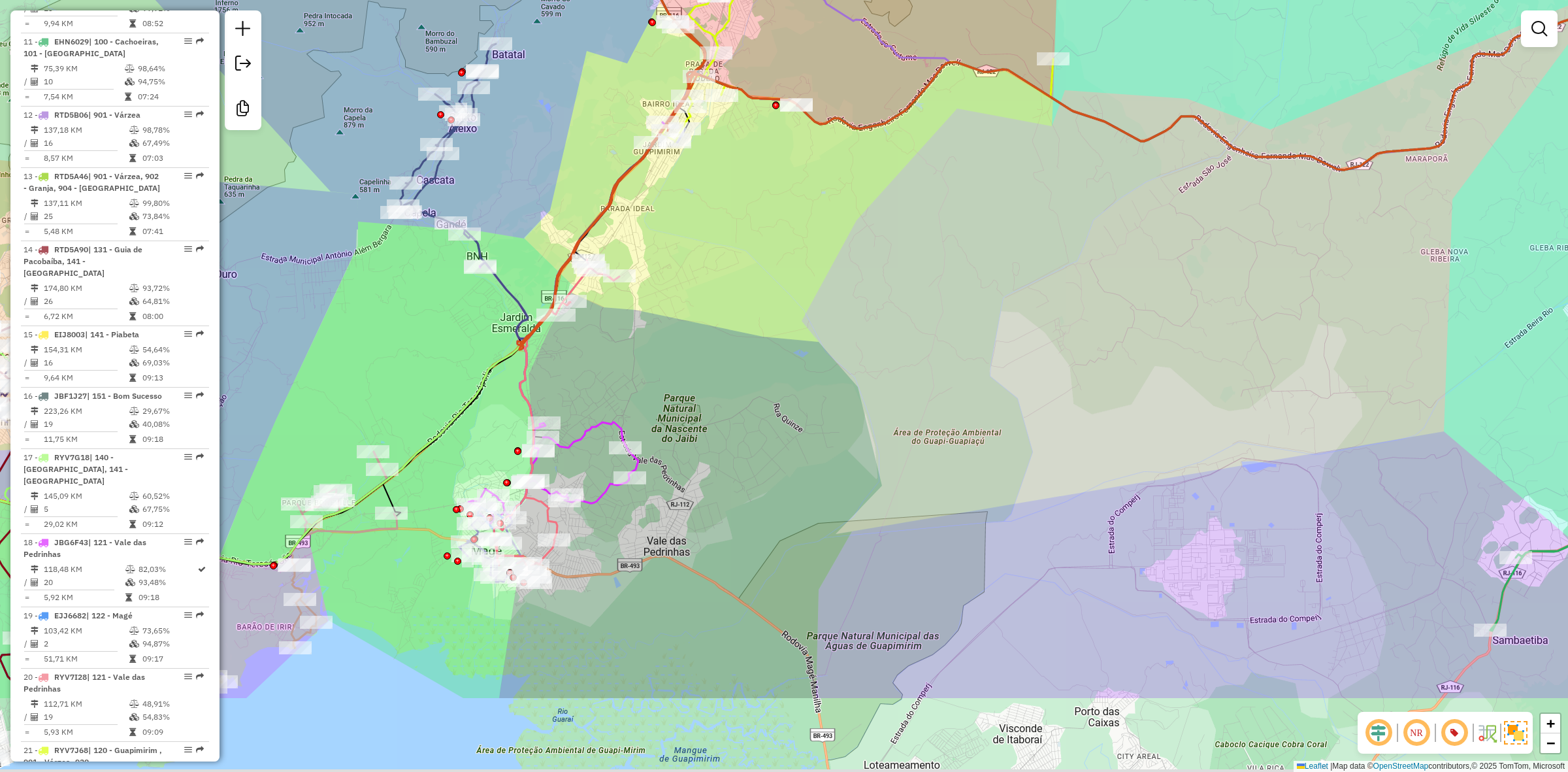
drag, startPoint x: 415, startPoint y: 561, endPoint x: 462, endPoint y: 472, distance: 100.6
click at [474, 386] on icon at bounding box center [893, 262] width 1775 height 604
